Goal: Task Accomplishment & Management: Use online tool/utility

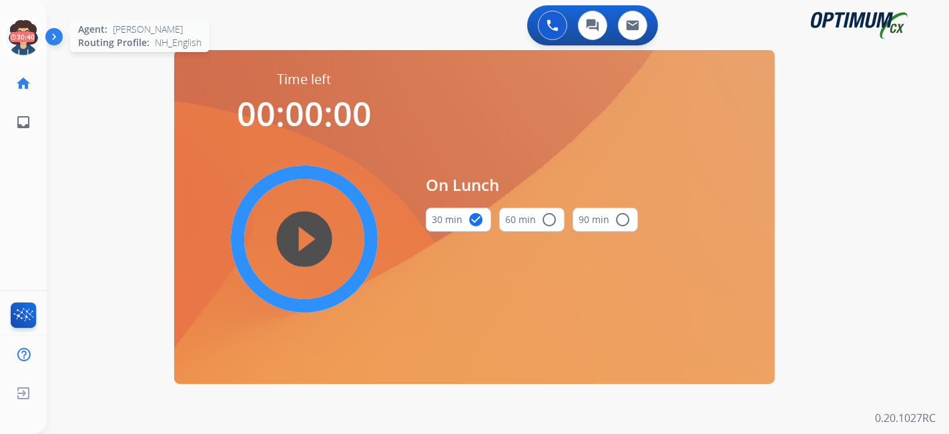
click at [21, 44] on icon at bounding box center [23, 37] width 43 height 43
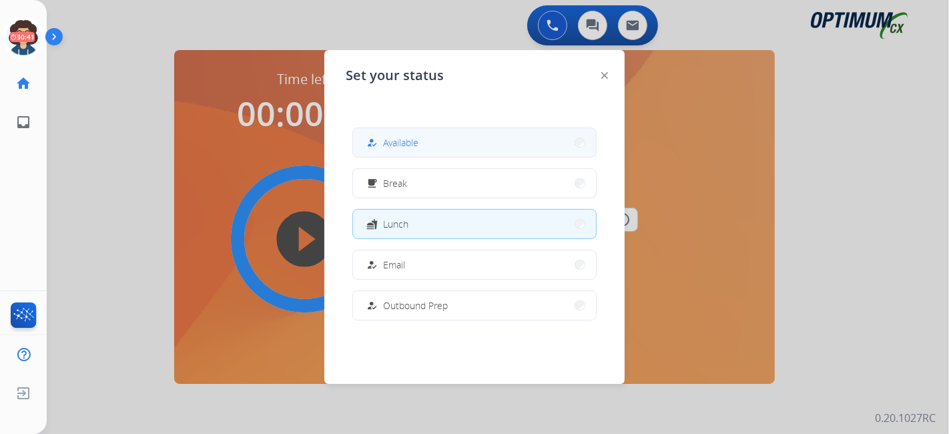
click at [502, 146] on button "how_to_reg Available" at bounding box center [474, 142] width 243 height 29
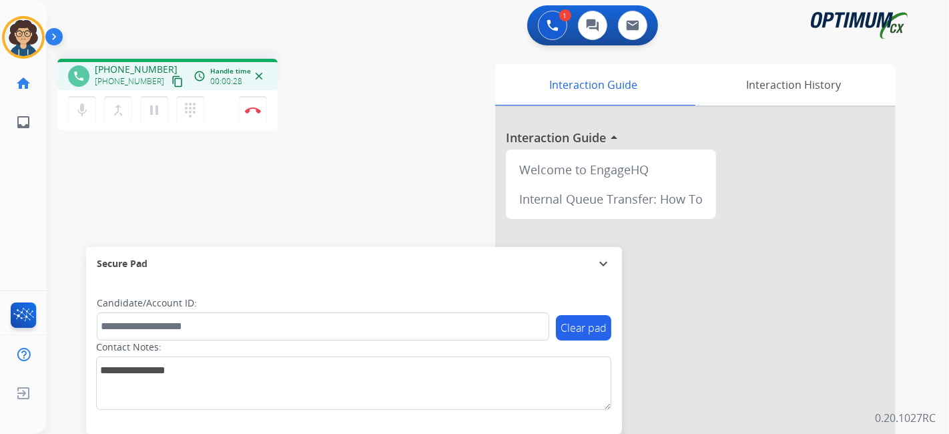
click at [172, 82] on mat-icon "content_copy" at bounding box center [178, 81] width 12 height 12
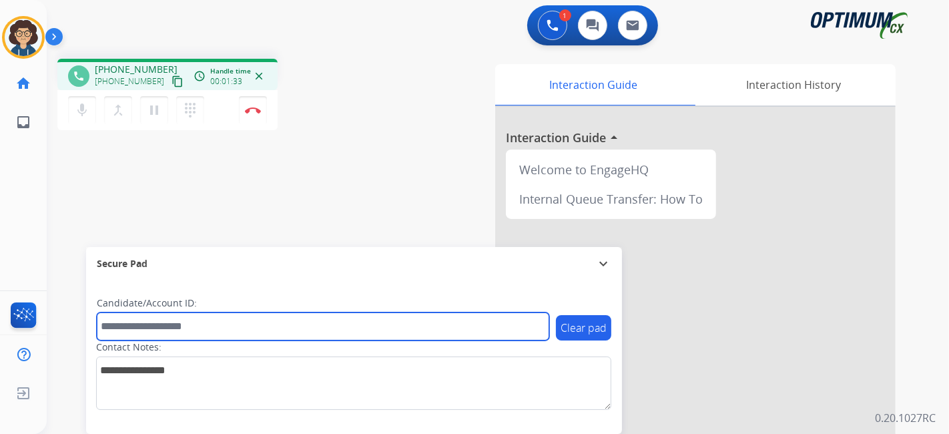
click at [244, 326] on input "text" at bounding box center [323, 326] width 453 height 28
paste input "*******"
type input "*******"
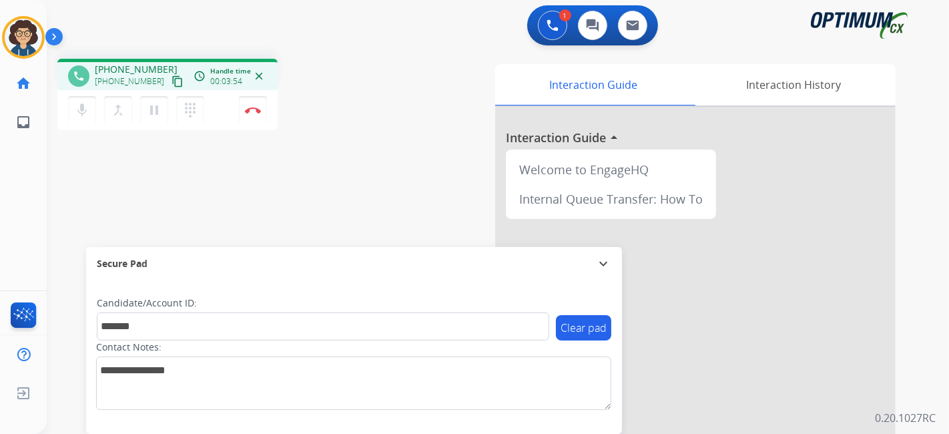
click at [349, 95] on div "phone +12173422193 +12173422193 content_copy access_time Call metrics Queue 00:…" at bounding box center [225, 96] width 336 height 75
click at [256, 112] on img at bounding box center [253, 110] width 16 height 7
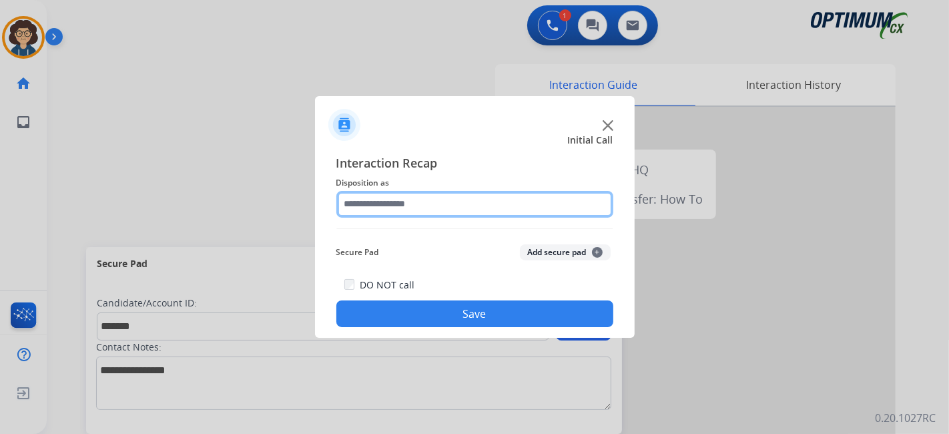
click at [492, 201] on input "text" at bounding box center [475, 204] width 277 height 27
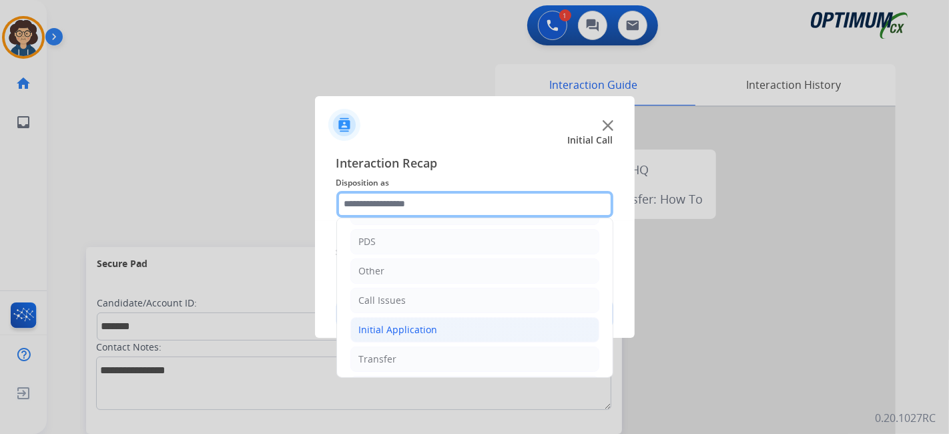
scroll to position [87, 0]
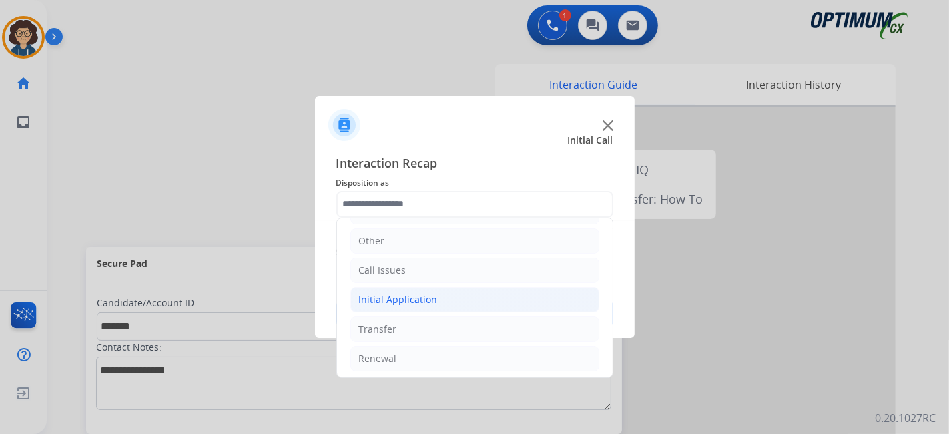
click at [433, 303] on div "Initial Application" at bounding box center [398, 299] width 79 height 13
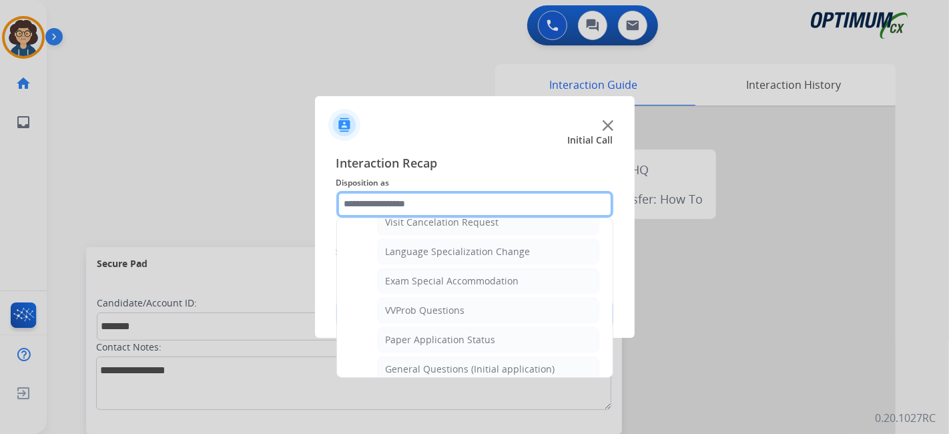
scroll to position [684, 0]
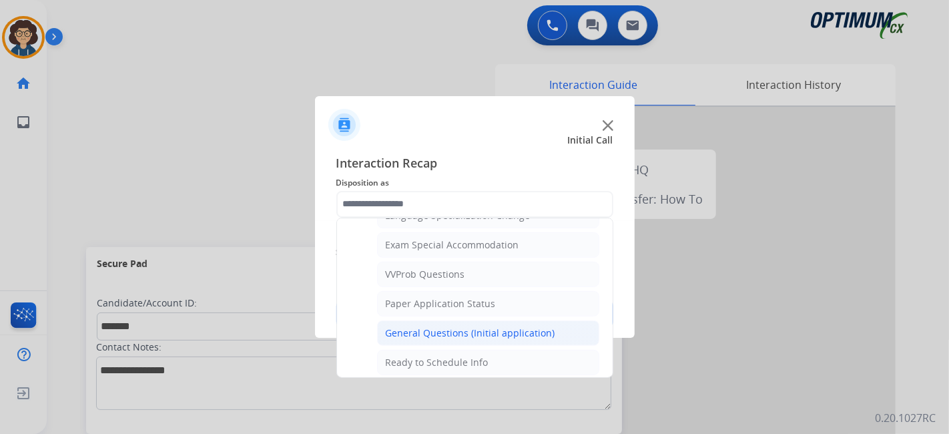
click at [510, 326] on div "General Questions (Initial application)" at bounding box center [471, 332] width 170 height 13
type input "**********"
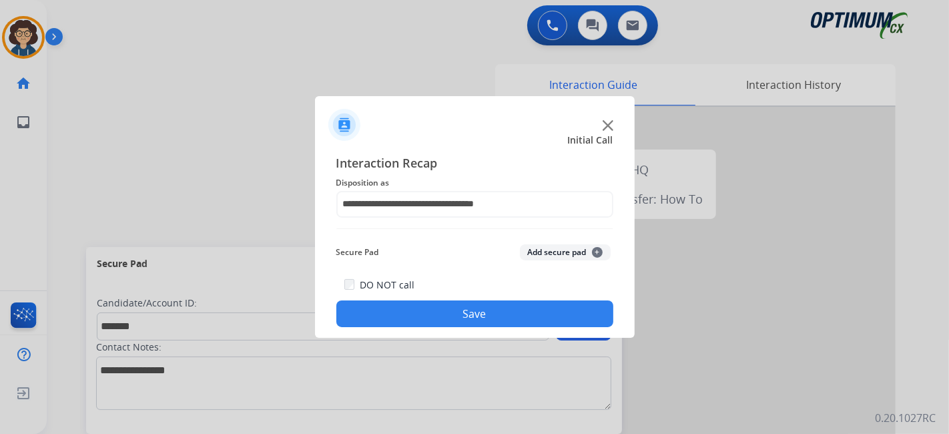
click at [570, 238] on div "**********" at bounding box center [475, 241] width 277 height 174
drag, startPoint x: 568, startPoint y: 250, endPoint x: 540, endPoint y: 335, distance: 89.3
click at [568, 252] on button "Add secure pad +" at bounding box center [565, 252] width 91 height 16
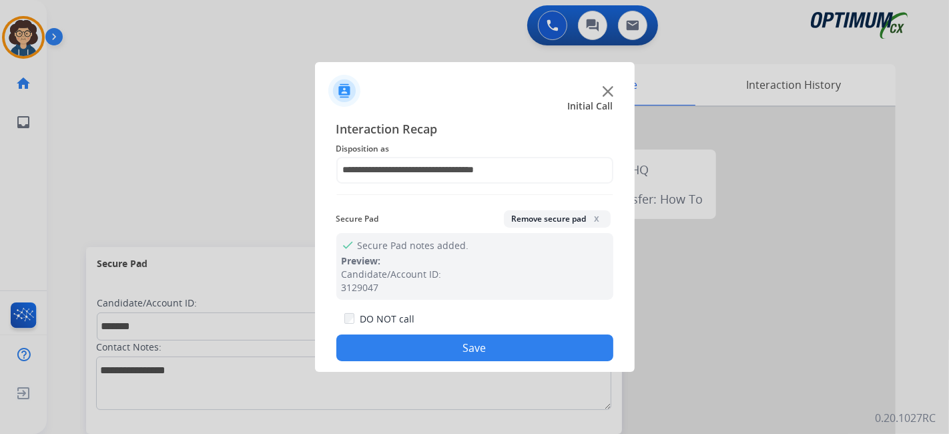
click at [533, 348] on button "Save" at bounding box center [475, 348] width 277 height 27
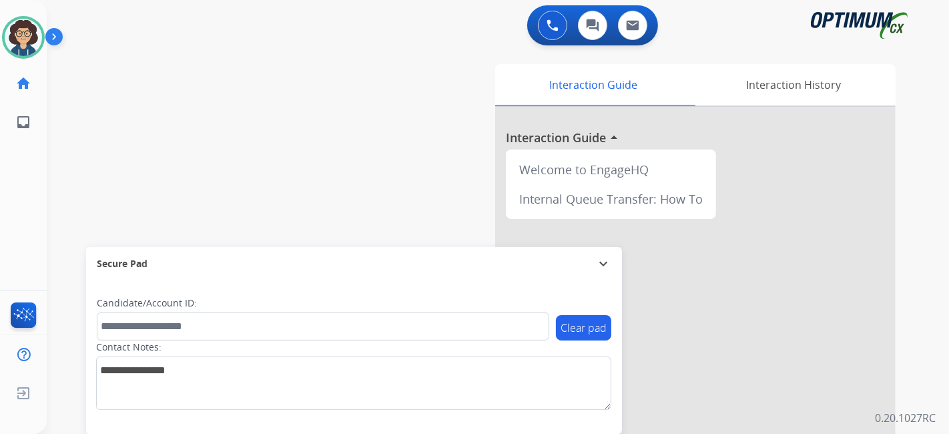
click at [381, 96] on div "swap_horiz Break voice bridge close_fullscreen Connect 3-Way Call merge_type Se…" at bounding box center [482, 326] width 871 height 557
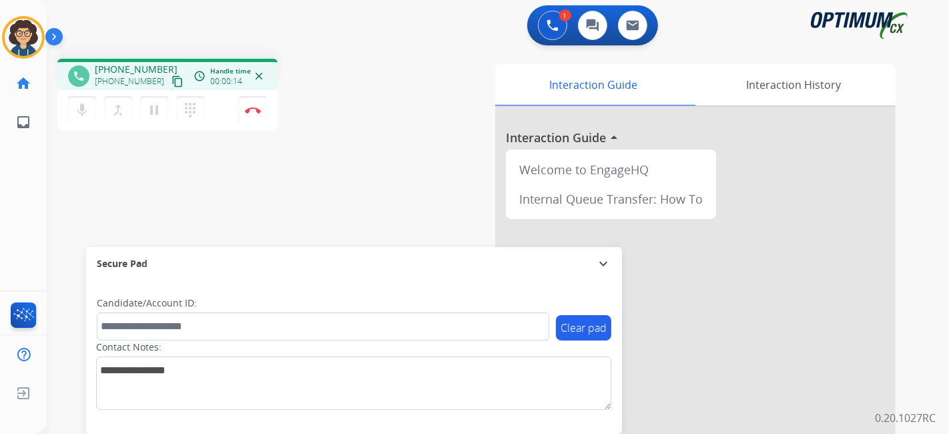
click at [170, 88] on button "content_copy" at bounding box center [178, 81] width 16 height 16
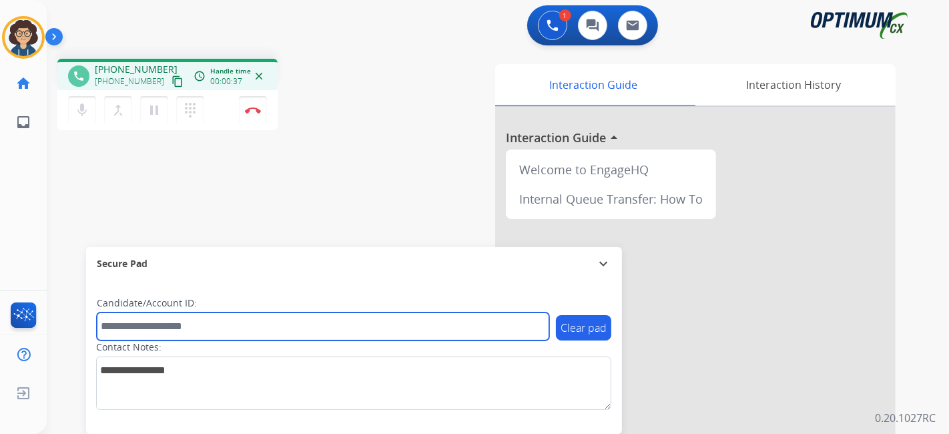
click at [263, 330] on input "text" at bounding box center [323, 326] width 453 height 28
paste input "*******"
type input "*******"
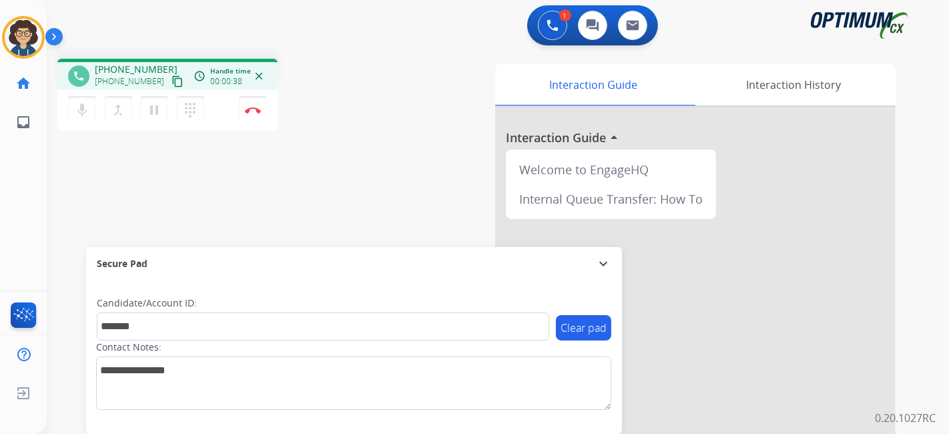
drag, startPoint x: 365, startPoint y: 198, endPoint x: 312, endPoint y: 31, distance: 174.4
click at [363, 192] on div "phone +18702155849 +18702155849 content_copy access_time Call metrics Queue 00:…" at bounding box center [482, 326] width 871 height 557
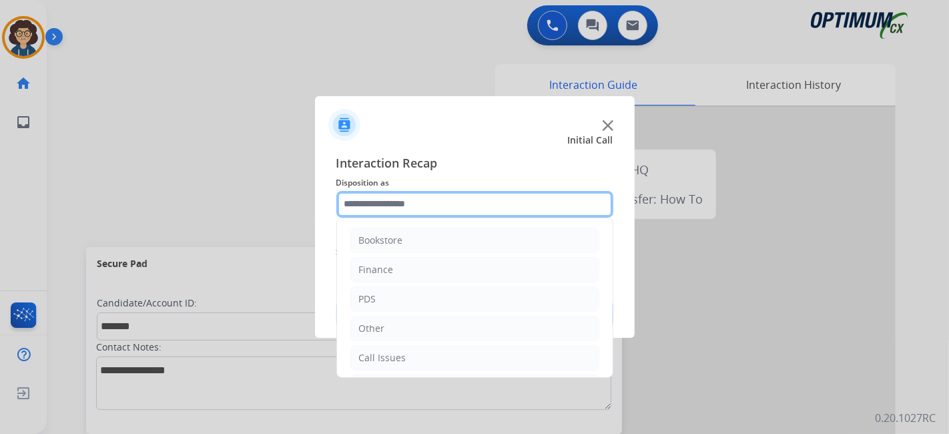
click at [397, 206] on input "text" at bounding box center [475, 204] width 277 height 27
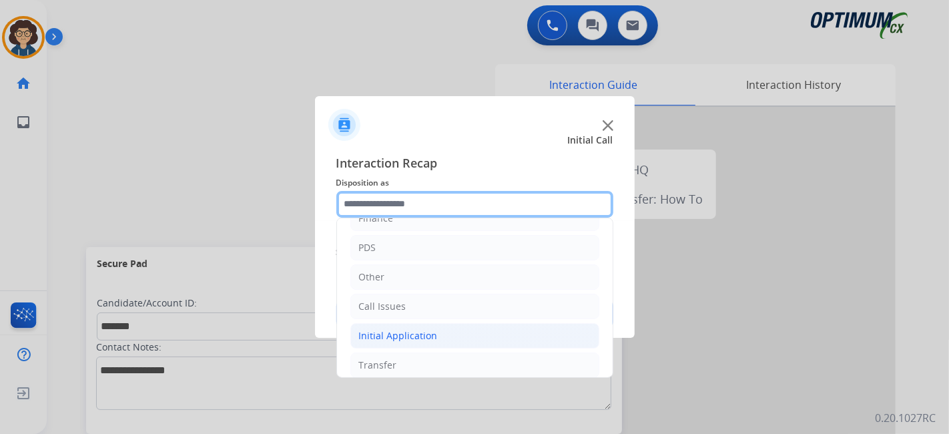
scroll to position [87, 0]
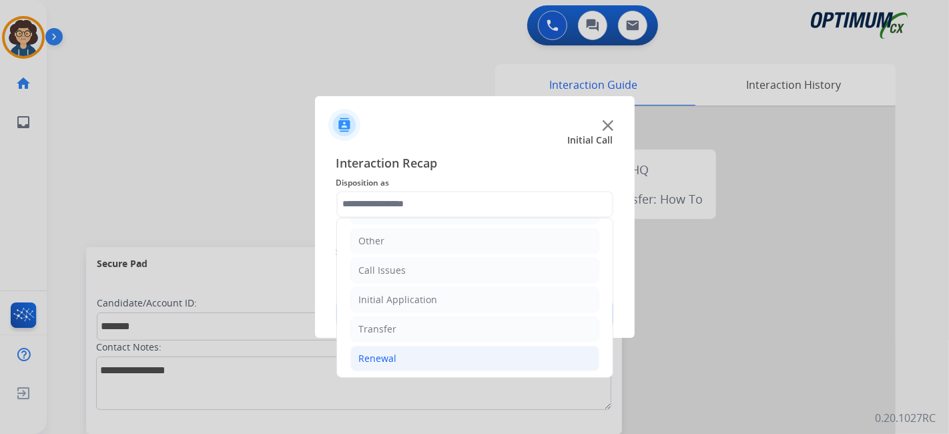
click at [428, 359] on li "Renewal" at bounding box center [475, 358] width 249 height 25
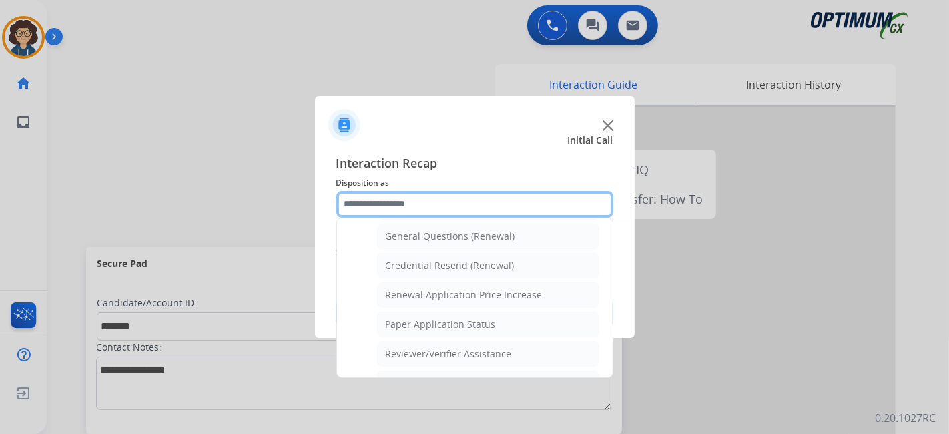
scroll to position [383, 0]
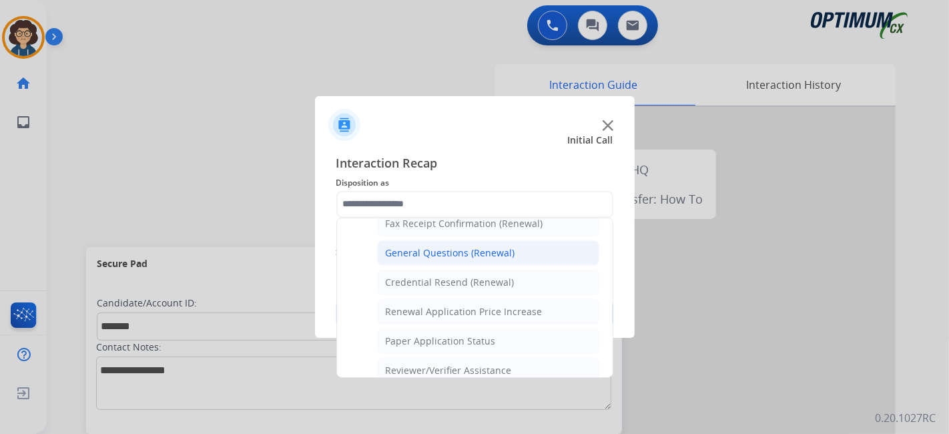
click at [503, 246] on div "General Questions (Renewal)" at bounding box center [451, 252] width 130 height 13
type input "**********"
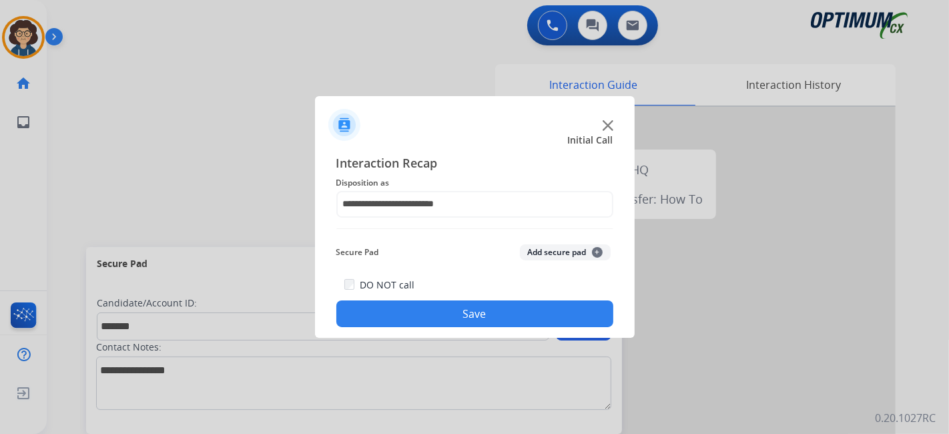
click at [551, 249] on button "Add secure pad +" at bounding box center [565, 252] width 91 height 16
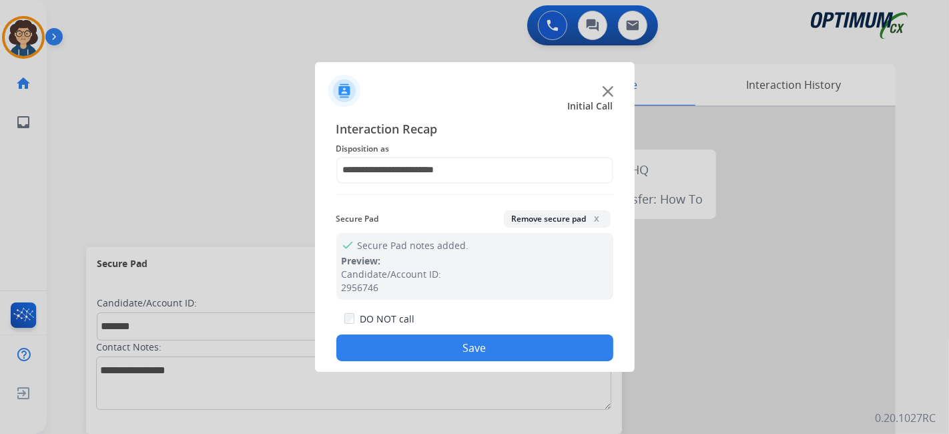
drag, startPoint x: 497, startPoint y: 351, endPoint x: 497, endPoint y: 335, distance: 15.4
click at [497, 350] on button "Save" at bounding box center [475, 348] width 277 height 27
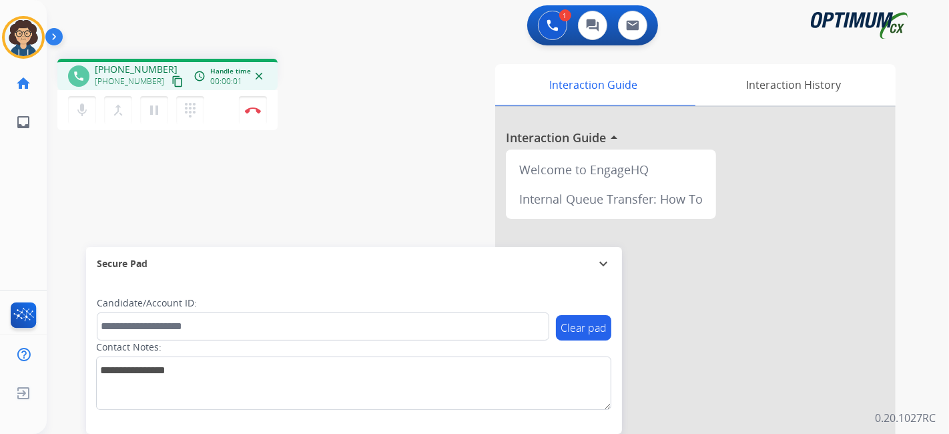
click at [172, 83] on mat-icon "content_copy" at bounding box center [178, 81] width 12 height 12
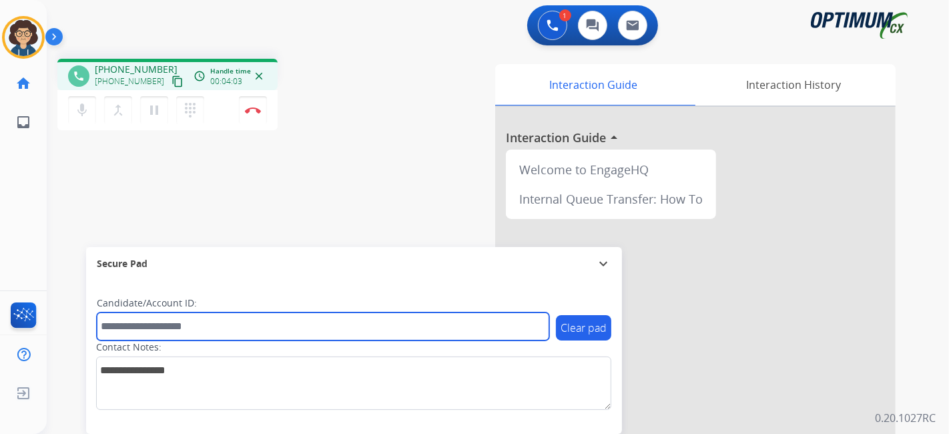
click at [246, 339] on input "text" at bounding box center [323, 326] width 453 height 28
paste input "*********"
type input "*********"
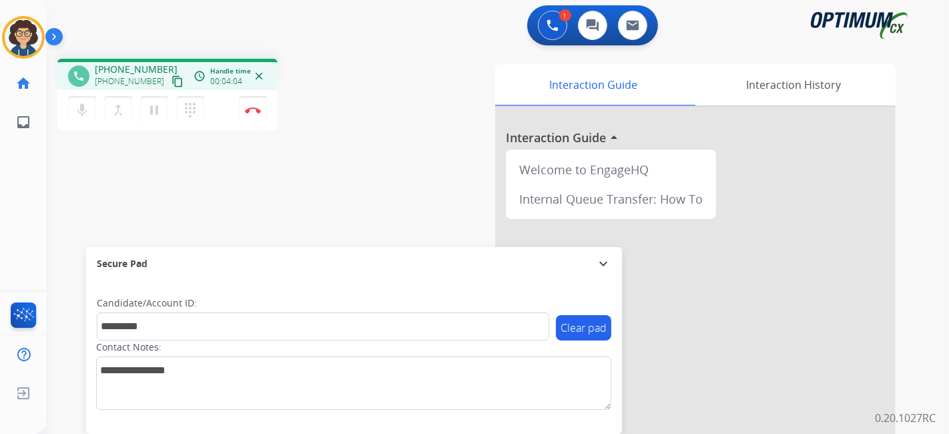
click at [341, 180] on div "phone +17816328129 +17816328129 content_copy access_time Call metrics Queue 00:…" at bounding box center [482, 326] width 871 height 557
click at [258, 109] on img at bounding box center [253, 110] width 16 height 7
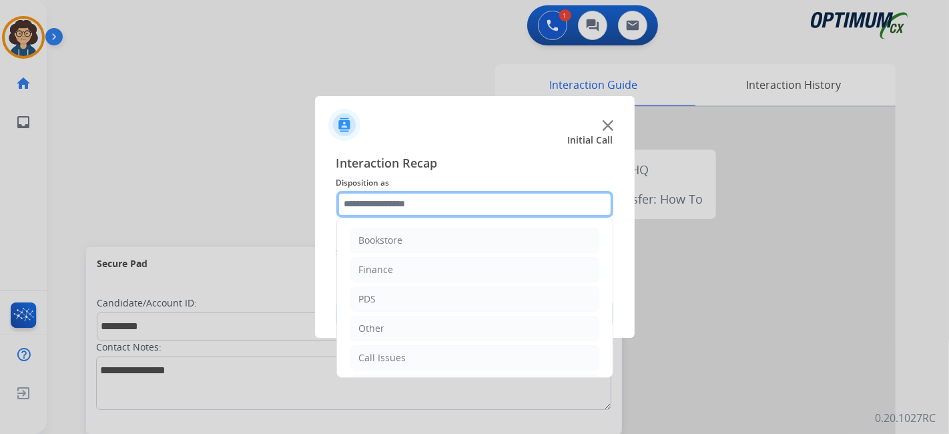
click at [448, 203] on input "text" at bounding box center [475, 204] width 277 height 27
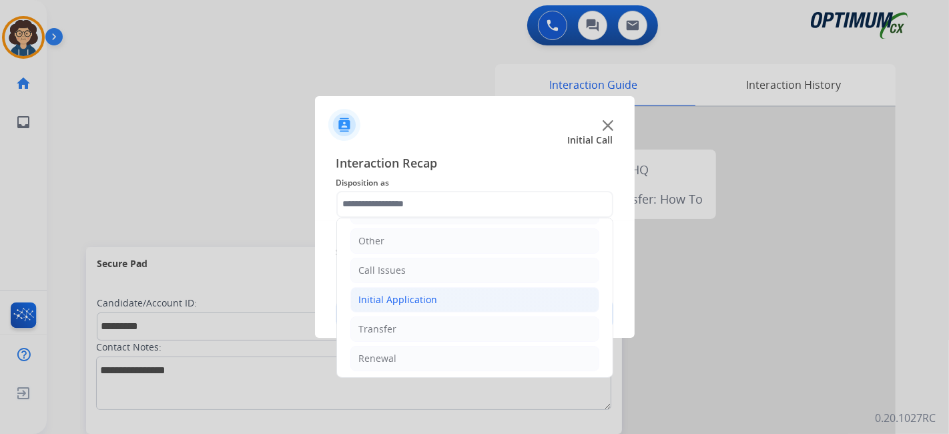
drag, startPoint x: 465, startPoint y: 307, endPoint x: 534, endPoint y: 291, distance: 71.3
click at [465, 306] on li "Initial Application" at bounding box center [475, 299] width 249 height 25
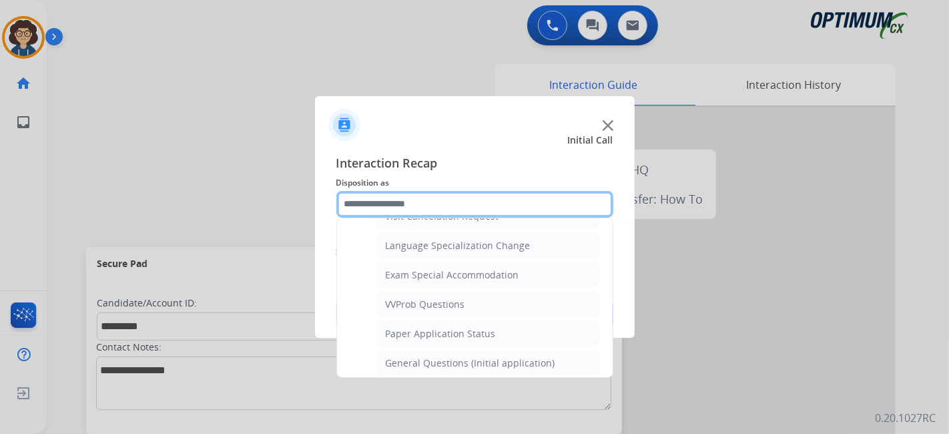
scroll to position [666, 0]
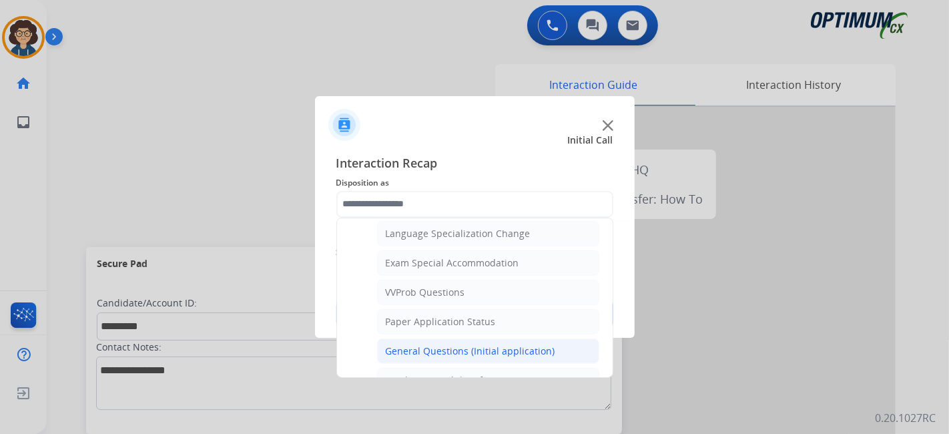
click at [528, 345] on div "General Questions (Initial application)" at bounding box center [471, 351] width 170 height 13
type input "**********"
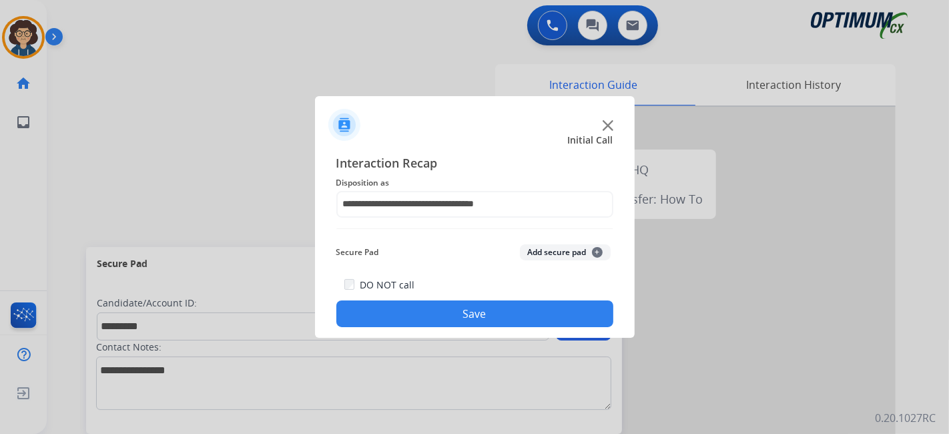
click at [572, 254] on button "Add secure pad +" at bounding box center [565, 252] width 91 height 16
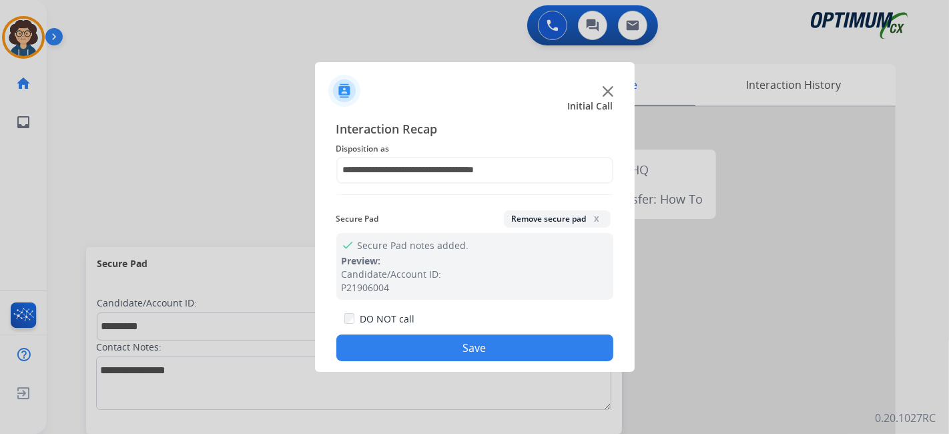
drag, startPoint x: 530, startPoint y: 344, endPoint x: 522, endPoint y: 332, distance: 14.4
click at [528, 343] on button "Save" at bounding box center [475, 348] width 277 height 27
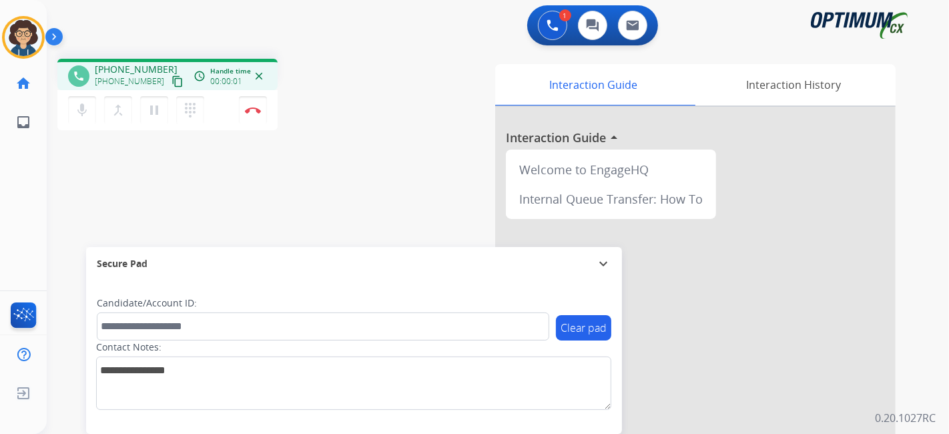
click at [172, 81] on mat-icon "content_copy" at bounding box center [178, 81] width 12 height 12
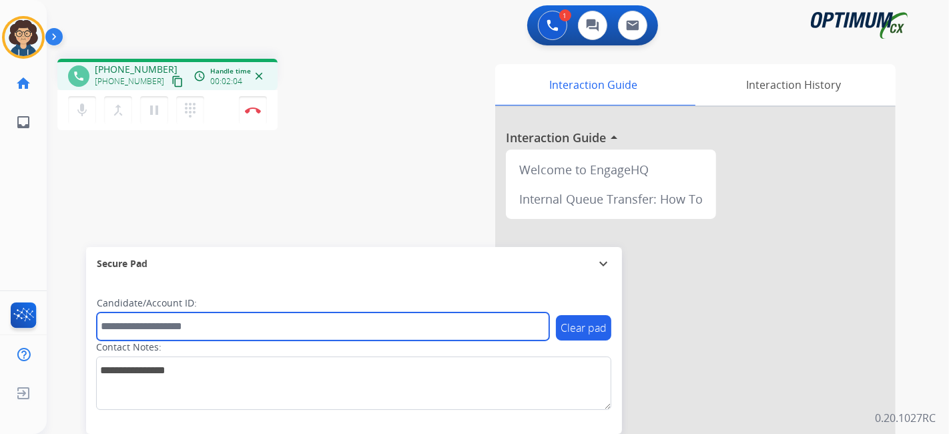
click at [176, 321] on input "text" at bounding box center [323, 326] width 453 height 28
paste input "*******"
type input "*******"
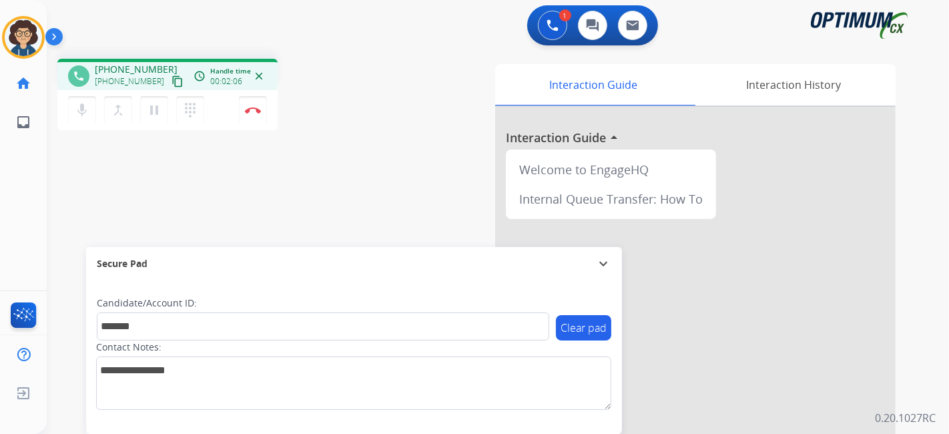
click at [347, 192] on div "phone +17033306951 +17033306951 content_copy access_time Call metrics Queue 00:…" at bounding box center [482, 326] width 871 height 557
click at [258, 120] on button "Disconnect" at bounding box center [253, 110] width 28 height 28
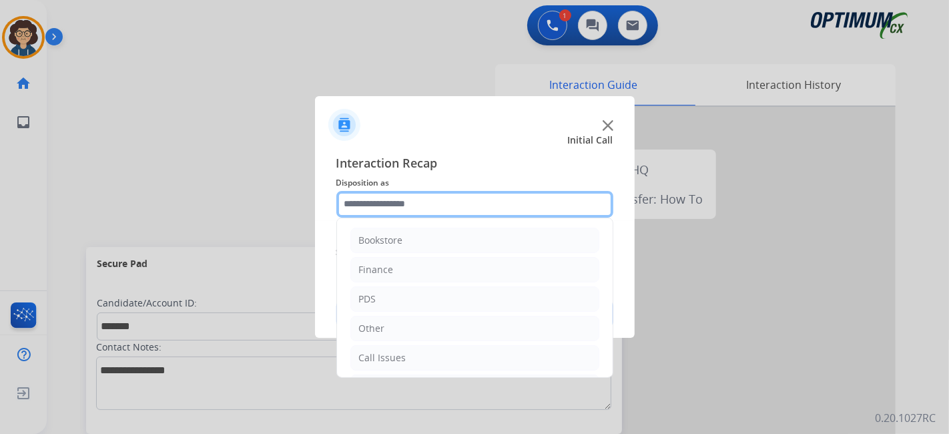
click at [451, 208] on input "text" at bounding box center [475, 204] width 277 height 27
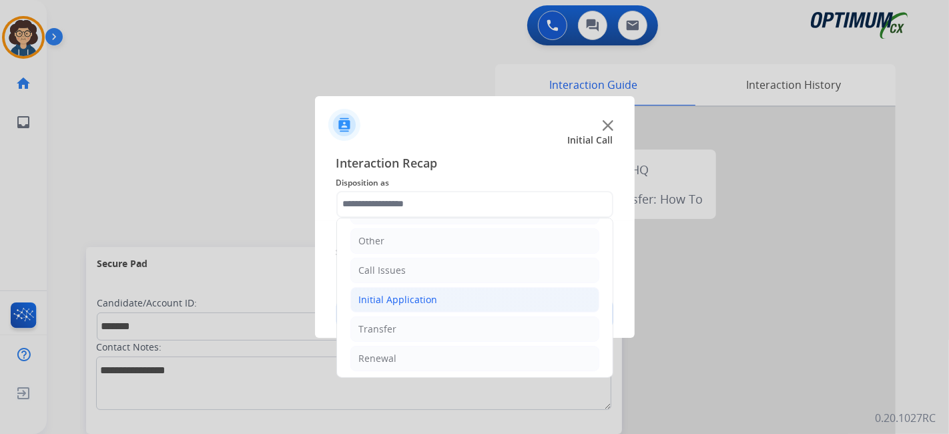
click at [435, 292] on li "Initial Application" at bounding box center [475, 299] width 249 height 25
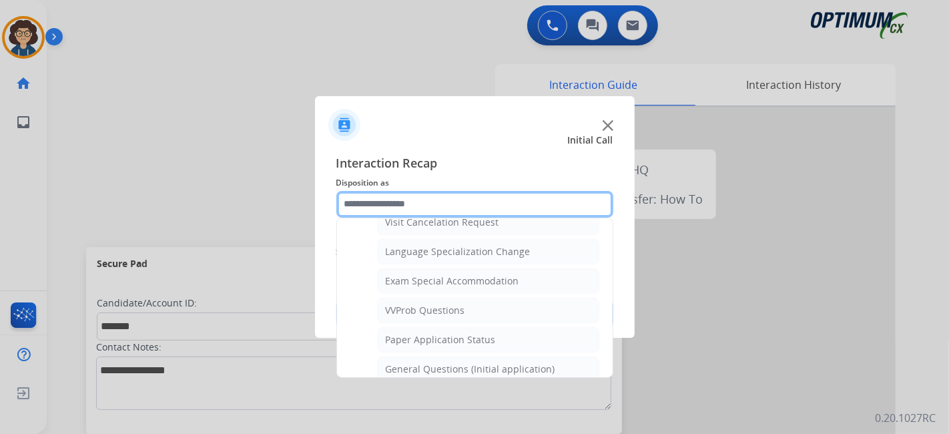
scroll to position [654, 0]
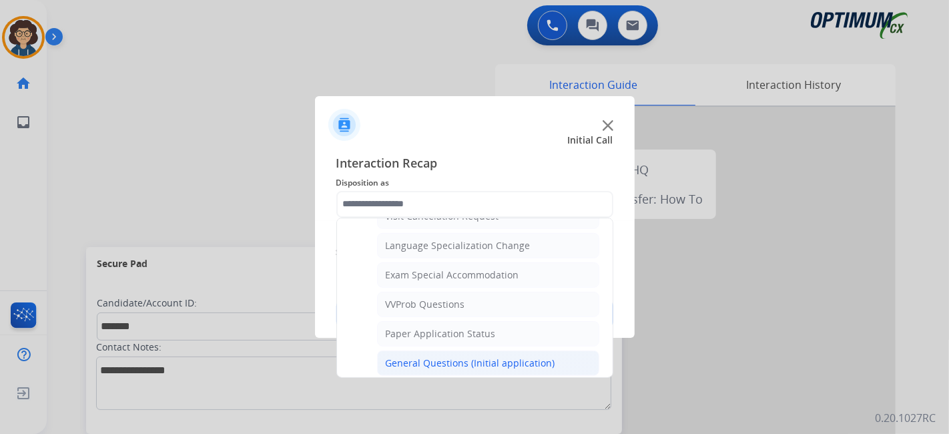
click at [564, 355] on li "General Questions (Initial application)" at bounding box center [488, 363] width 222 height 25
type input "**********"
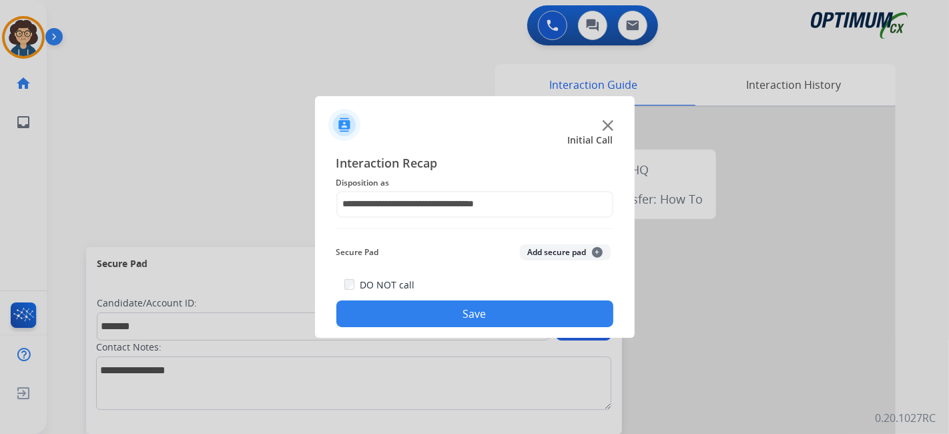
click at [553, 250] on button "Add secure pad +" at bounding box center [565, 252] width 91 height 16
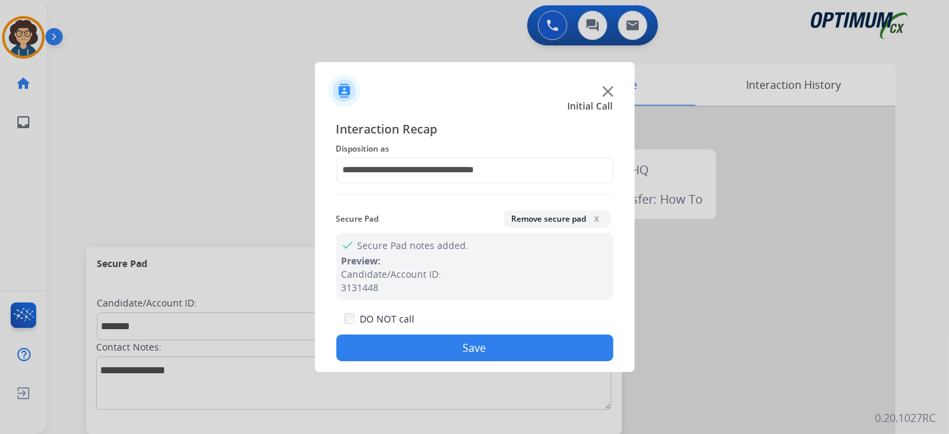
drag, startPoint x: 513, startPoint y: 343, endPoint x: 379, endPoint y: 107, distance: 270.3
click at [509, 338] on button "Save" at bounding box center [475, 348] width 277 height 27
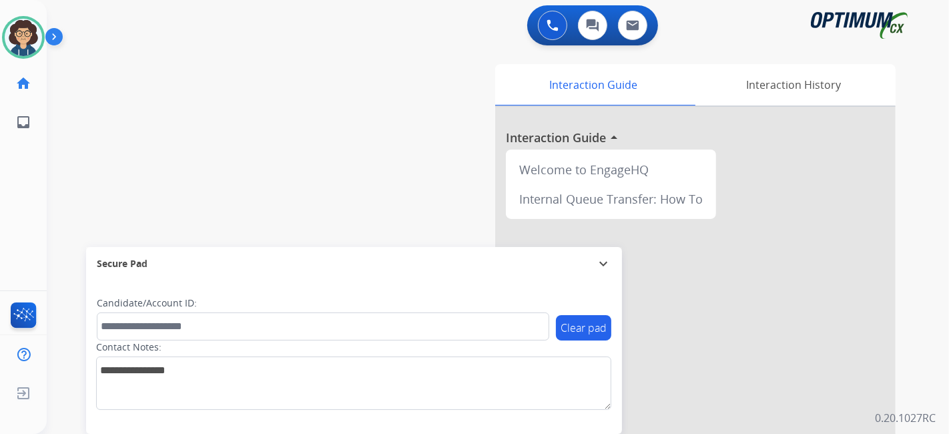
click at [138, 165] on div "swap_horiz Break voice bridge close_fullscreen Connect 3-Way Call merge_type Se…" at bounding box center [482, 326] width 871 height 557
click at [16, 37] on img at bounding box center [23, 37] width 37 height 37
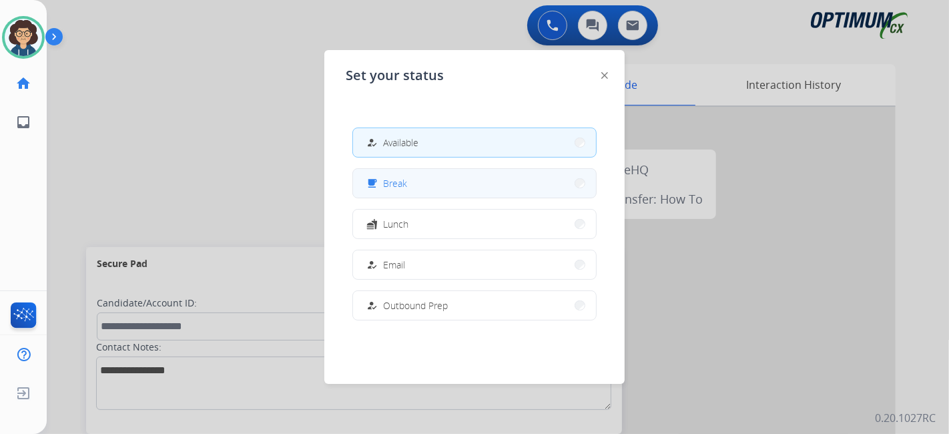
click at [451, 180] on button "free_breakfast Break" at bounding box center [474, 183] width 243 height 29
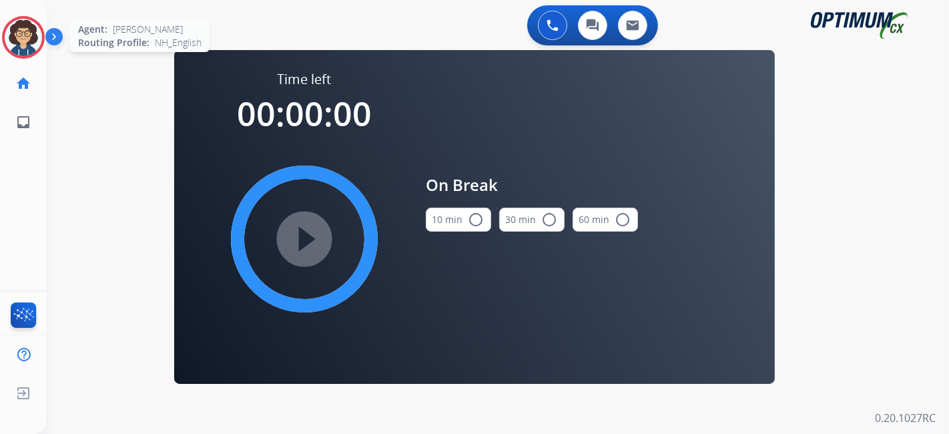
click at [21, 48] on img at bounding box center [23, 37] width 37 height 37
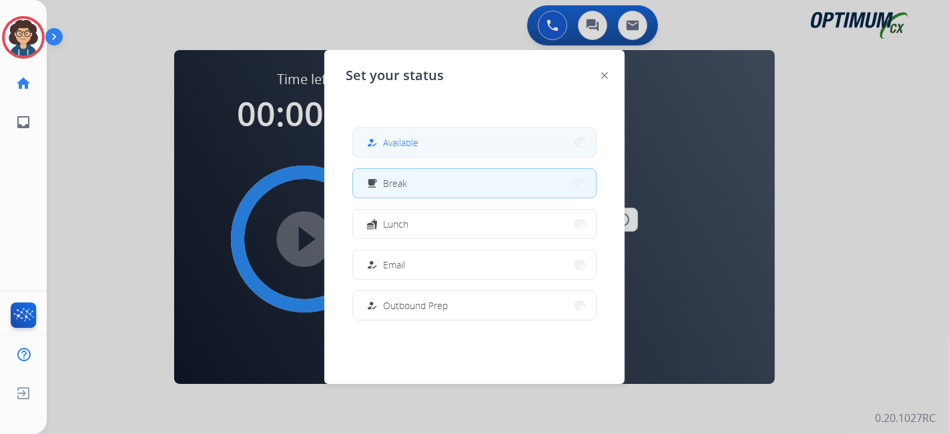
click at [359, 148] on button "how_to_reg Available" at bounding box center [474, 142] width 243 height 29
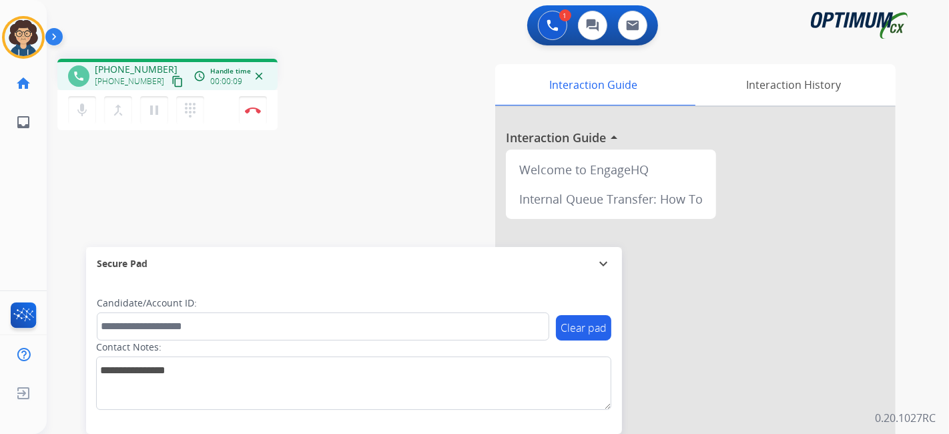
drag, startPoint x: 167, startPoint y: 79, endPoint x: 172, endPoint y: 68, distance: 12.3
click at [172, 79] on mat-icon "content_copy" at bounding box center [178, 81] width 12 height 12
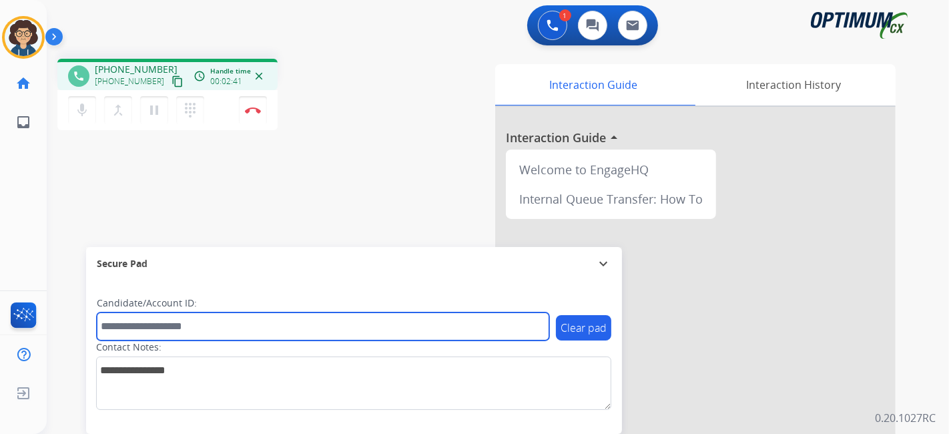
click at [208, 330] on input "text" at bounding box center [323, 326] width 453 height 28
paste input "*******"
type input "*******"
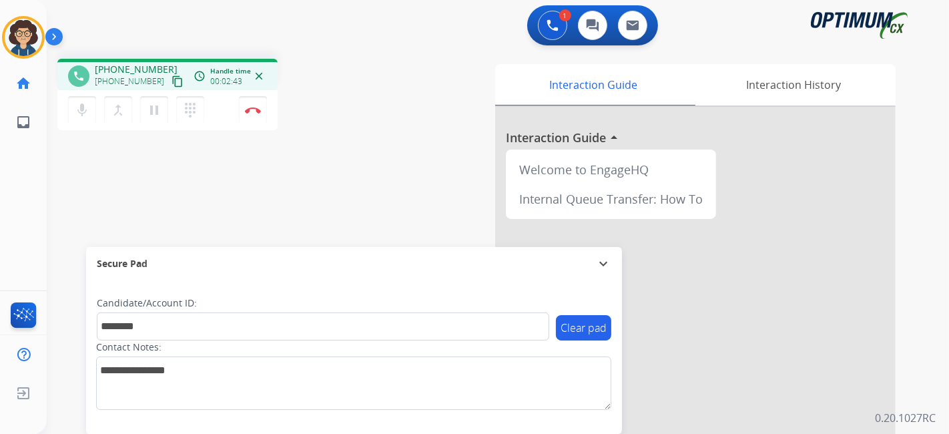
drag, startPoint x: 312, startPoint y: 221, endPoint x: 288, endPoint y: 14, distance: 208.4
click at [312, 220] on div "phone +12054920102 +12054920102 content_copy access_time Call metrics Queue 00:…" at bounding box center [482, 326] width 871 height 557
click at [391, 110] on div "phone +12054920102 +12054920102 content_copy access_time Call metrics Queue 00:…" at bounding box center [225, 96] width 336 height 75
click at [259, 114] on button "Disconnect" at bounding box center [253, 110] width 28 height 28
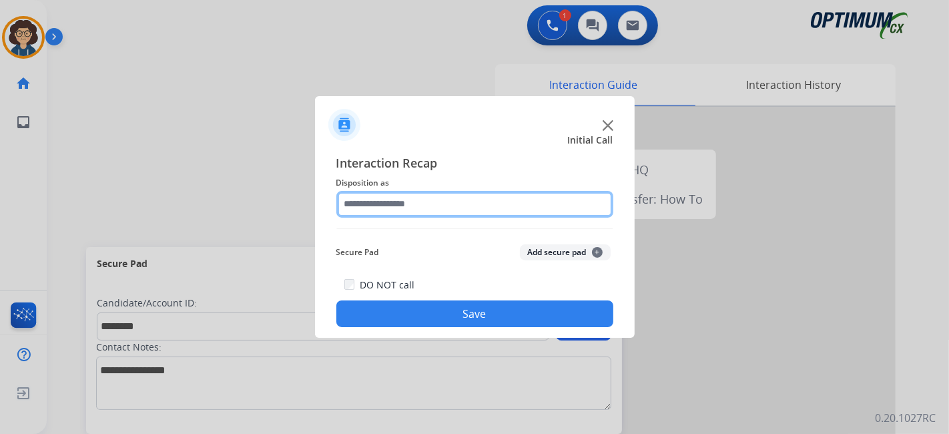
click at [473, 204] on input "text" at bounding box center [475, 204] width 277 height 27
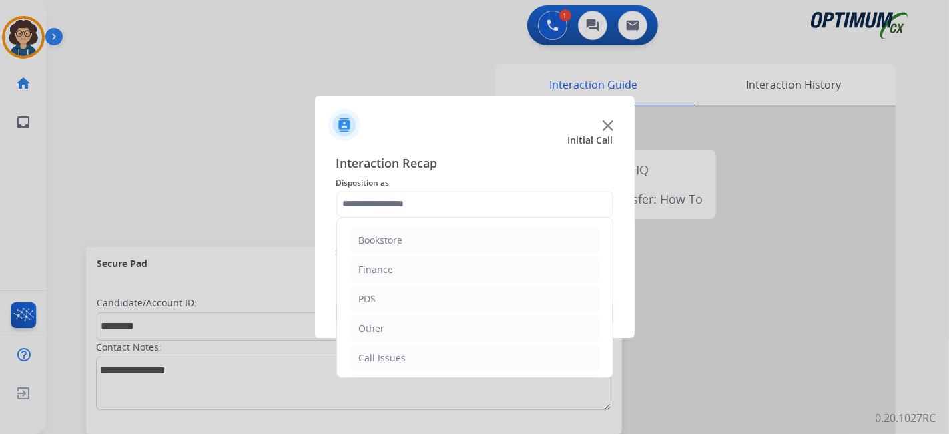
drag, startPoint x: 467, startPoint y: 298, endPoint x: 590, endPoint y: 292, distance: 123.0
click at [473, 298] on li "PDS" at bounding box center [475, 298] width 249 height 25
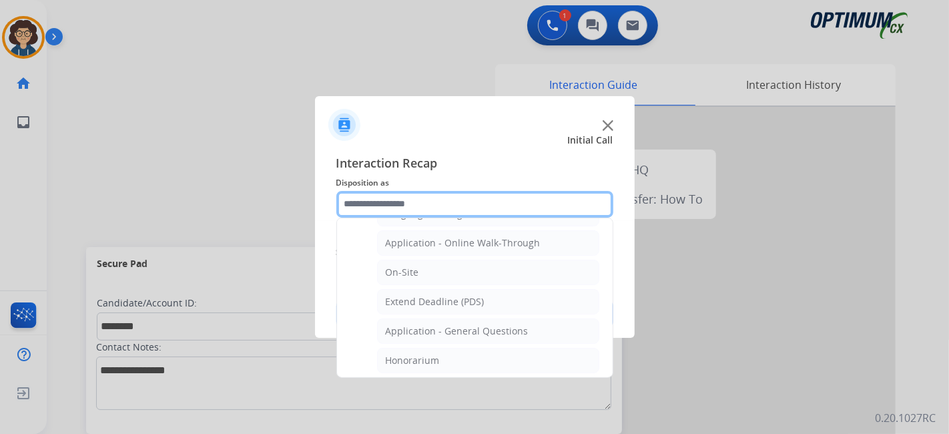
scroll to position [349, 0]
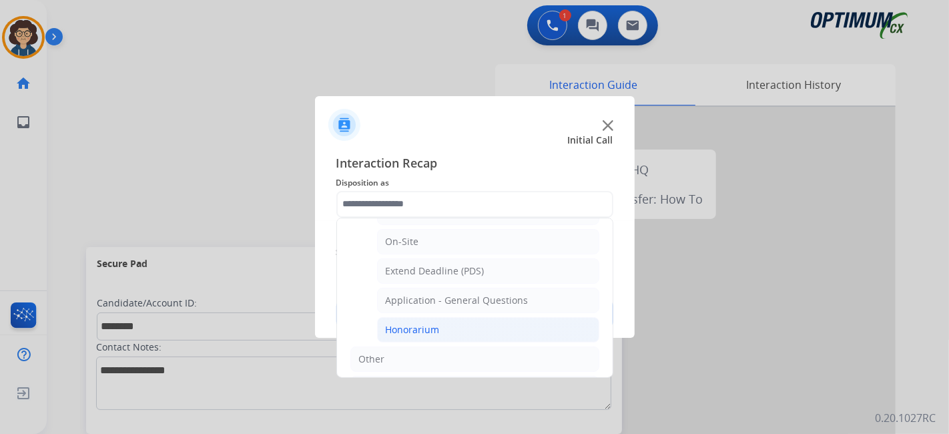
click at [475, 319] on li "Honorarium" at bounding box center [488, 329] width 222 height 25
type input "**********"
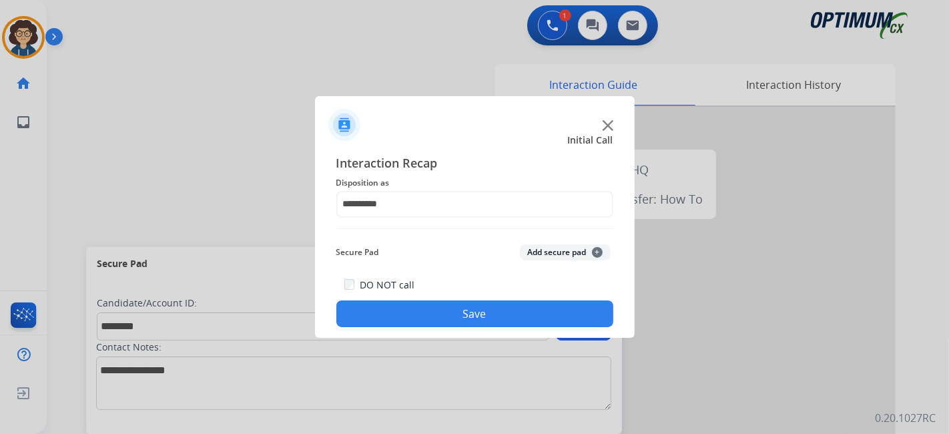
click at [556, 258] on button "Add secure pad +" at bounding box center [565, 252] width 91 height 16
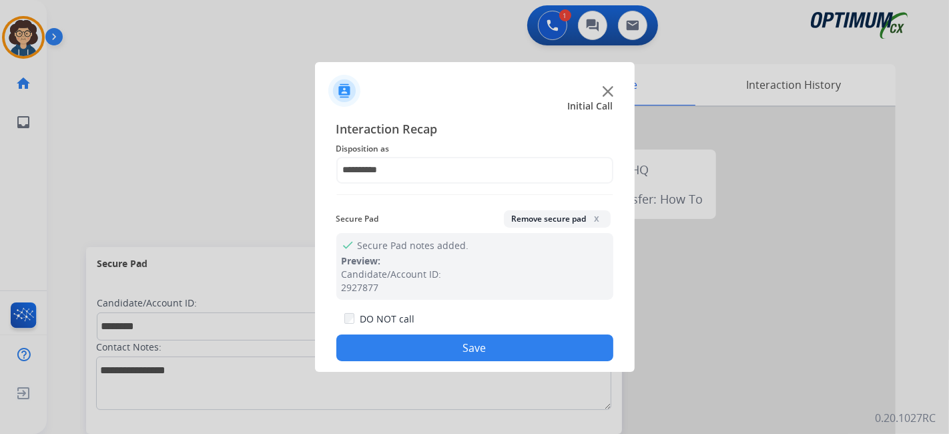
click at [494, 340] on button "Save" at bounding box center [475, 348] width 277 height 27
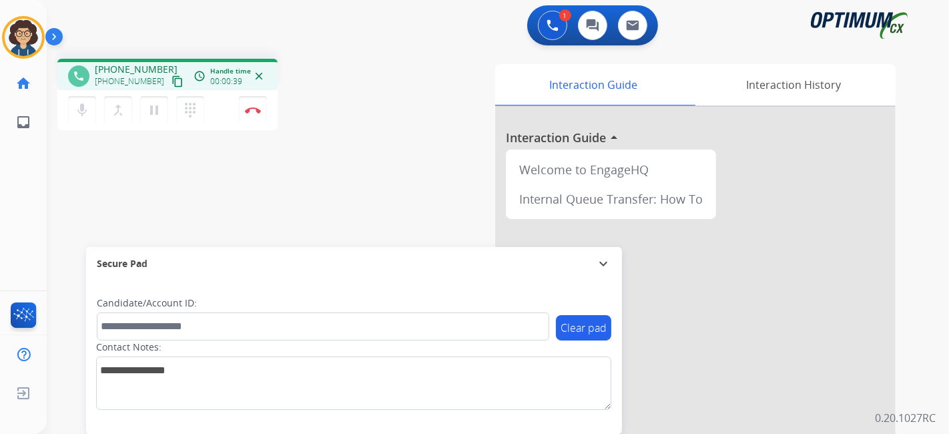
click at [172, 85] on mat-icon "content_copy" at bounding box center [178, 81] width 12 height 12
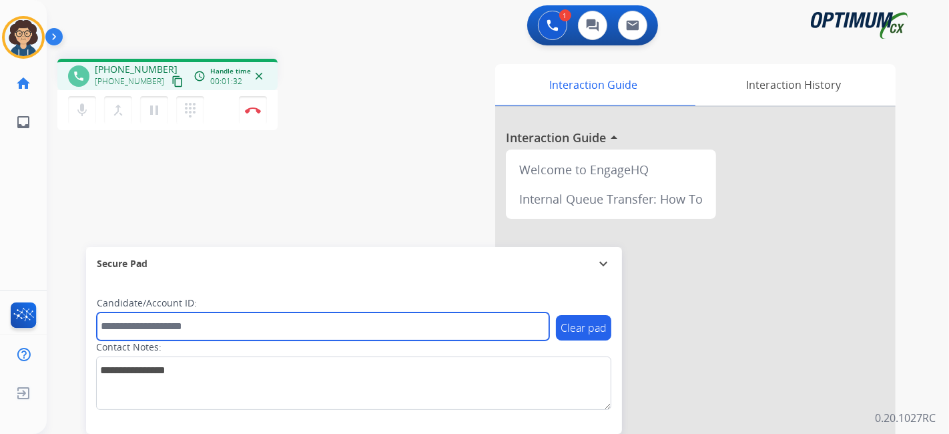
click at [220, 322] on input "text" at bounding box center [323, 326] width 453 height 28
paste input "*******"
type input "*******"
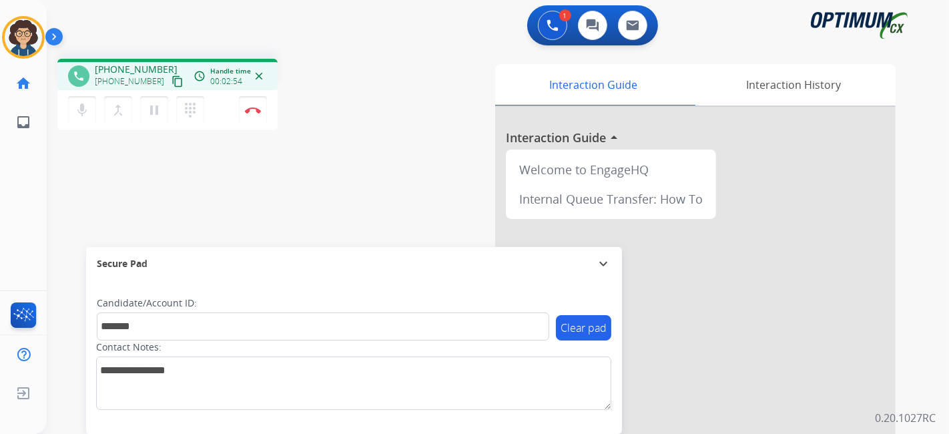
click at [333, 143] on div "phone +13476751498 +13476751498 content_copy access_time Call metrics Queue 00:…" at bounding box center [482, 326] width 871 height 557
click at [257, 111] on img at bounding box center [253, 110] width 16 height 7
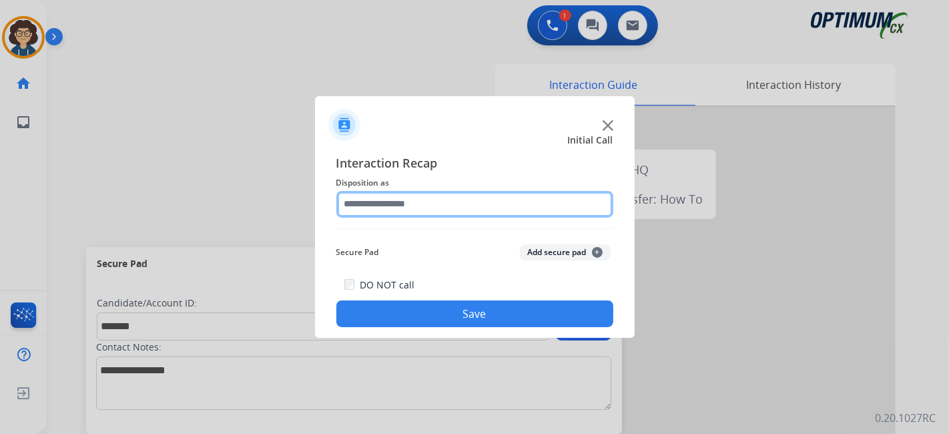
click at [404, 197] on input "text" at bounding box center [475, 204] width 277 height 27
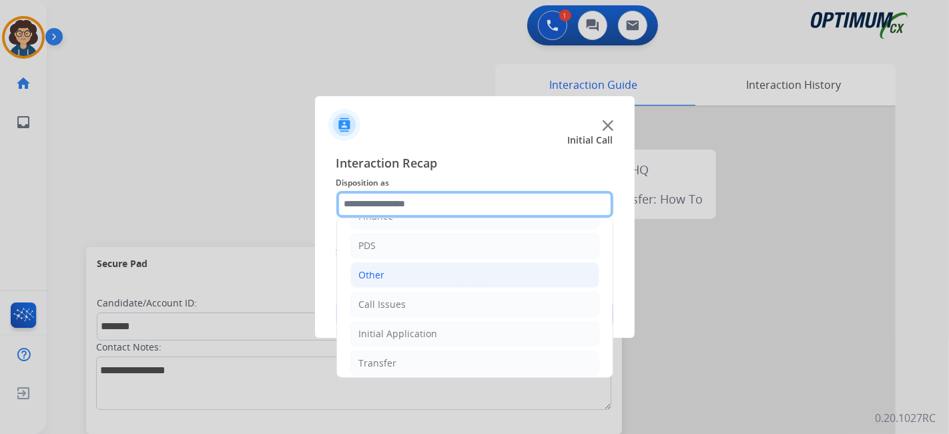
scroll to position [87, 0]
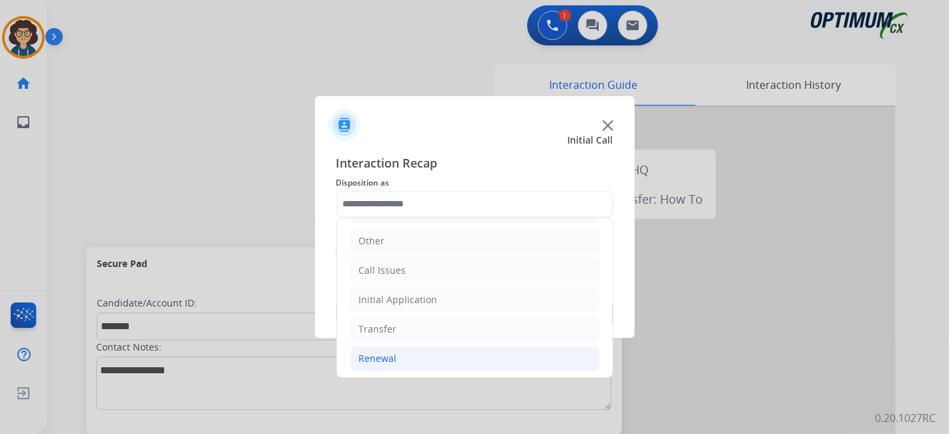
click at [446, 359] on li "Renewal" at bounding box center [475, 358] width 249 height 25
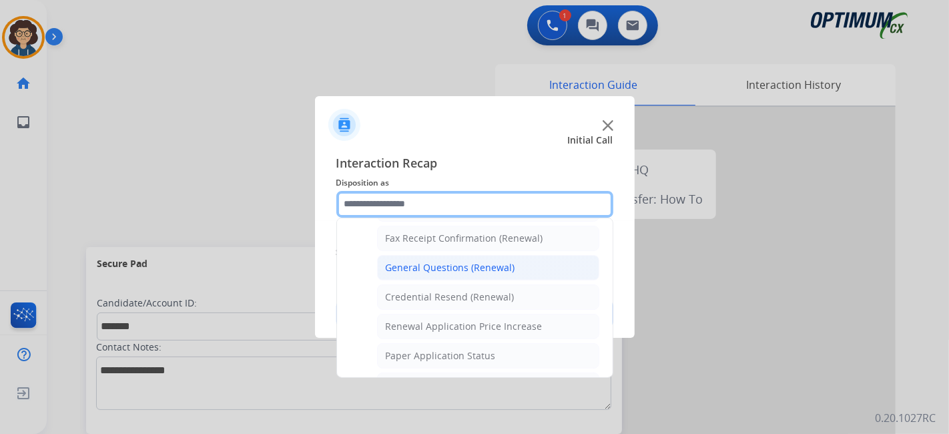
scroll to position [362, 0]
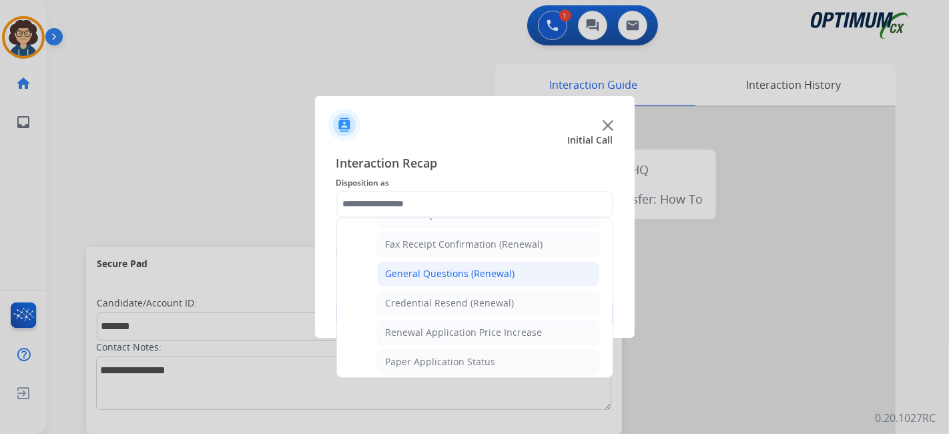
click at [510, 267] on div "General Questions (Renewal)" at bounding box center [451, 273] width 130 height 13
type input "**********"
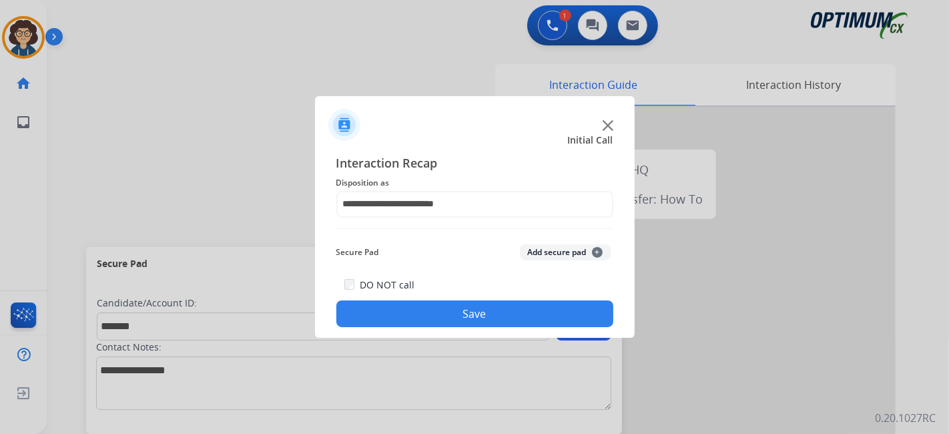
click at [553, 256] on button "Add secure pad +" at bounding box center [565, 252] width 91 height 16
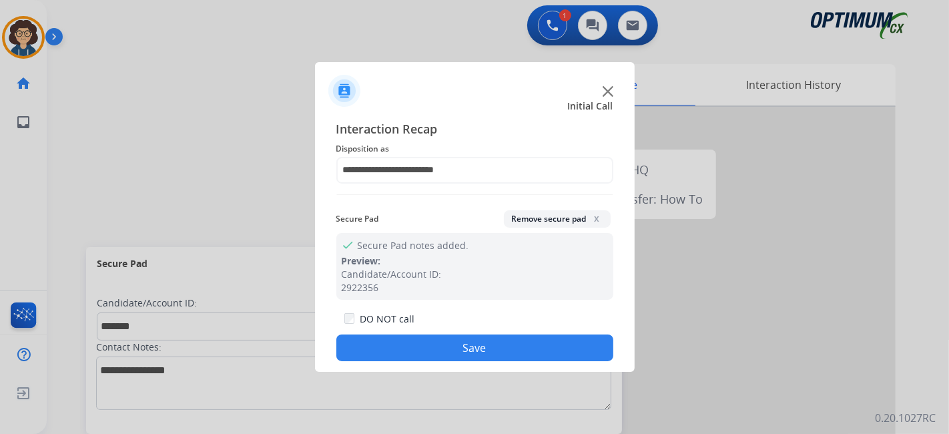
click at [498, 354] on button "Save" at bounding box center [475, 348] width 277 height 27
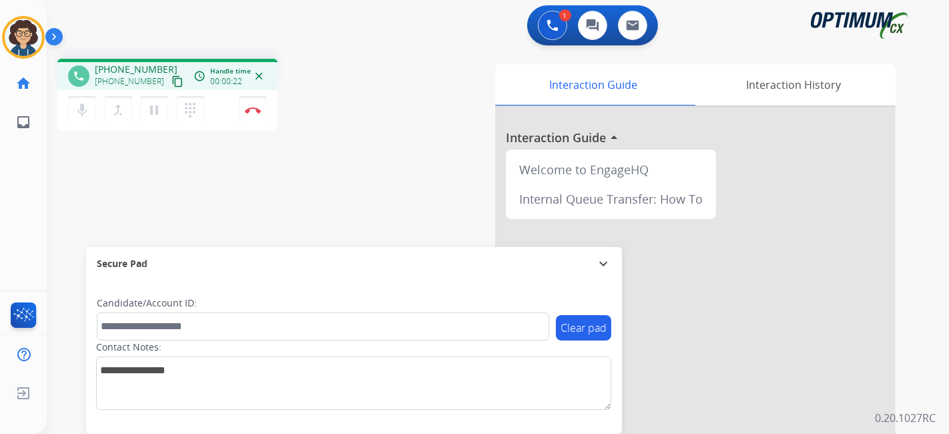
click at [172, 84] on mat-icon "content_copy" at bounding box center [178, 81] width 12 height 12
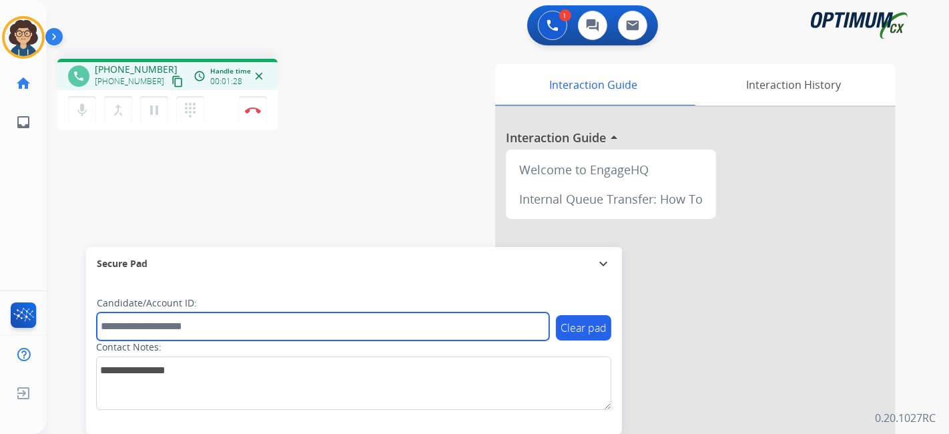
click at [168, 329] on input "text" at bounding box center [323, 326] width 453 height 28
paste input "*******"
type input "*******"
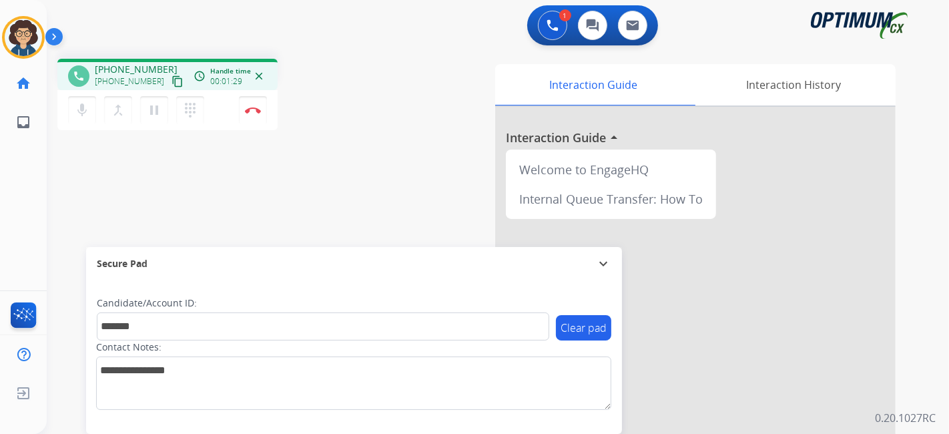
click at [286, 213] on div "phone +15015937007 +15015937007 content_copy access_time Call metrics Queue 00:…" at bounding box center [482, 326] width 871 height 557
drag, startPoint x: 395, startPoint y: 165, endPoint x: 342, endPoint y: 9, distance: 165.1
click at [396, 165] on div "phone +15015937007 +15015937007 content_copy access_time Call metrics Queue 00:…" at bounding box center [482, 326] width 871 height 557
click at [258, 108] on img at bounding box center [253, 110] width 16 height 7
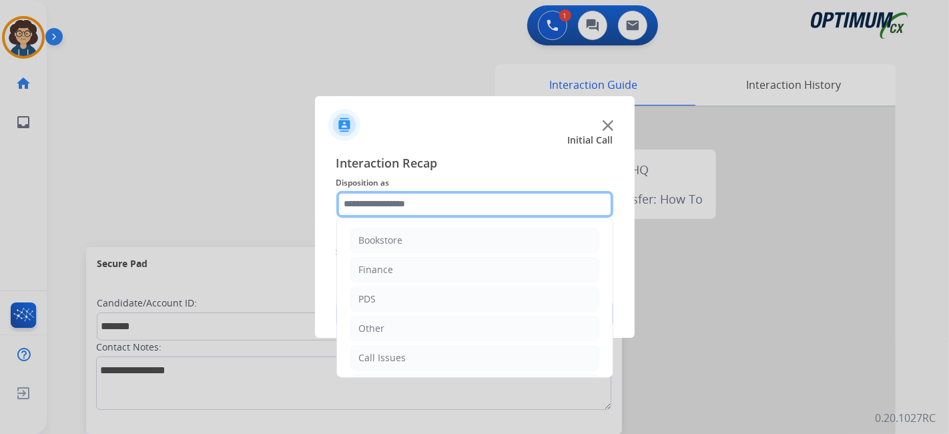
click at [461, 208] on input "text" at bounding box center [475, 204] width 277 height 27
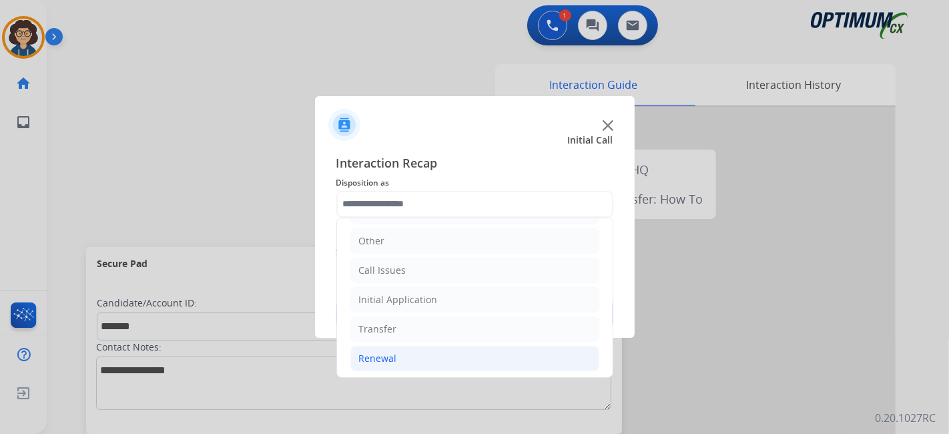
click at [459, 351] on li "Renewal" at bounding box center [475, 358] width 249 height 25
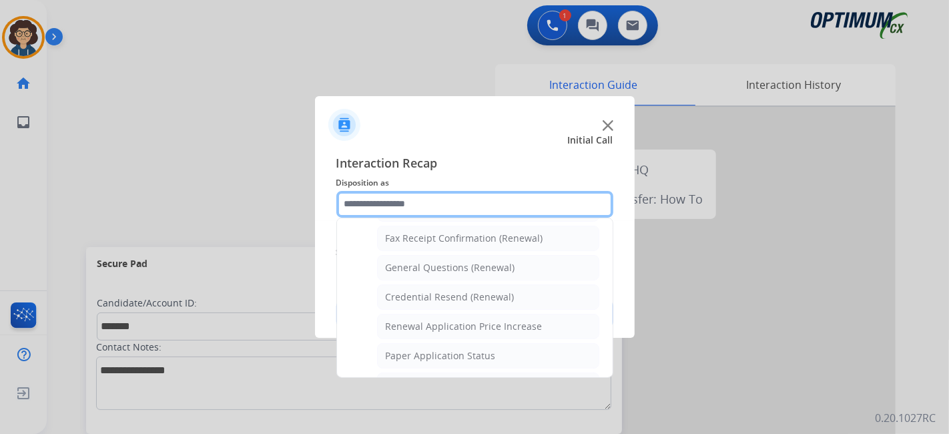
scroll to position [364, 0]
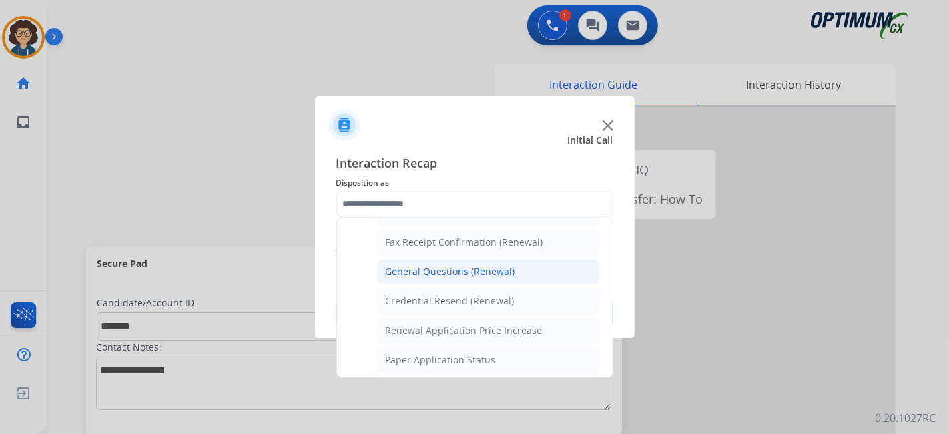
click at [522, 262] on li "General Questions (Renewal)" at bounding box center [488, 271] width 222 height 25
type input "**********"
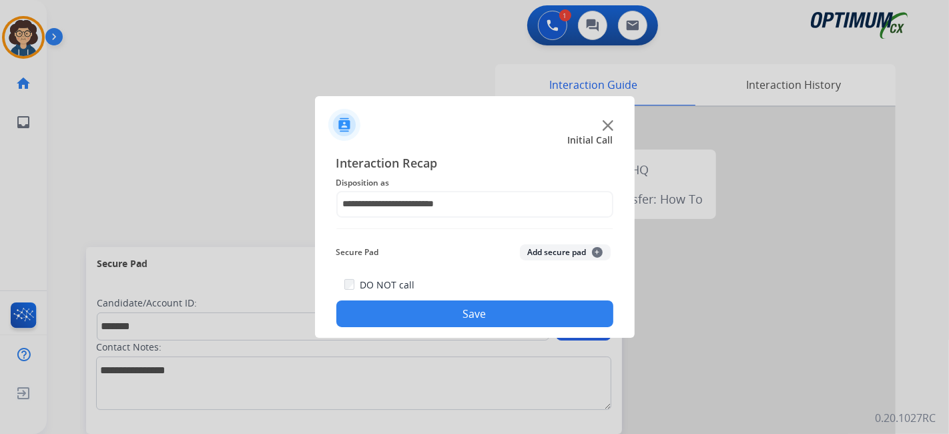
click at [556, 254] on button "Add secure pad +" at bounding box center [565, 252] width 91 height 16
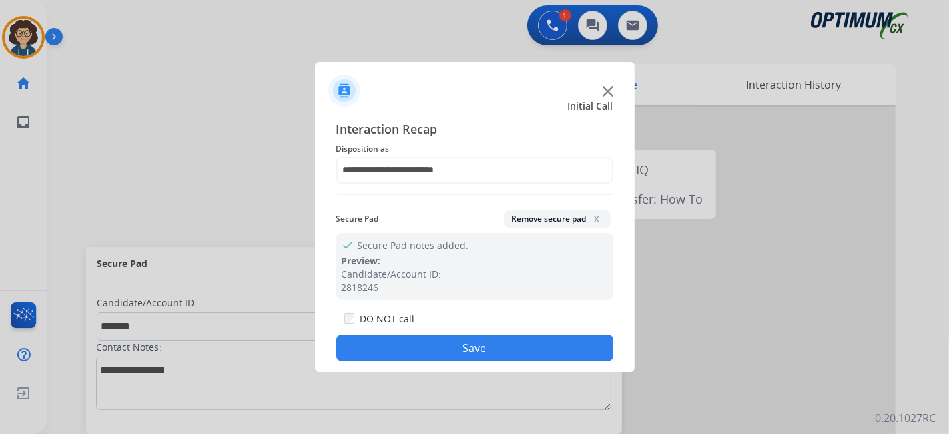
click at [469, 359] on button "Save" at bounding box center [475, 348] width 277 height 27
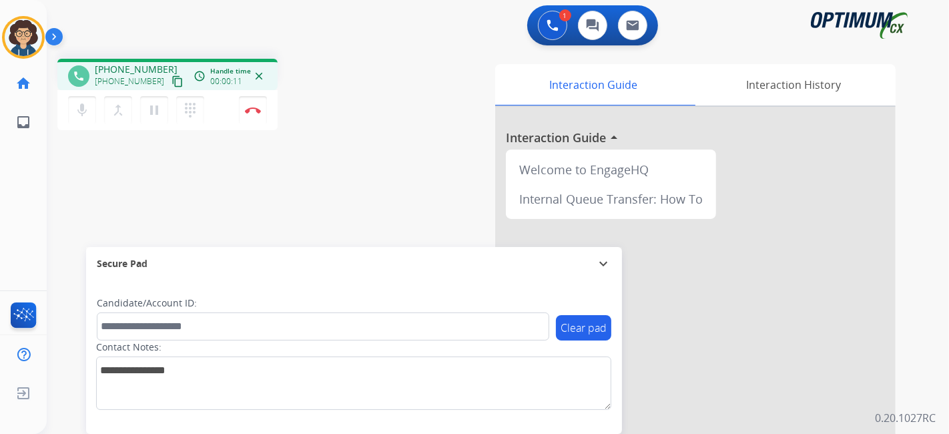
click at [172, 77] on mat-icon "content_copy" at bounding box center [178, 81] width 12 height 12
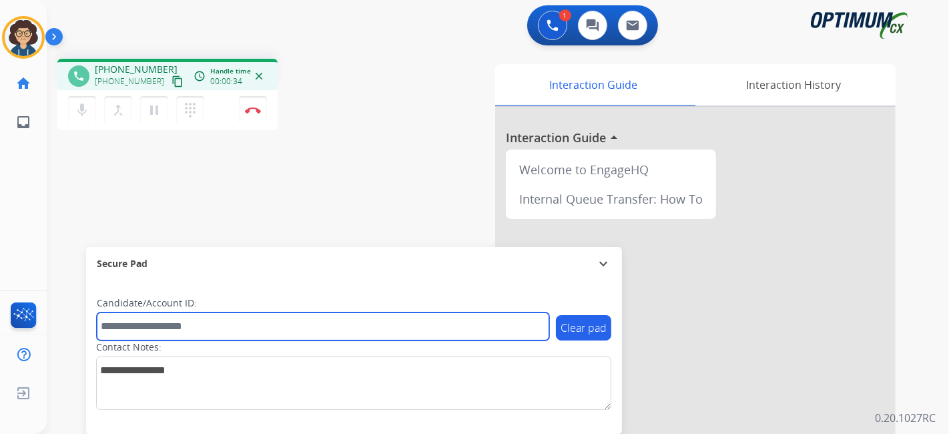
click at [272, 325] on input "text" at bounding box center [323, 326] width 453 height 28
paste input "*******"
type input "*******"
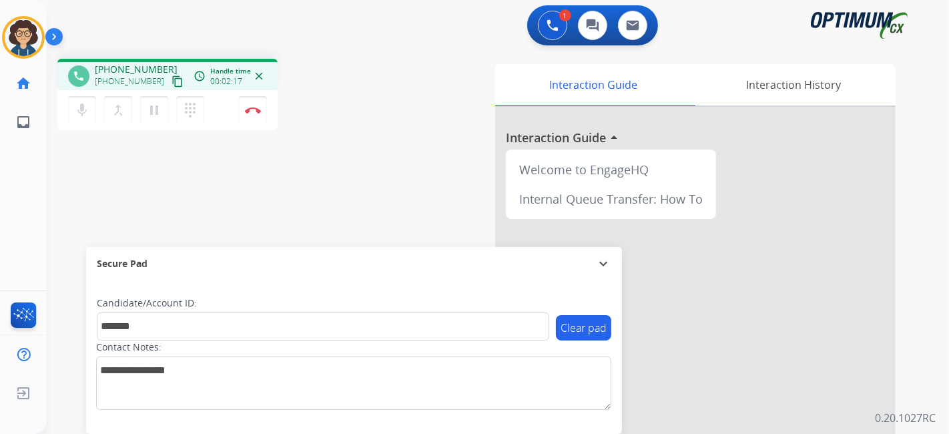
drag, startPoint x: 423, startPoint y: 186, endPoint x: 431, endPoint y: 8, distance: 177.8
click at [423, 184] on div "Interaction Guide Interaction History Interaction Guide arrow_drop_up Welcome t…" at bounding box center [647, 334] width 497 height 541
click at [256, 109] on img at bounding box center [253, 110] width 16 height 7
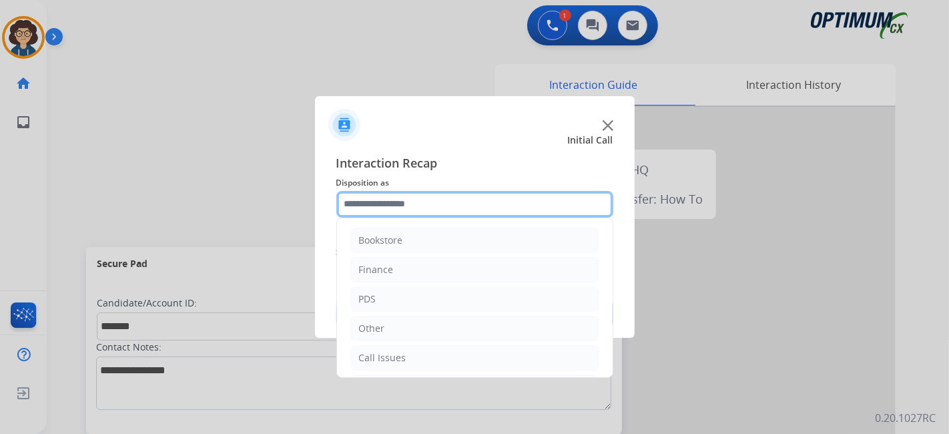
click at [462, 212] on input "text" at bounding box center [475, 204] width 277 height 27
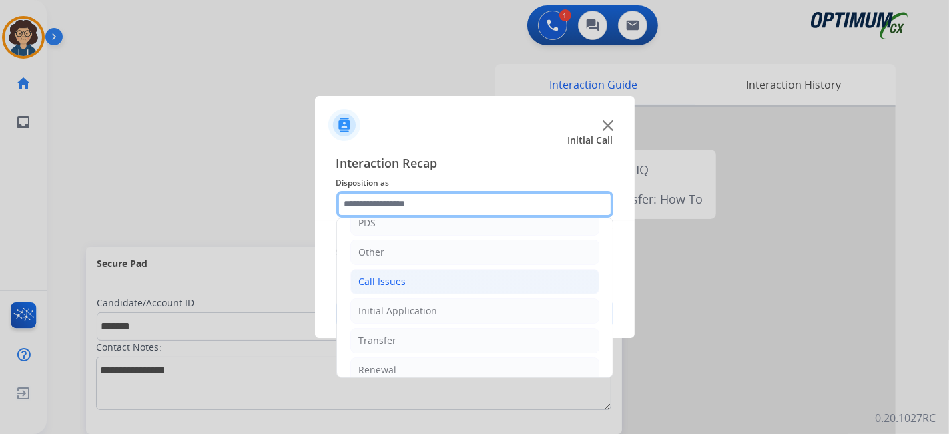
scroll to position [87, 0]
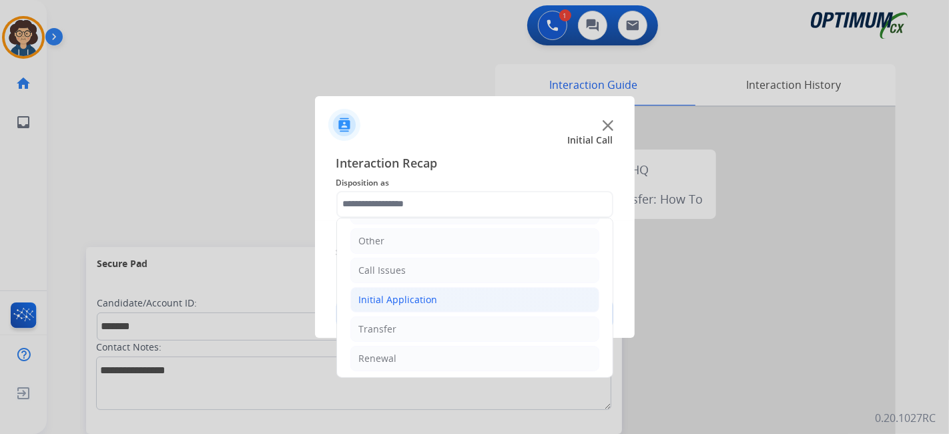
click at [452, 290] on li "Initial Application" at bounding box center [475, 299] width 249 height 25
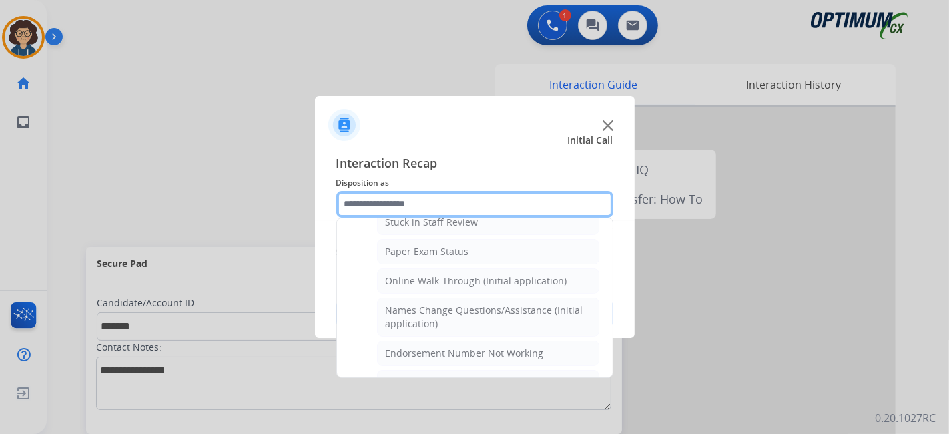
scroll to position [250, 0]
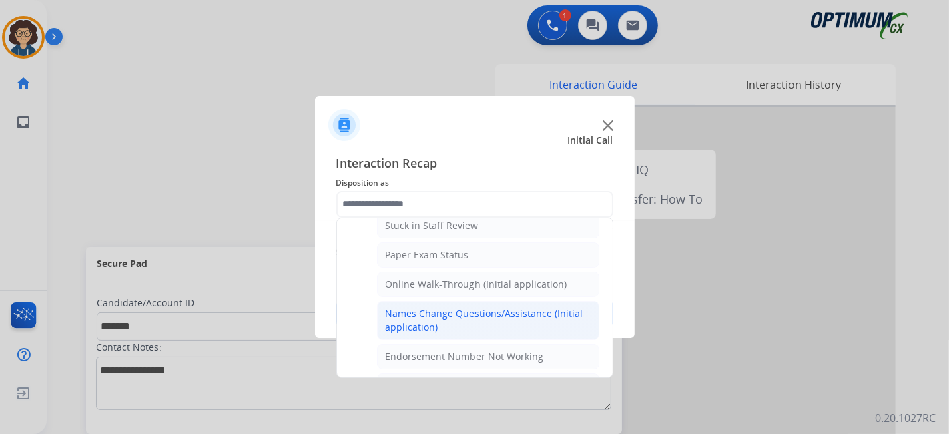
click at [531, 317] on div "Names Change Questions/Assistance (Initial application)" at bounding box center [488, 320] width 205 height 27
type input "**********"
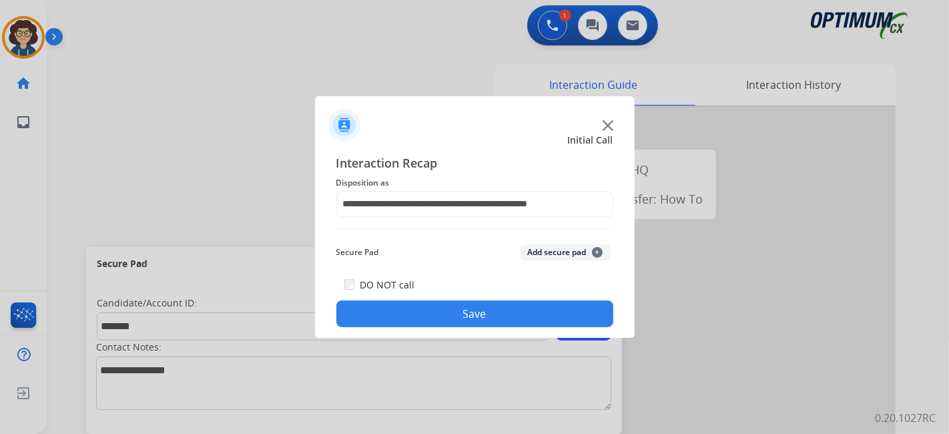
click at [563, 250] on button "Add secure pad +" at bounding box center [565, 252] width 91 height 16
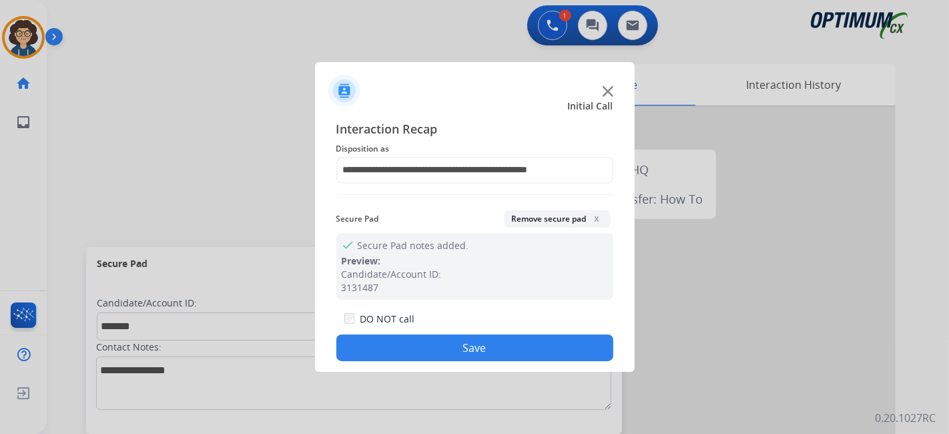
drag, startPoint x: 505, startPoint y: 355, endPoint x: 501, endPoint y: 345, distance: 11.4
click at [504, 352] on button "Save" at bounding box center [475, 348] width 277 height 27
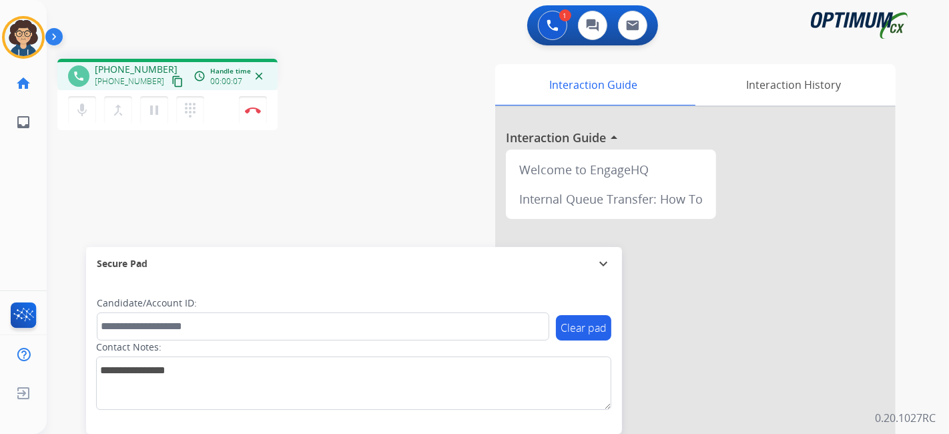
click at [172, 79] on mat-icon "content_copy" at bounding box center [178, 81] width 12 height 12
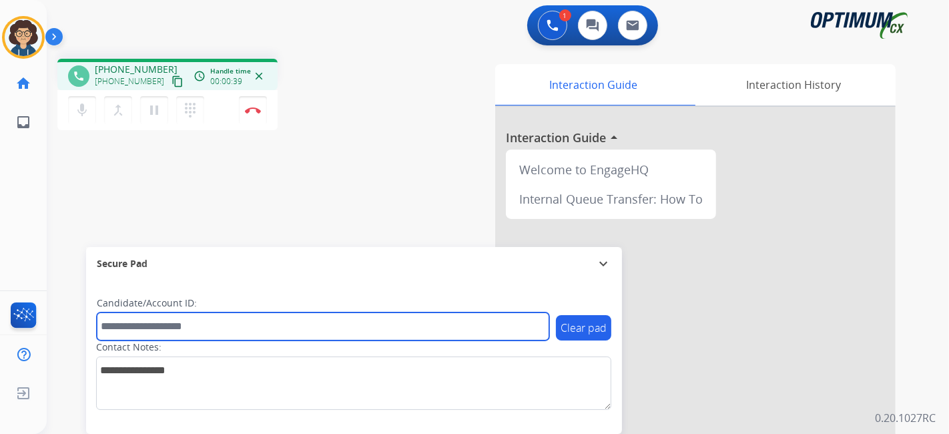
click at [230, 333] on input "text" at bounding box center [323, 326] width 453 height 28
paste input "*******"
type input "*******"
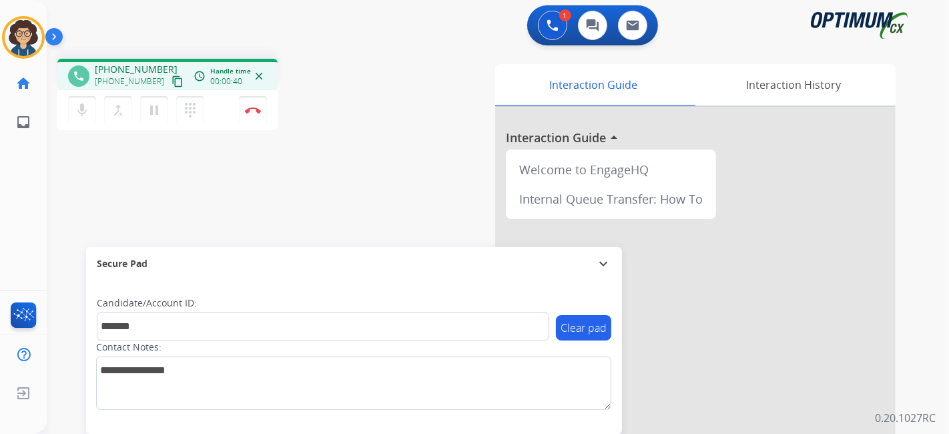
click at [327, 194] on div "phone +15015963527 +15015963527 content_copy access_time Call metrics Queue 00:…" at bounding box center [482, 326] width 871 height 557
click at [355, 154] on div "phone +15015963527 +15015963527 content_copy access_time Call metrics Queue 00:…" at bounding box center [482, 326] width 871 height 557
click at [248, 116] on button "Disconnect" at bounding box center [253, 110] width 28 height 28
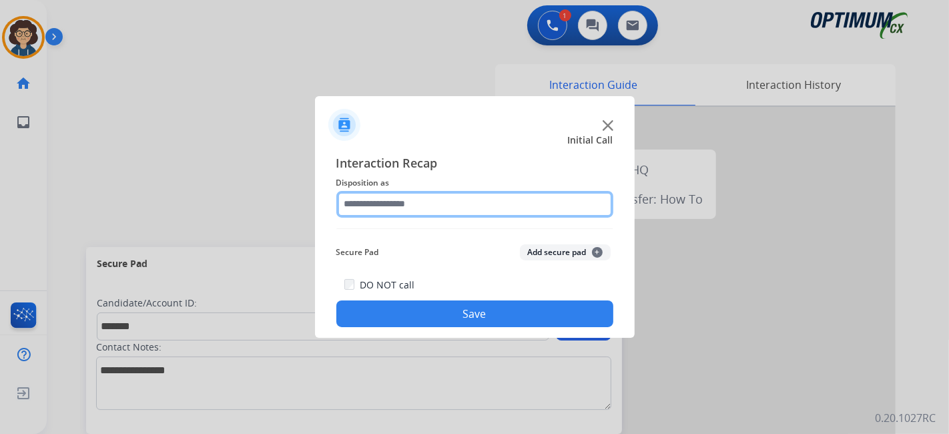
click at [461, 210] on input "text" at bounding box center [475, 204] width 277 height 27
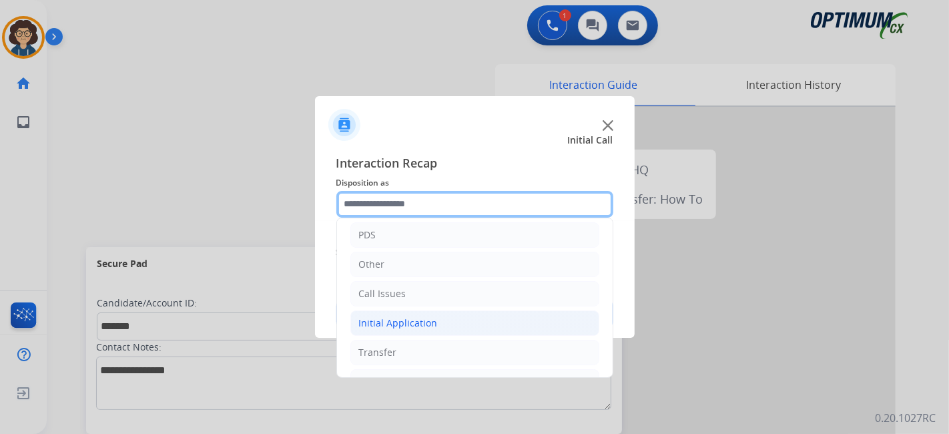
scroll to position [87, 0]
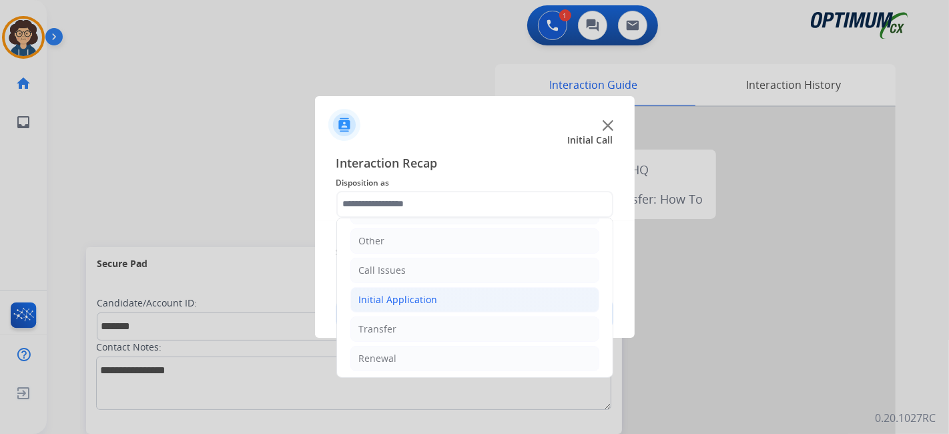
click at [466, 300] on li "Initial Application" at bounding box center [475, 299] width 249 height 25
click at [521, 294] on li "Initial Application" at bounding box center [475, 299] width 249 height 25
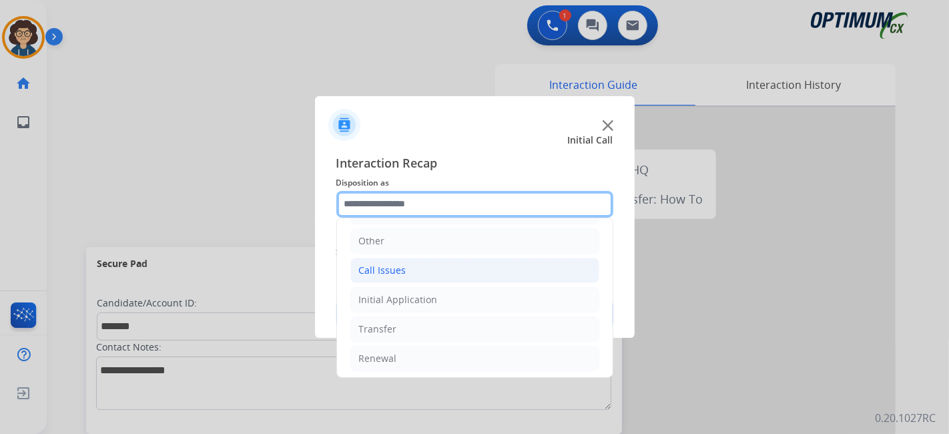
scroll to position [0, 0]
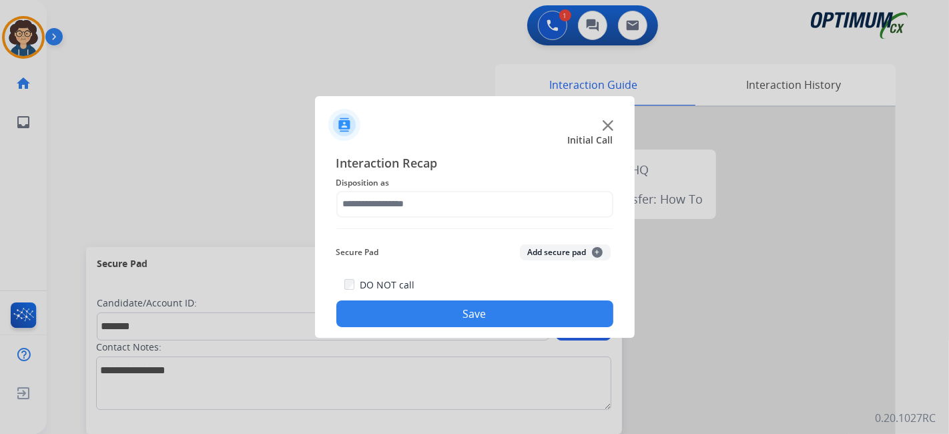
click at [535, 249] on button "Add secure pad +" at bounding box center [565, 252] width 91 height 16
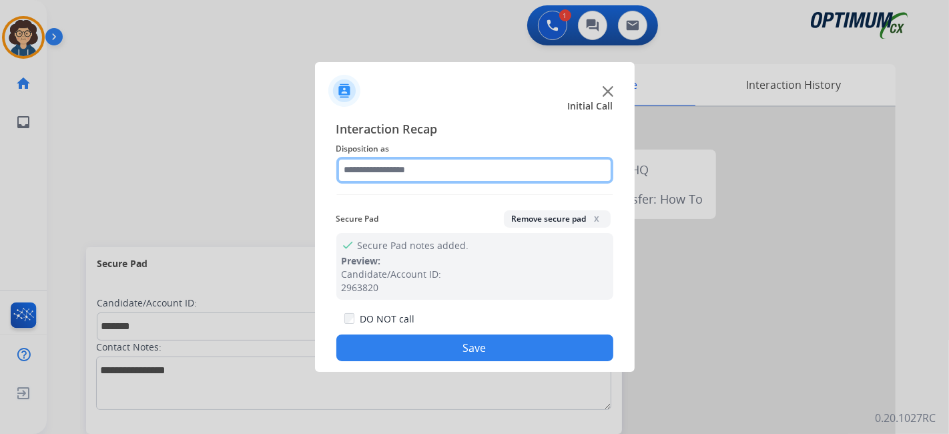
click at [488, 159] on input "text" at bounding box center [475, 170] width 277 height 27
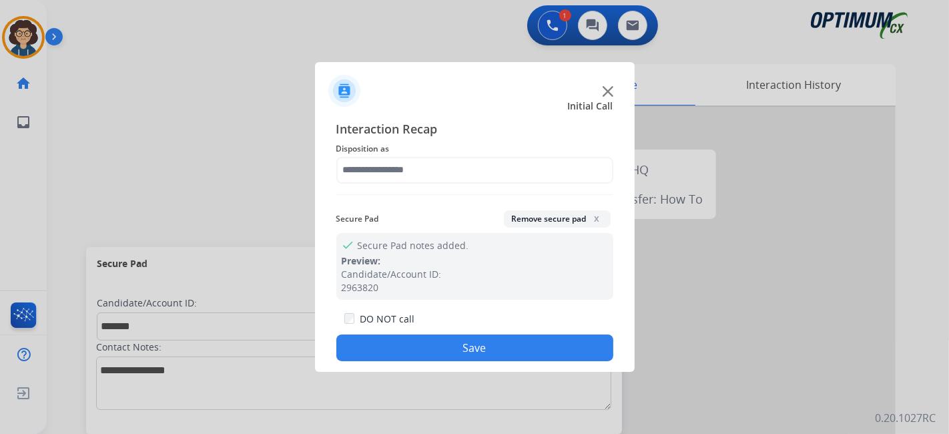
click at [513, 202] on div "Interaction Recap Disposition as Secure Pad Remove secure pad x check Secure Pa…" at bounding box center [475, 241] width 277 height 242
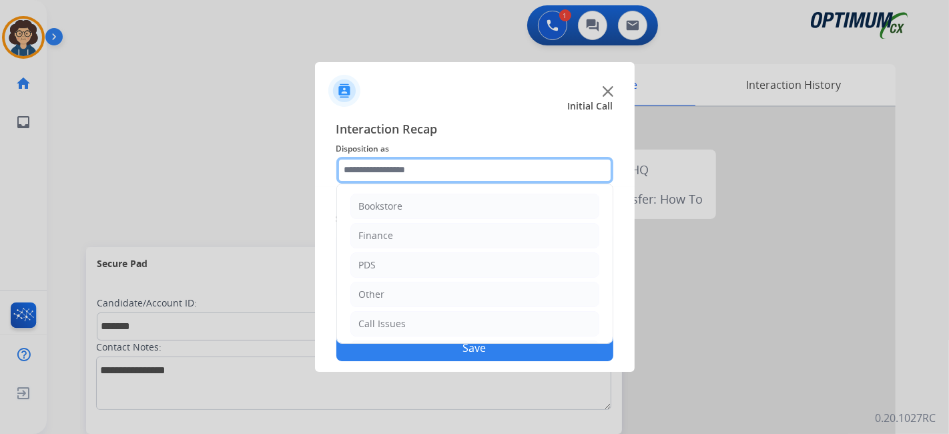
click at [499, 174] on input "text" at bounding box center [475, 170] width 277 height 27
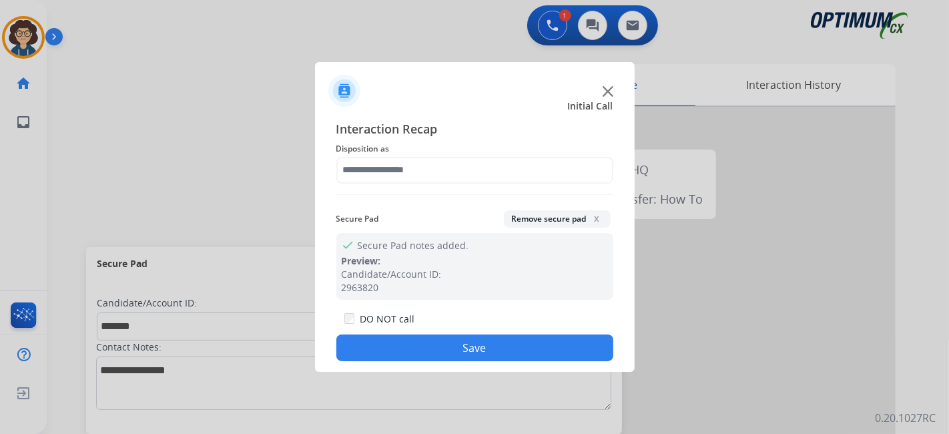
click at [503, 145] on span "Disposition as" at bounding box center [475, 149] width 277 height 16
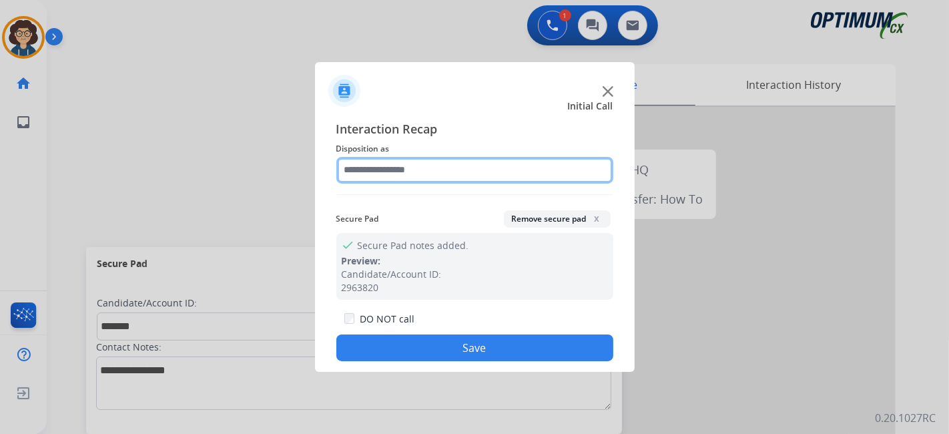
click at [499, 170] on input "text" at bounding box center [475, 170] width 277 height 27
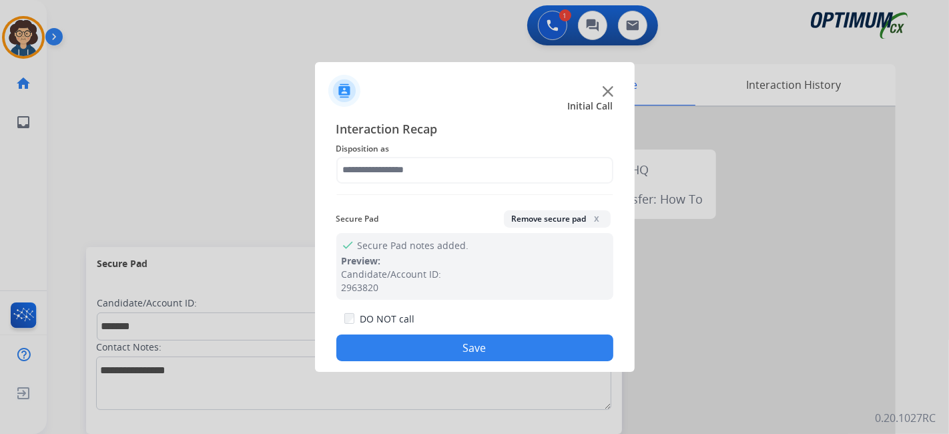
click at [549, 194] on img at bounding box center [475, 194] width 277 height 1
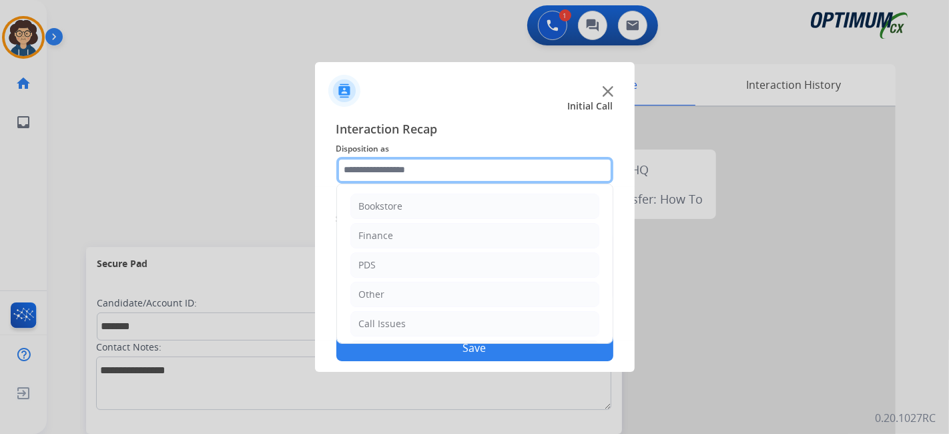
click at [541, 176] on input "text" at bounding box center [475, 170] width 277 height 27
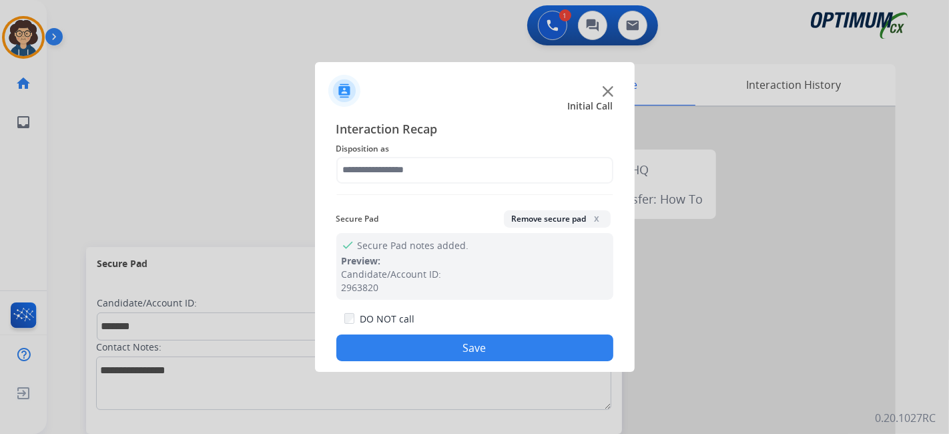
click at [429, 258] on div "check Secure Pad notes added. Preview: Candidate/Account ID: 2963820" at bounding box center [475, 266] width 277 height 67
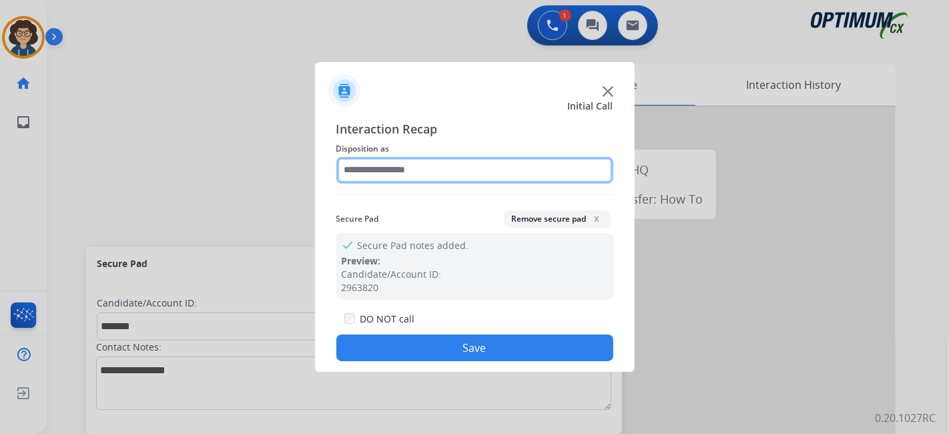
click at [473, 164] on input "text" at bounding box center [475, 170] width 277 height 27
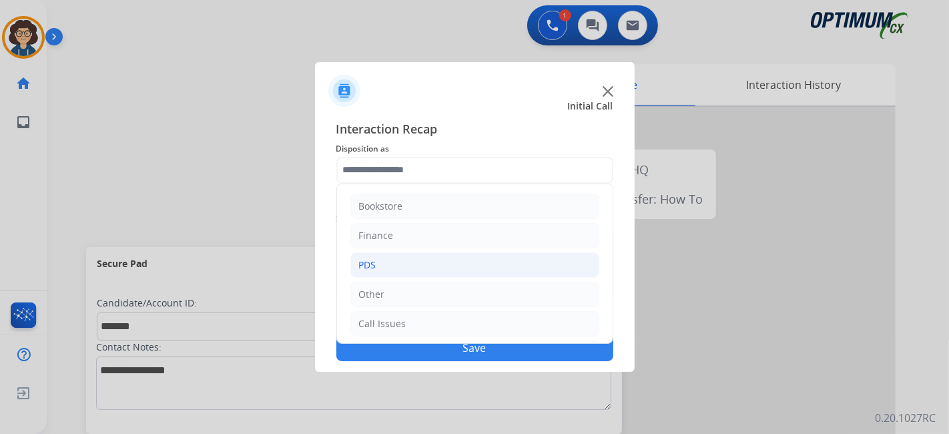
click at [507, 264] on li "PDS" at bounding box center [475, 264] width 249 height 25
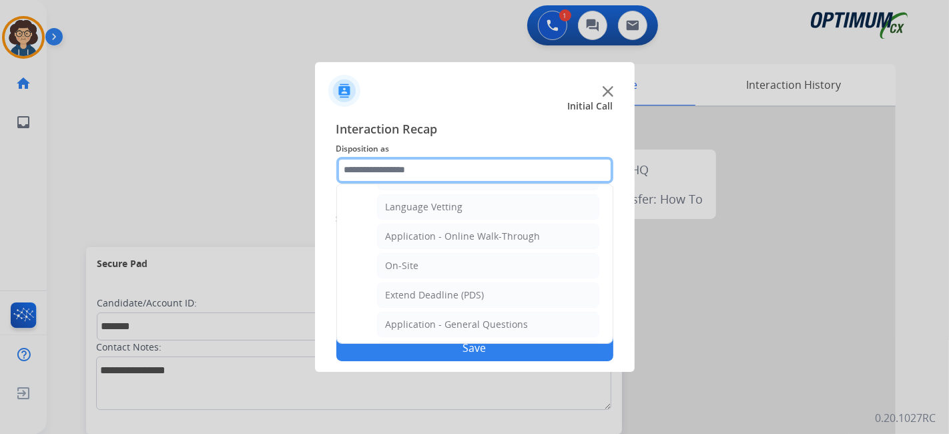
scroll to position [296, 0]
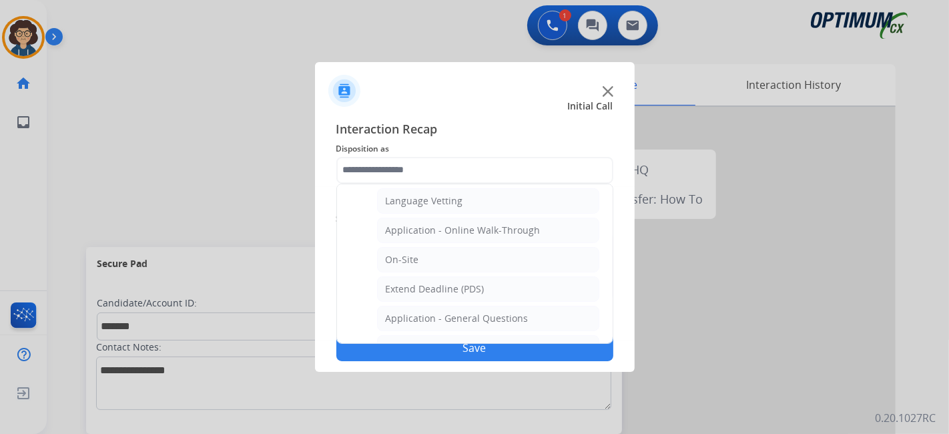
click at [481, 335] on li "Honorarium" at bounding box center [488, 347] width 222 height 25
type input "**********"
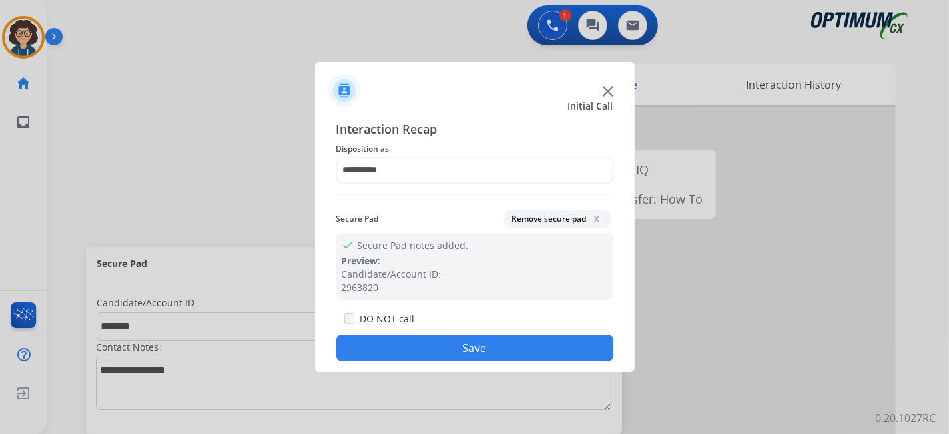
click at [469, 346] on button "Save" at bounding box center [475, 348] width 277 height 27
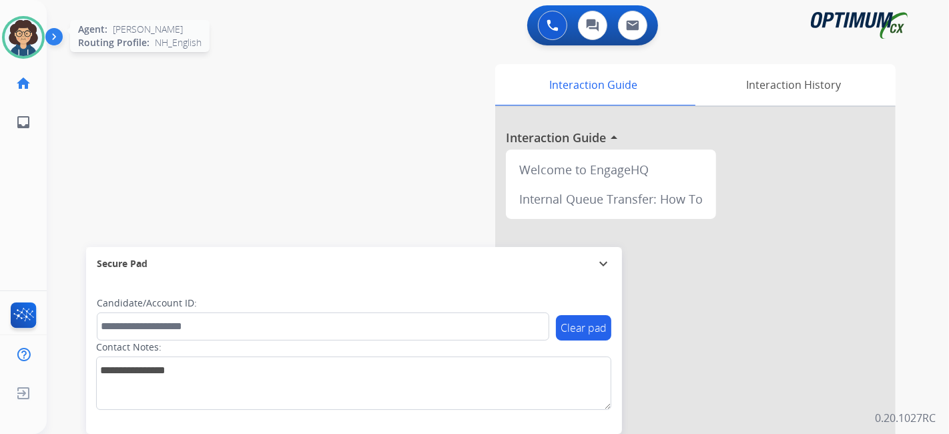
click at [28, 23] on img at bounding box center [23, 37] width 37 height 37
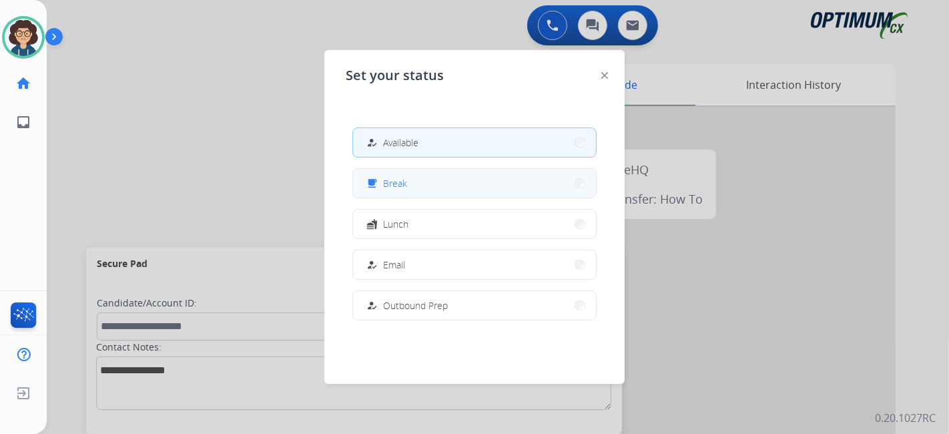
click at [468, 191] on button "free_breakfast Break" at bounding box center [474, 183] width 243 height 29
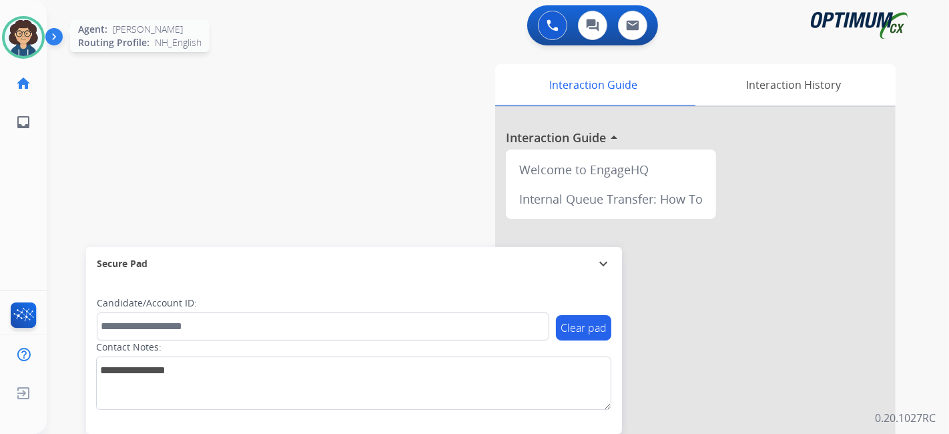
click at [36, 45] on img at bounding box center [23, 37] width 37 height 37
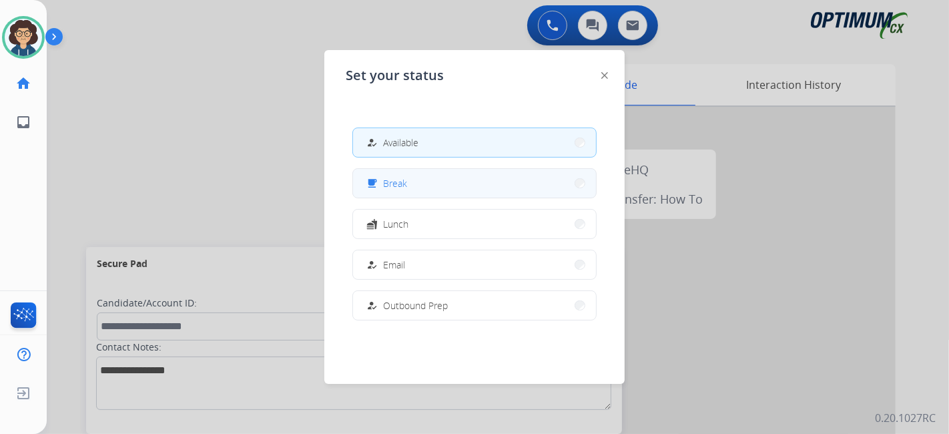
click at [482, 188] on button "free_breakfast Break" at bounding box center [474, 183] width 243 height 29
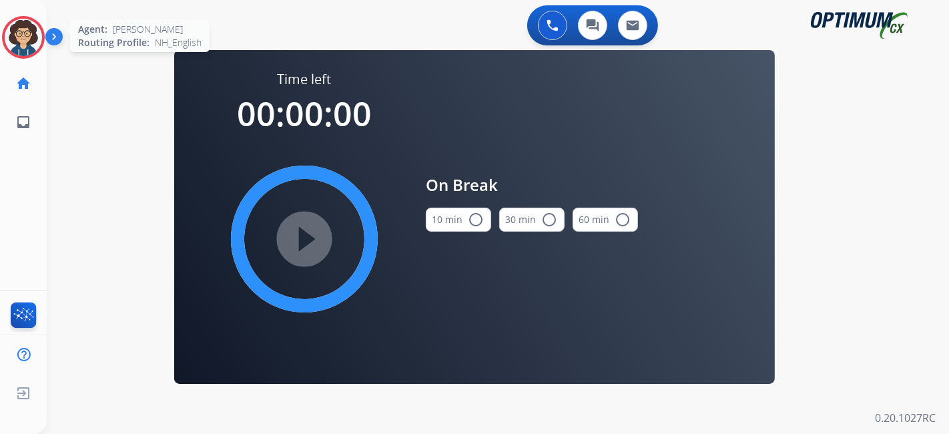
click at [19, 35] on img at bounding box center [23, 37] width 37 height 37
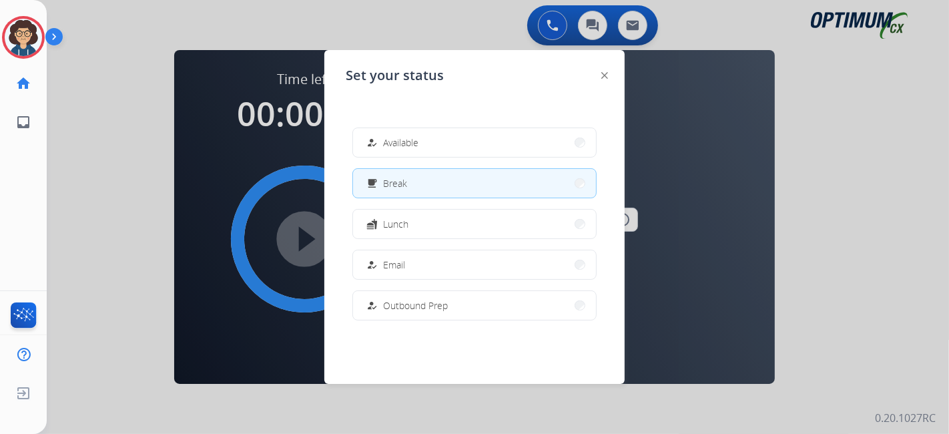
click at [274, 164] on div at bounding box center [474, 217] width 949 height 434
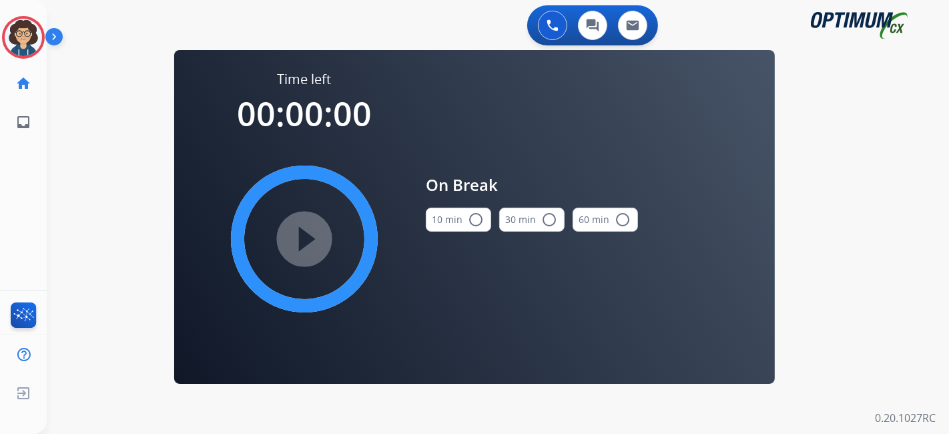
click at [449, 224] on button "10 min radio_button_unchecked" at bounding box center [458, 220] width 65 height 24
click at [304, 240] on mat-icon "play_circle_filled" at bounding box center [304, 239] width 16 height 16
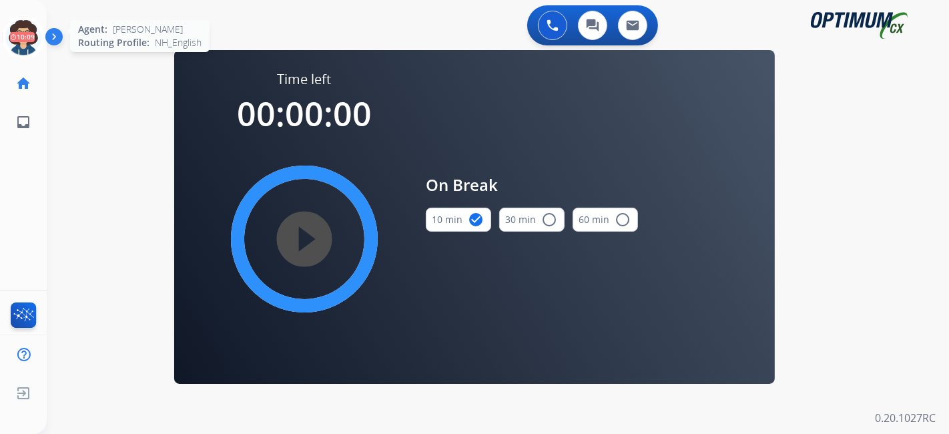
click at [13, 29] on icon at bounding box center [23, 37] width 43 height 43
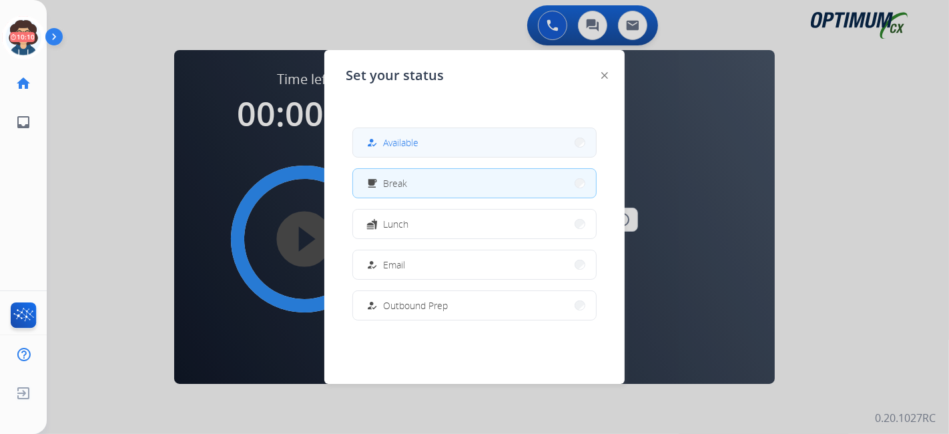
click at [371, 140] on mat-icon "how_to_reg" at bounding box center [372, 142] width 11 height 11
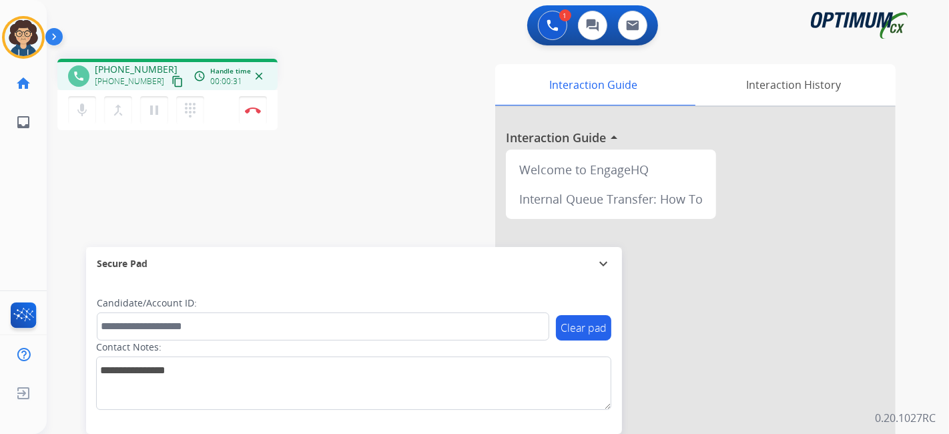
click at [172, 78] on mat-icon "content_copy" at bounding box center [178, 81] width 12 height 12
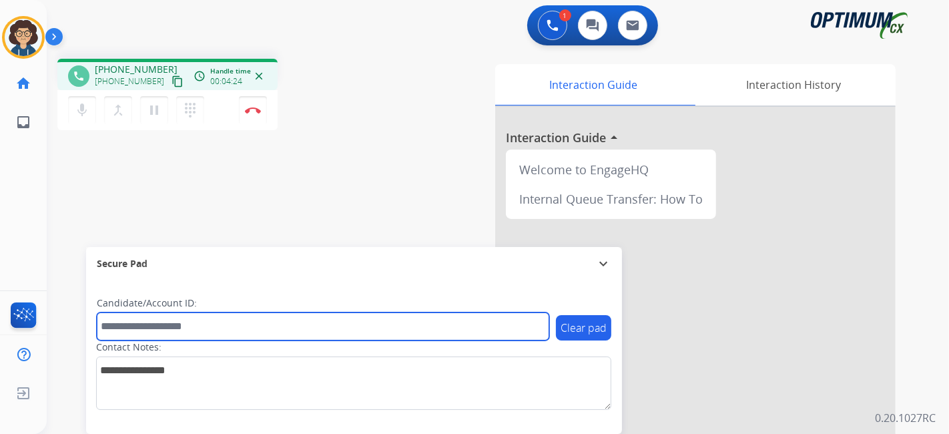
click at [232, 317] on input "text" at bounding box center [323, 326] width 453 height 28
paste input "*******"
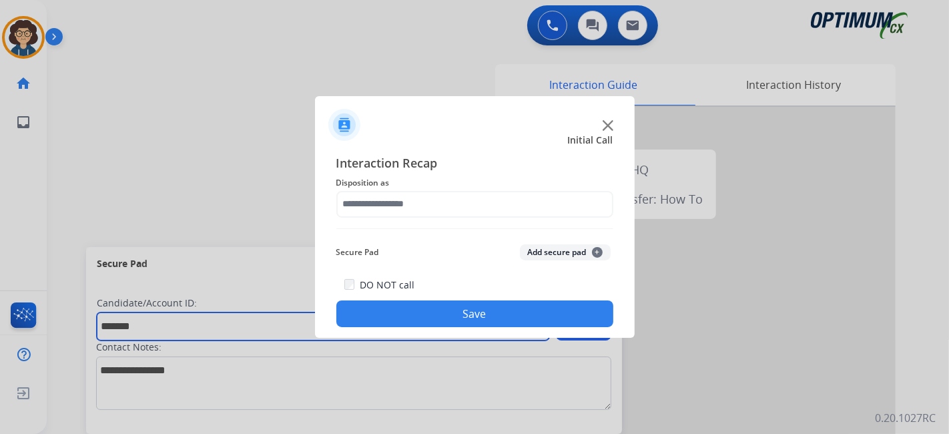
type input "*******"
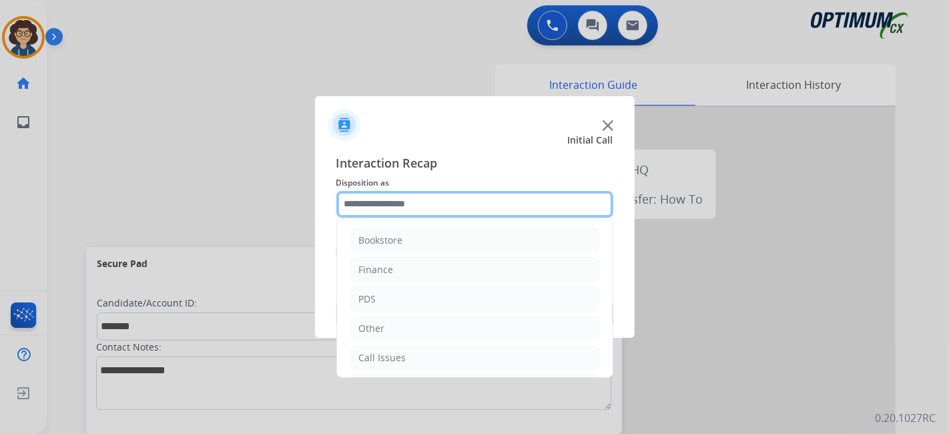
click at [491, 202] on input "text" at bounding box center [475, 204] width 277 height 27
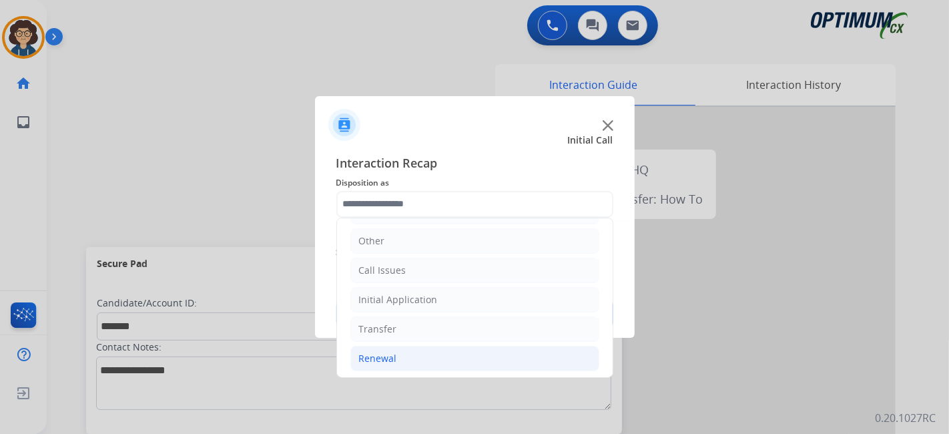
click at [451, 357] on li "Renewal" at bounding box center [475, 358] width 249 height 25
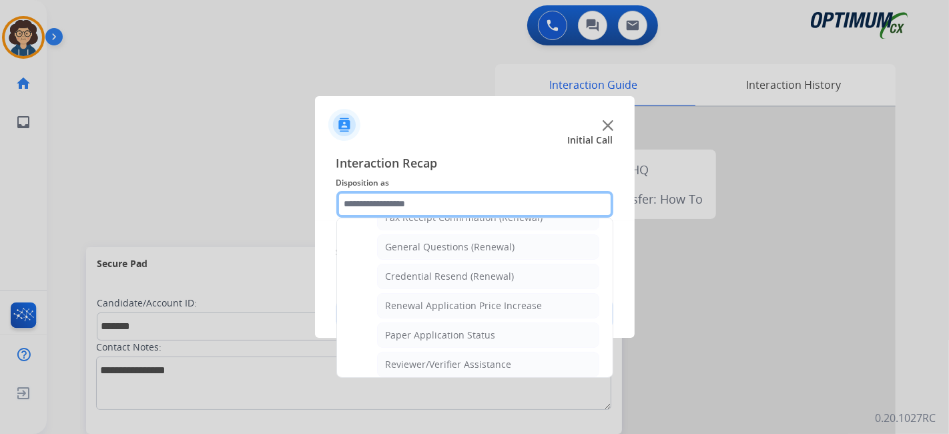
scroll to position [371, 0]
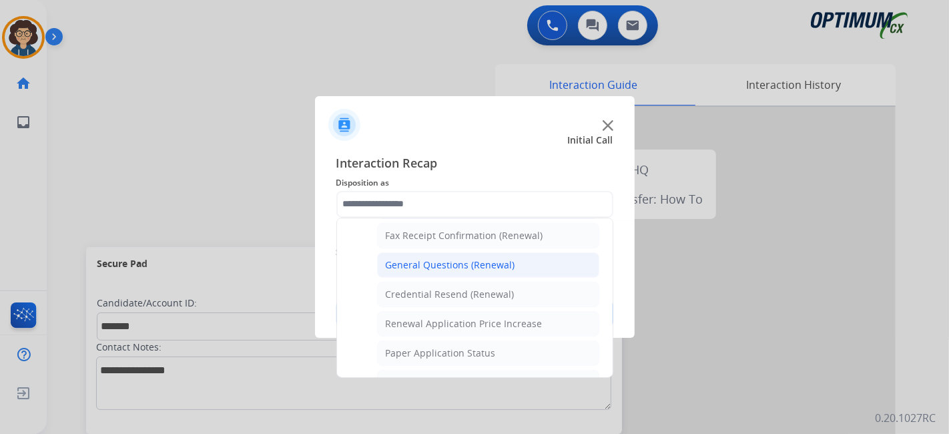
click at [499, 262] on div "General Questions (Renewal)" at bounding box center [451, 264] width 130 height 13
type input "**********"
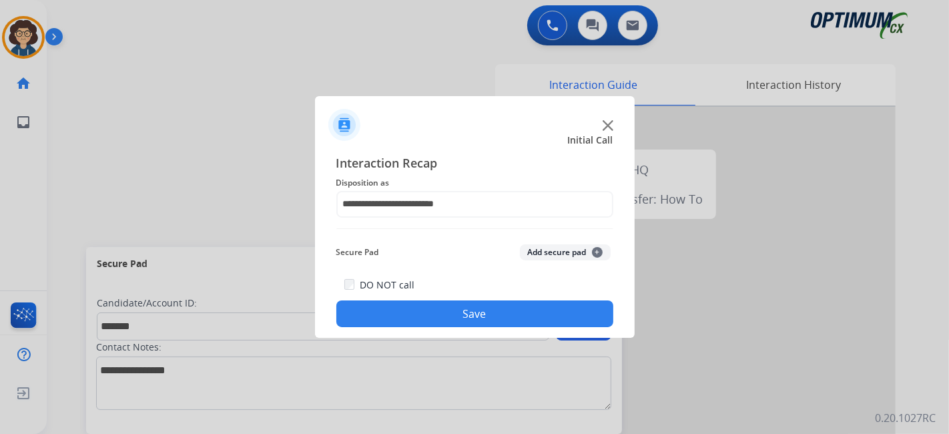
click at [539, 258] on button "Add secure pad +" at bounding box center [565, 252] width 91 height 16
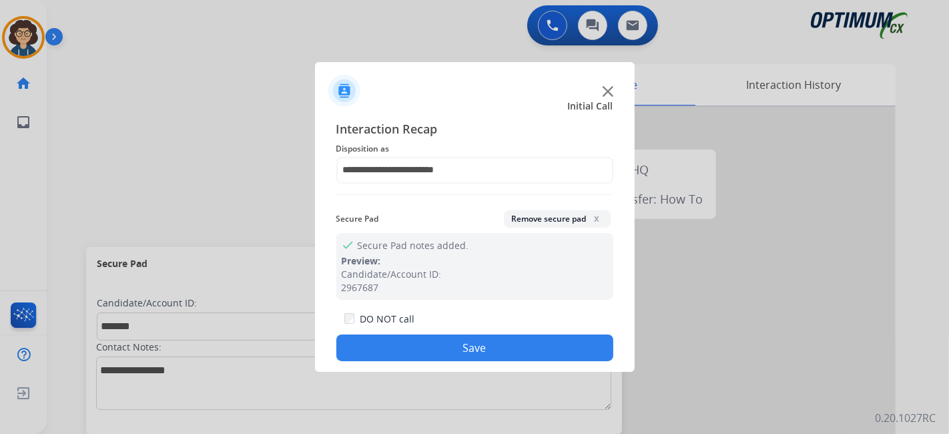
drag, startPoint x: 488, startPoint y: 347, endPoint x: 485, endPoint y: 335, distance: 12.5
click at [488, 346] on button "Save" at bounding box center [475, 348] width 277 height 27
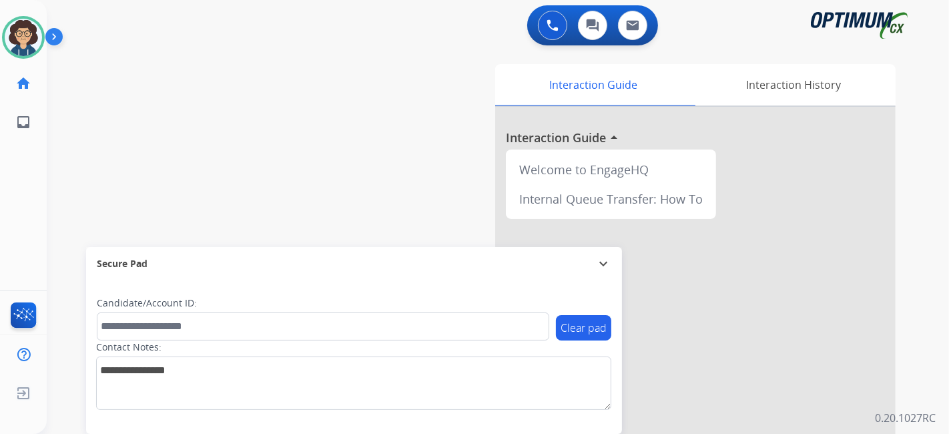
click at [384, 171] on div "swap_horiz Break voice bridge close_fullscreen Connect 3-Way Call merge_type Se…" at bounding box center [482, 326] width 871 height 557
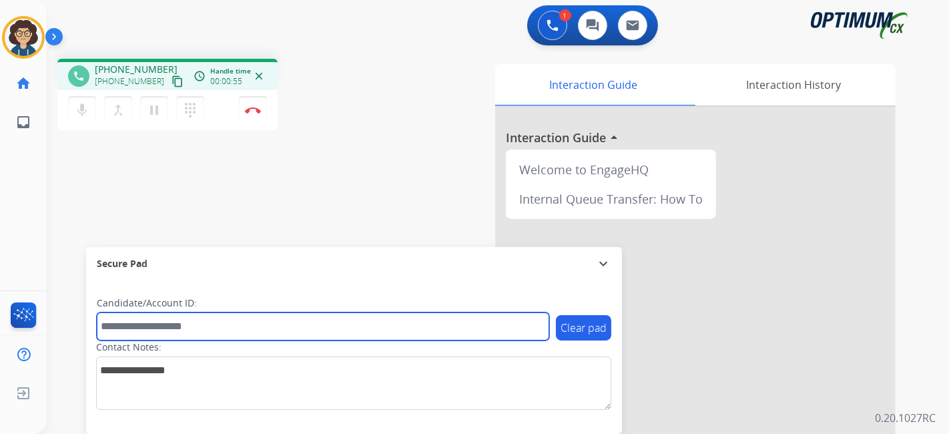
click at [220, 325] on input "text" at bounding box center [323, 326] width 453 height 28
paste input "*******"
type input "*******"
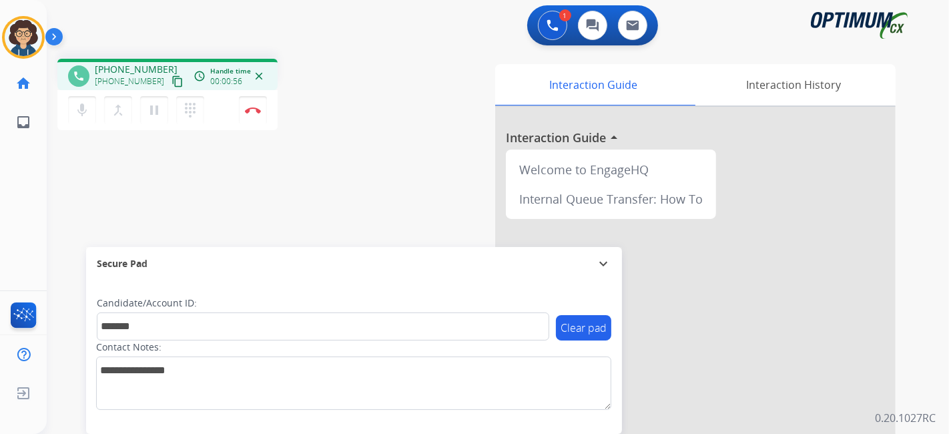
drag, startPoint x: 341, startPoint y: 225, endPoint x: 335, endPoint y: 78, distance: 147.0
click at [341, 225] on div "phone +12292996699 +12292996699 content_copy access_time Call metrics Queue 00:…" at bounding box center [482, 326] width 871 height 557
click at [343, 228] on div "phone +12292996699 +12292996699 content_copy access_time Call metrics Queue 00:…" at bounding box center [482, 326] width 871 height 557
click at [258, 113] on img at bounding box center [253, 110] width 16 height 7
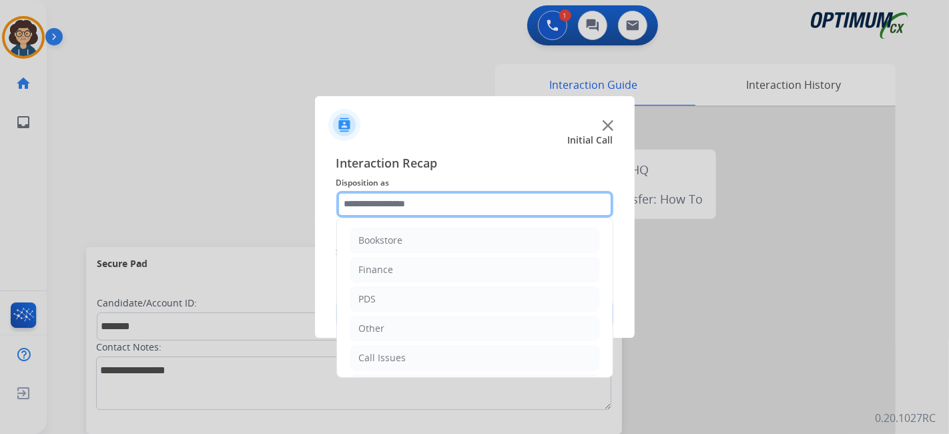
click at [455, 200] on input "text" at bounding box center [475, 204] width 277 height 27
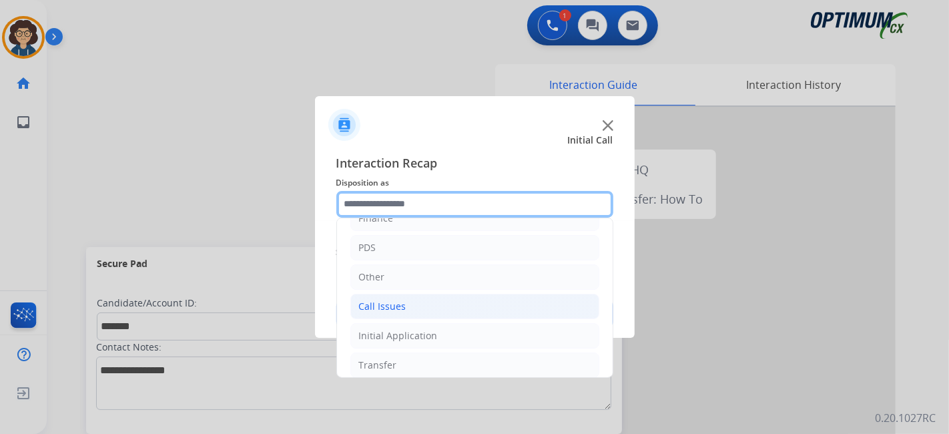
scroll to position [87, 0]
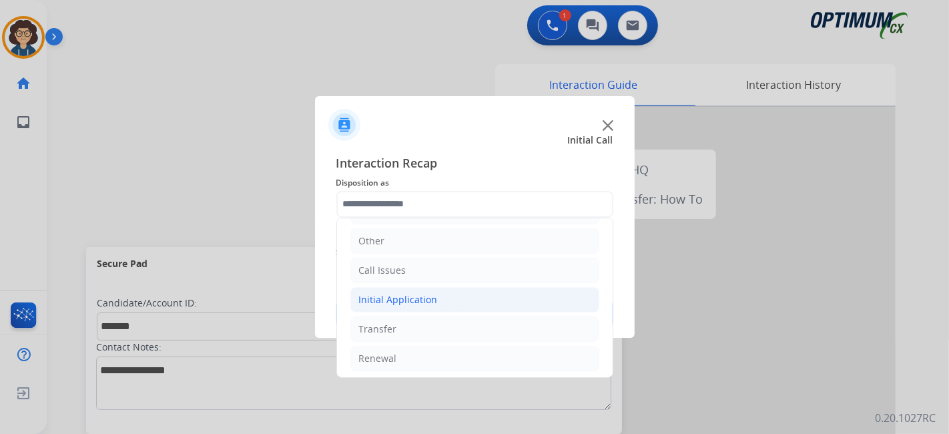
click at [443, 304] on li "Initial Application" at bounding box center [475, 299] width 249 height 25
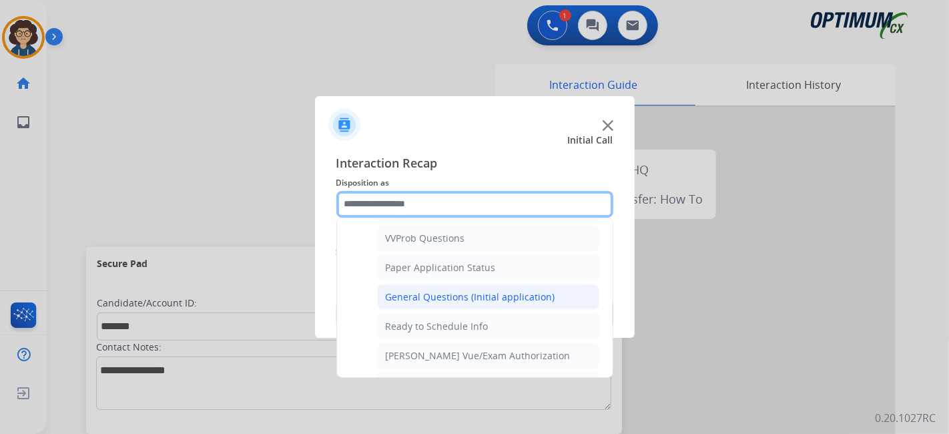
scroll to position [717, 0]
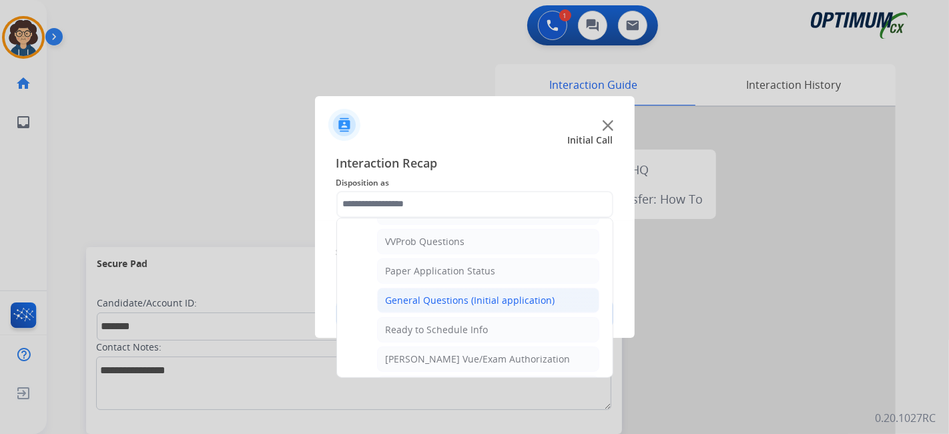
click at [551, 291] on li "General Questions (Initial application)" at bounding box center [488, 300] width 222 height 25
type input "**********"
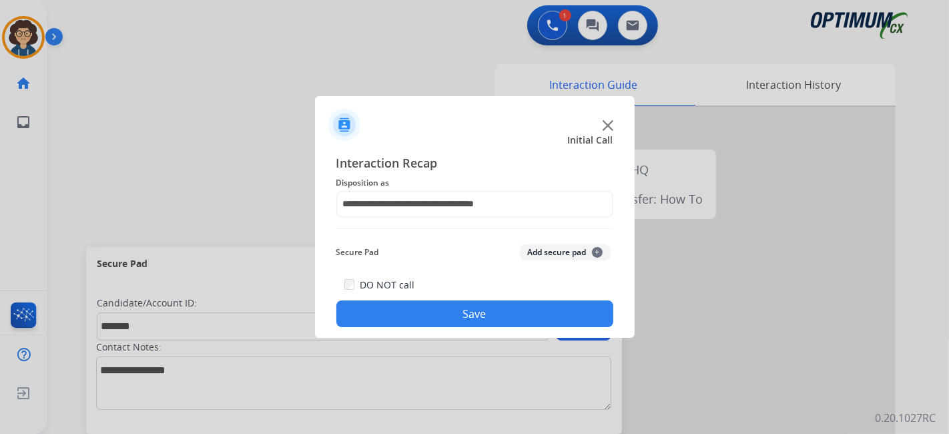
click at [560, 255] on button "Add secure pad +" at bounding box center [565, 252] width 91 height 16
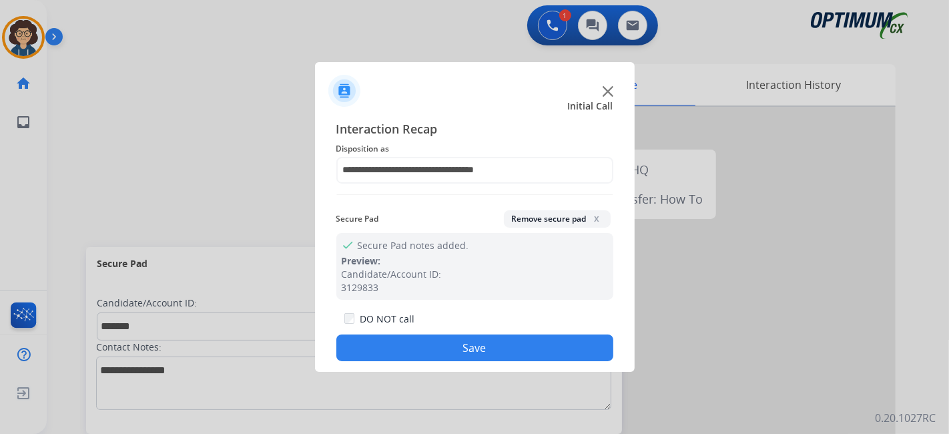
drag, startPoint x: 533, startPoint y: 341, endPoint x: 503, endPoint y: 95, distance: 247.5
click at [533, 334] on div "DO NOT call Save" at bounding box center [475, 335] width 277 height 51
click at [458, 350] on button "Save" at bounding box center [475, 348] width 277 height 27
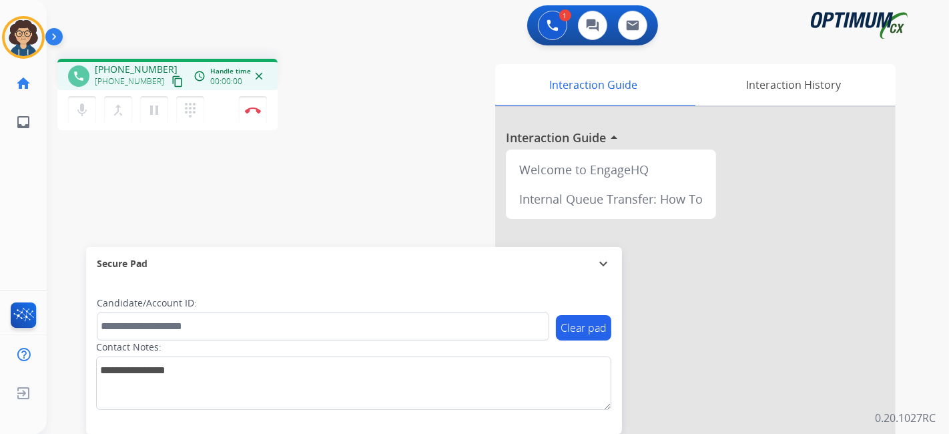
drag, startPoint x: 165, startPoint y: 81, endPoint x: 217, endPoint y: 14, distance: 85.2
click at [172, 81] on mat-icon "content_copy" at bounding box center [178, 81] width 12 height 12
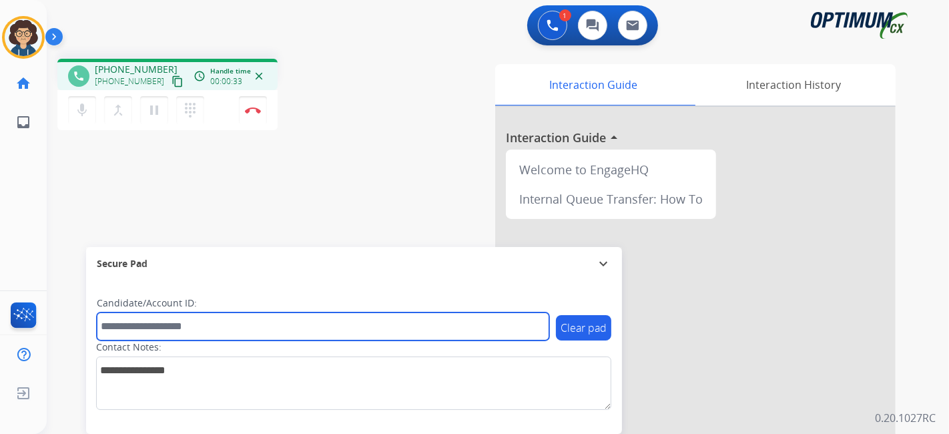
click at [164, 326] on input "text" at bounding box center [323, 326] width 453 height 28
paste input "*******"
type input "*******"
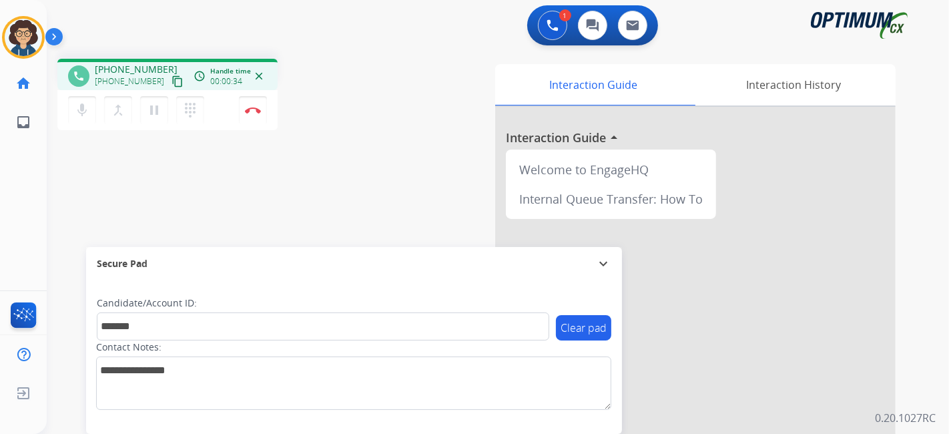
drag, startPoint x: 343, startPoint y: 208, endPoint x: 329, endPoint y: 0, distance: 208.7
click at [343, 199] on div "phone +18327205356 +18327205356 content_copy access_time Call metrics Queue 00:…" at bounding box center [482, 326] width 871 height 557
click at [154, 112] on mat-icon "pause" at bounding box center [154, 110] width 16 height 16
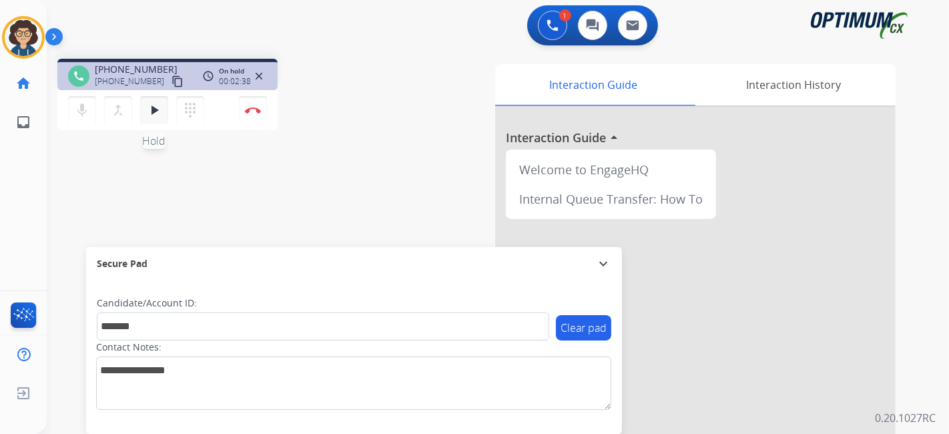
click at [164, 113] on button "play_arrow Hold" at bounding box center [154, 110] width 28 height 28
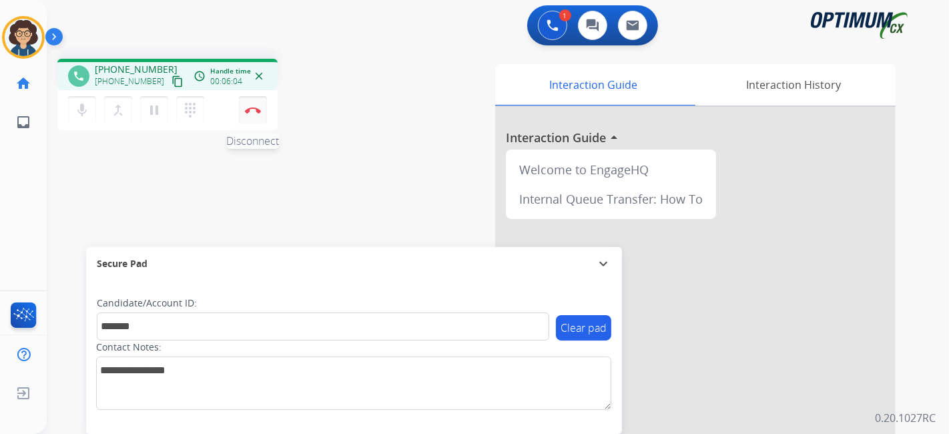
click at [258, 109] on img at bounding box center [253, 110] width 16 height 7
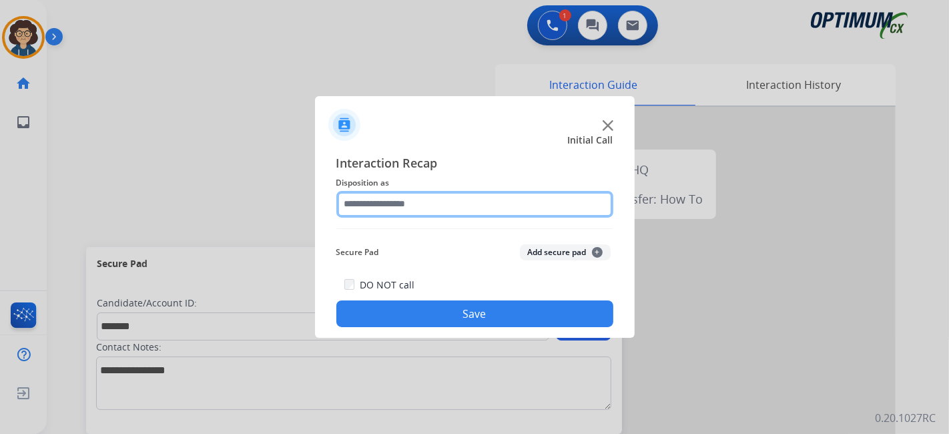
click at [501, 204] on input "text" at bounding box center [475, 204] width 277 height 27
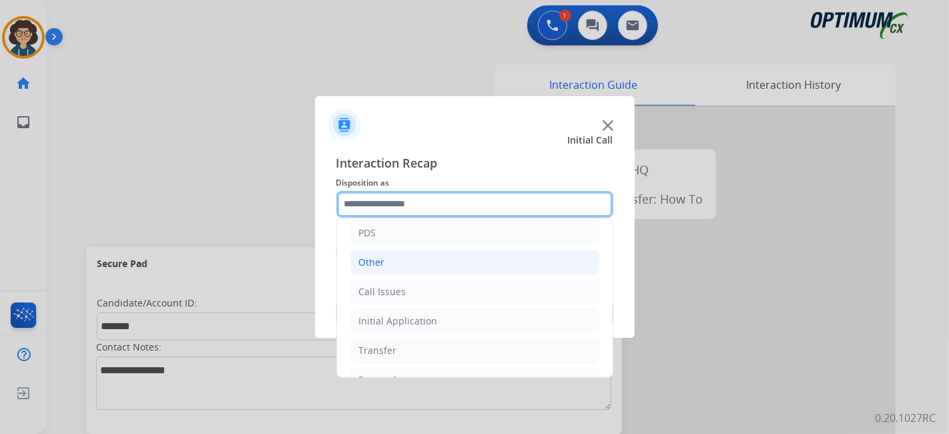
scroll to position [87, 0]
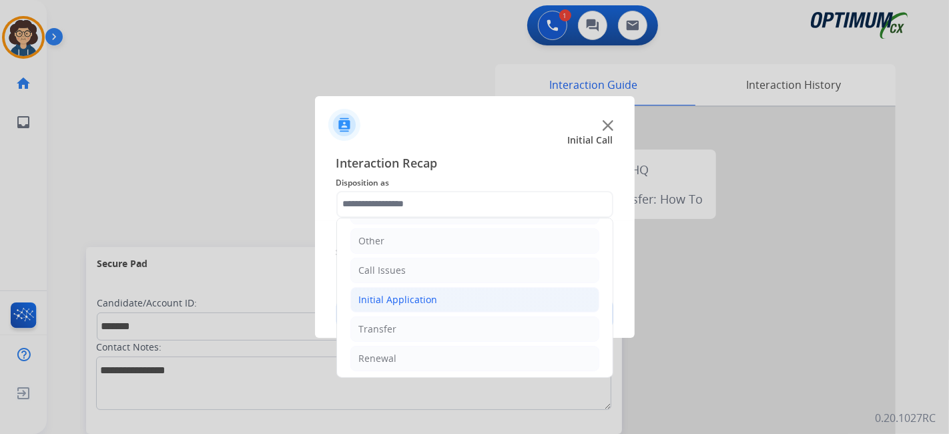
click at [471, 303] on li "Initial Application" at bounding box center [475, 299] width 249 height 25
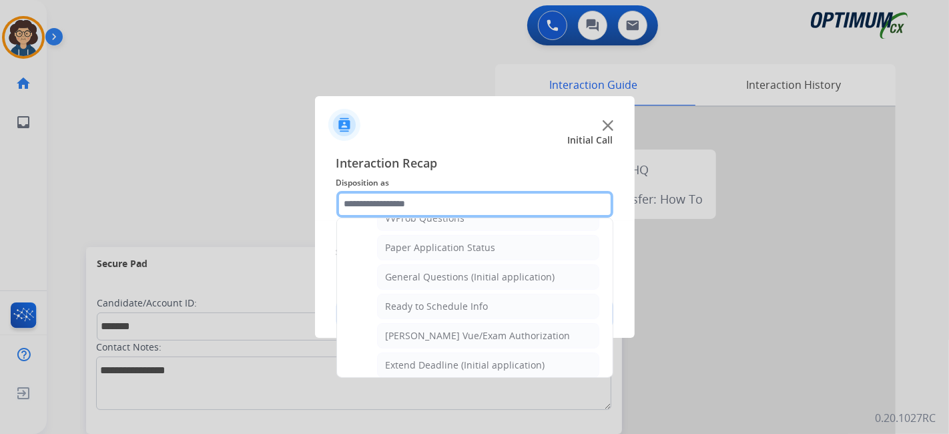
scroll to position [669, 0]
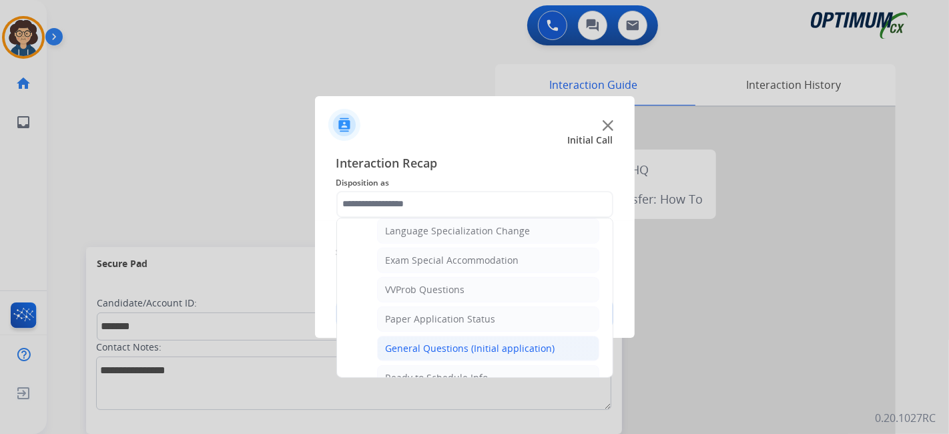
click at [505, 342] on div "General Questions (Initial application)" at bounding box center [471, 348] width 170 height 13
type input "**********"
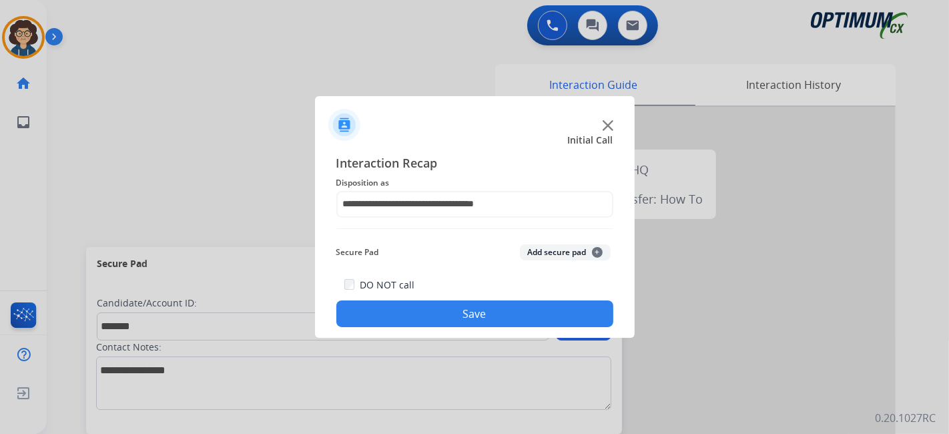
click at [558, 262] on div "Secure Pad Add secure pad +" at bounding box center [475, 252] width 277 height 27
click at [560, 254] on button "Add secure pad +" at bounding box center [565, 252] width 91 height 16
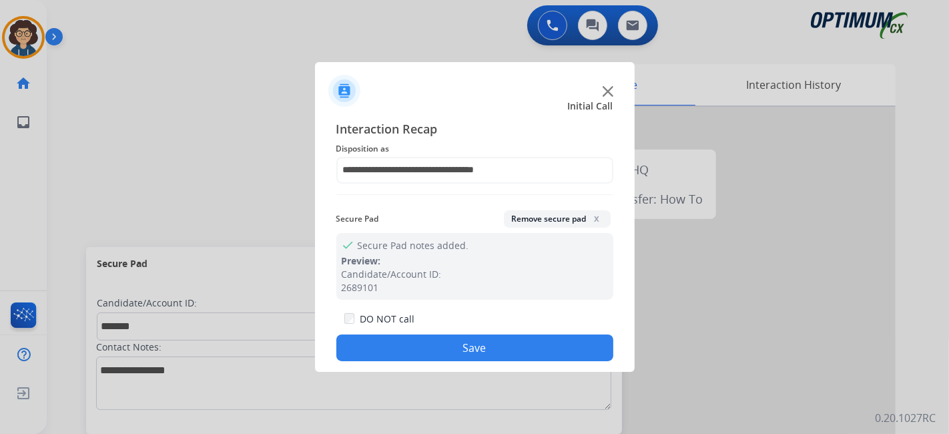
drag, startPoint x: 507, startPoint y: 346, endPoint x: 507, endPoint y: 324, distance: 21.4
click at [507, 324] on div "DO NOT call Save" at bounding box center [475, 335] width 277 height 51
click at [455, 342] on button "Save" at bounding box center [475, 348] width 277 height 27
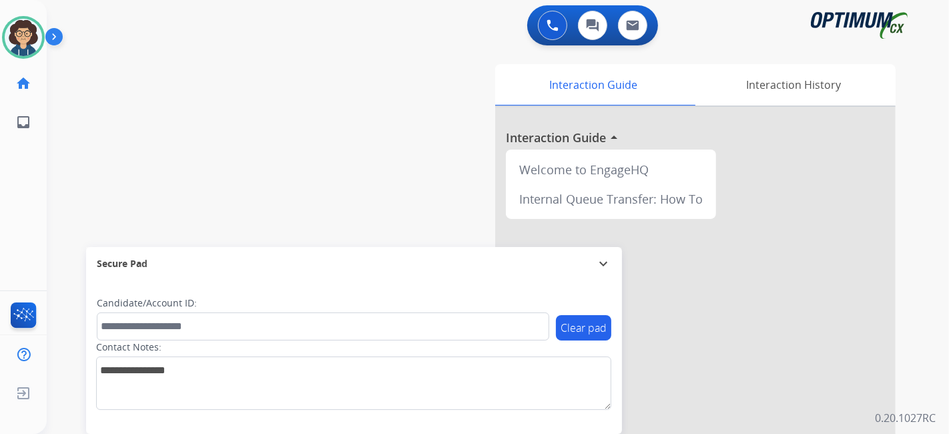
click at [697, 428] on div at bounding box center [695, 356] width 401 height 498
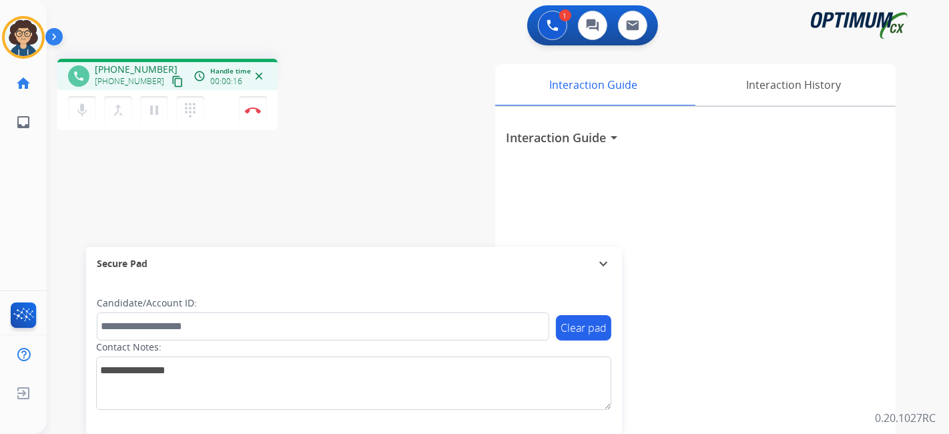
click at [576, 142] on h3 "Interaction Guide" at bounding box center [556, 137] width 100 height 19
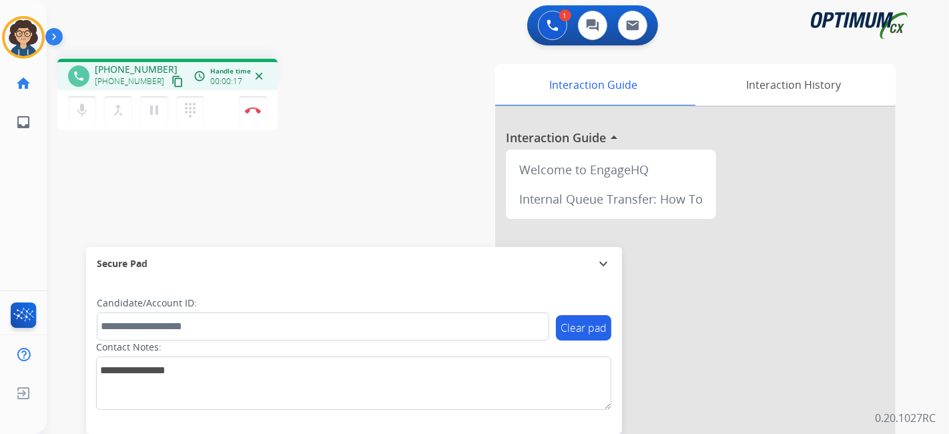
click at [172, 84] on mat-icon "content_copy" at bounding box center [178, 81] width 12 height 12
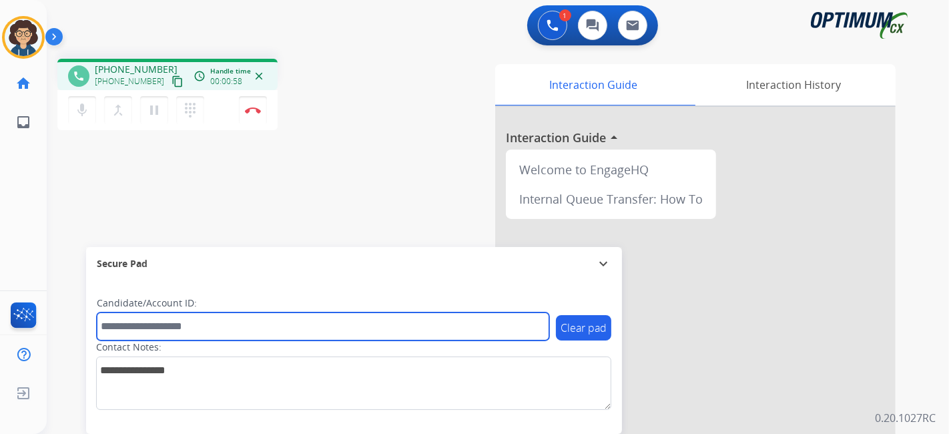
click at [172, 326] on input "text" at bounding box center [323, 326] width 453 height 28
paste input "*******"
type input "*******"
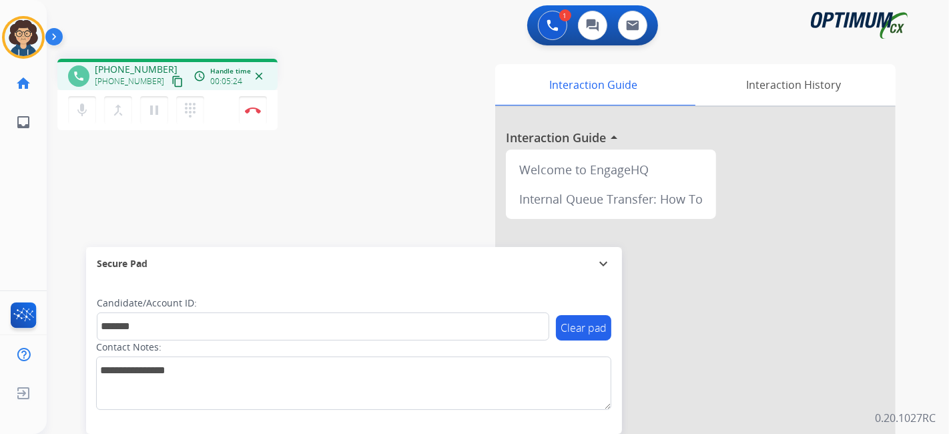
click at [401, 168] on div "Interaction Guide Interaction History Interaction Guide arrow_drop_up Welcome t…" at bounding box center [647, 334] width 497 height 541
click at [253, 116] on button "Disconnect" at bounding box center [253, 110] width 28 height 28
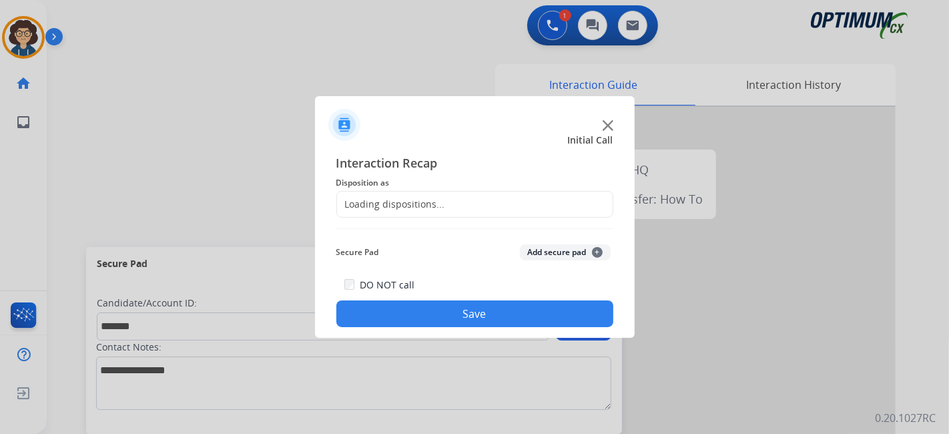
click at [444, 200] on div "Loading dispositions..." at bounding box center [475, 204] width 277 height 27
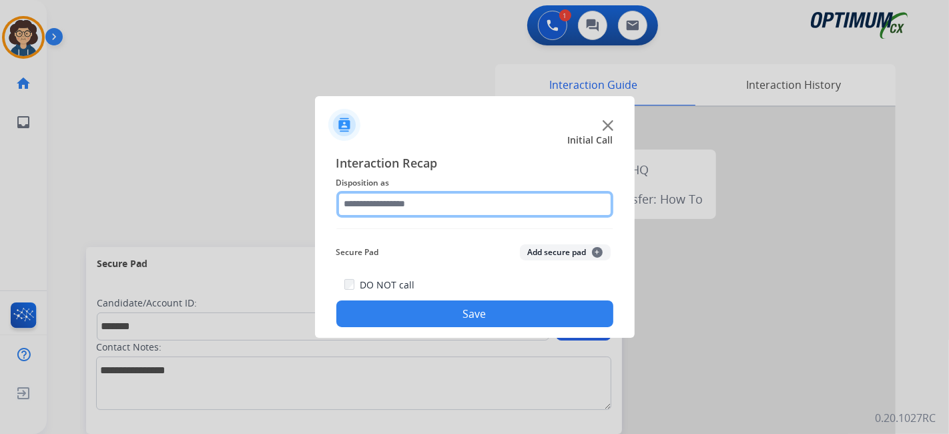
click at [436, 210] on input "text" at bounding box center [475, 204] width 277 height 27
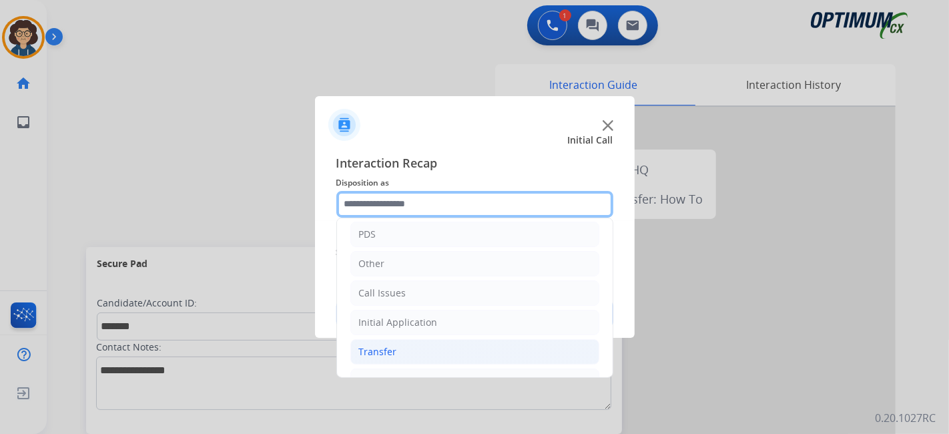
scroll to position [87, 0]
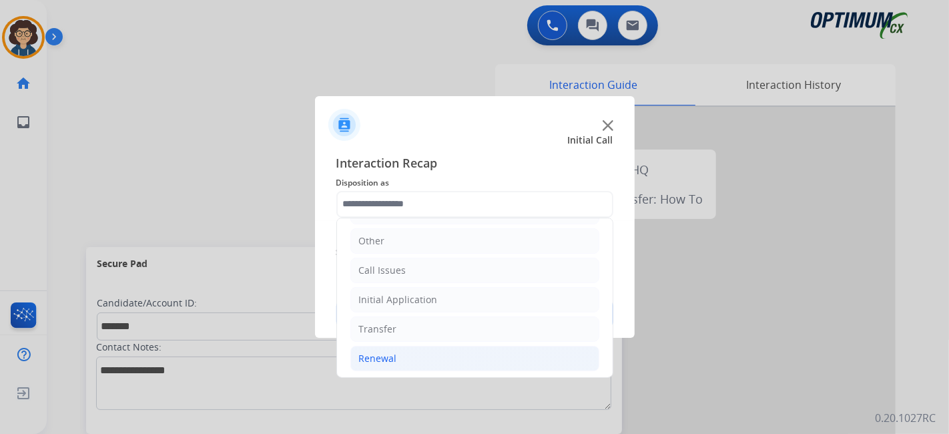
click at [394, 353] on div "Renewal" at bounding box center [378, 358] width 38 height 13
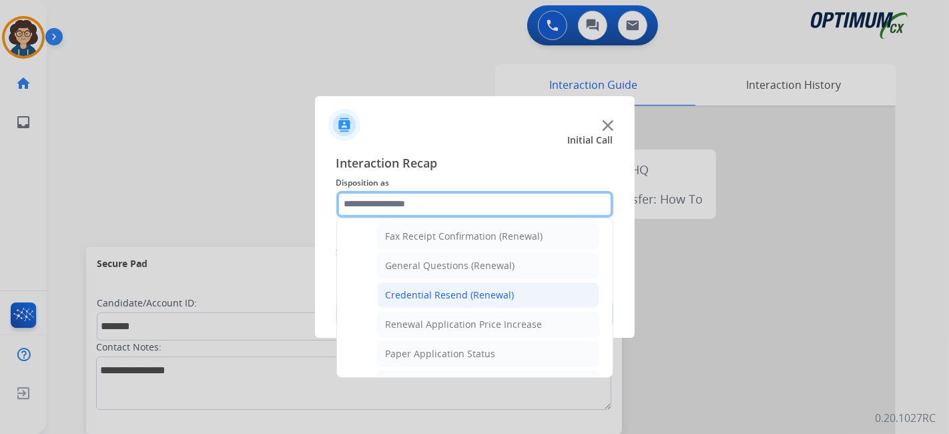
scroll to position [360, 0]
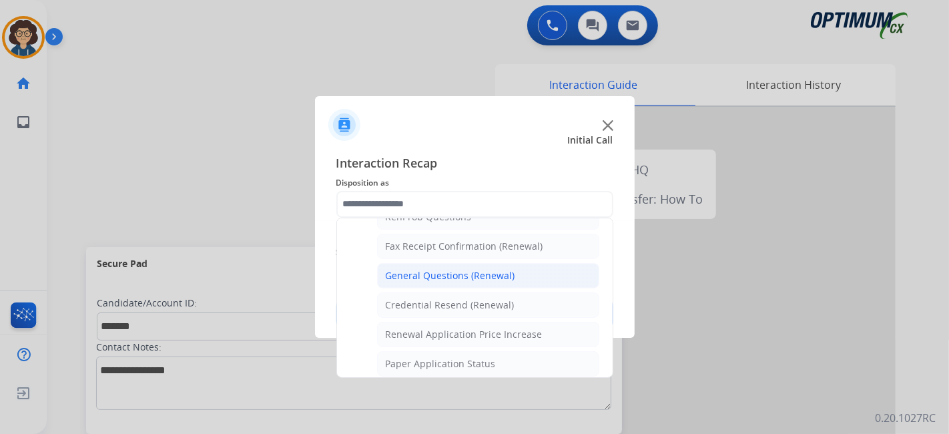
click at [493, 274] on div "General Questions (Renewal)" at bounding box center [451, 275] width 130 height 13
type input "**********"
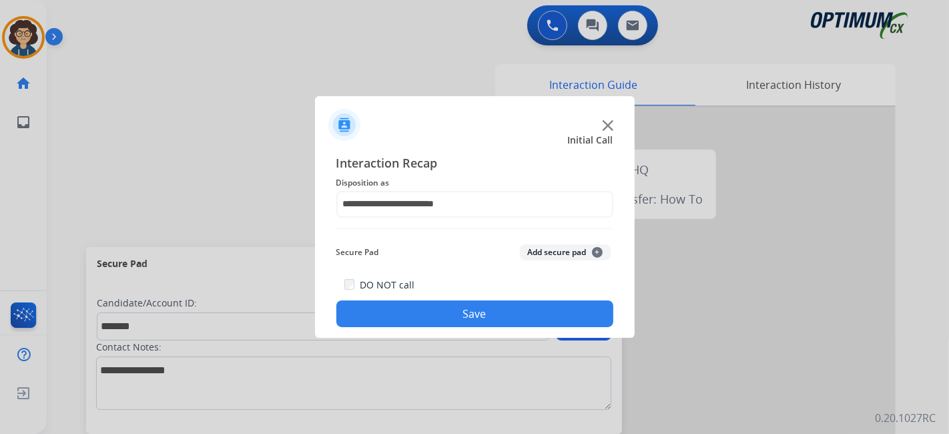
click at [539, 249] on button "Add secure pad +" at bounding box center [565, 252] width 91 height 16
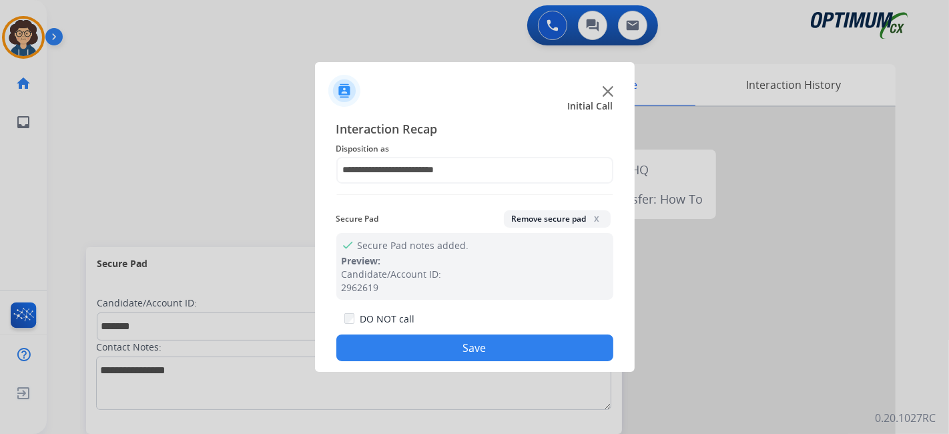
click at [465, 357] on button "Save" at bounding box center [475, 348] width 277 height 27
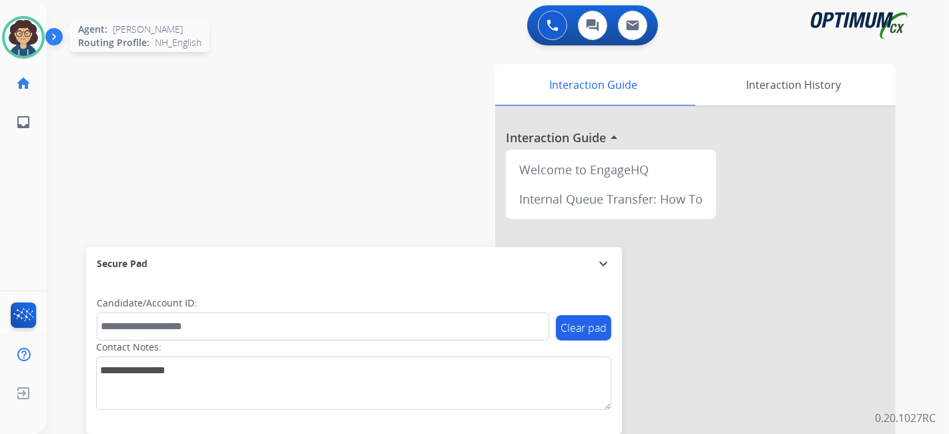
click at [26, 25] on img at bounding box center [23, 37] width 37 height 37
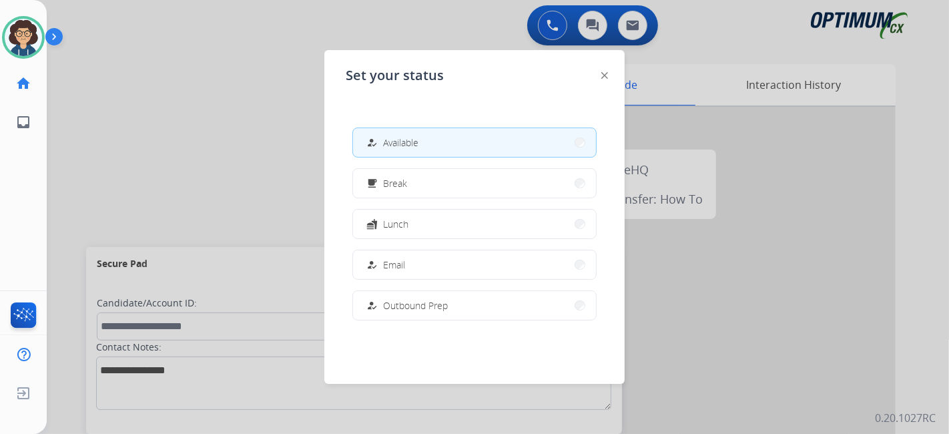
scroll to position [333, 0]
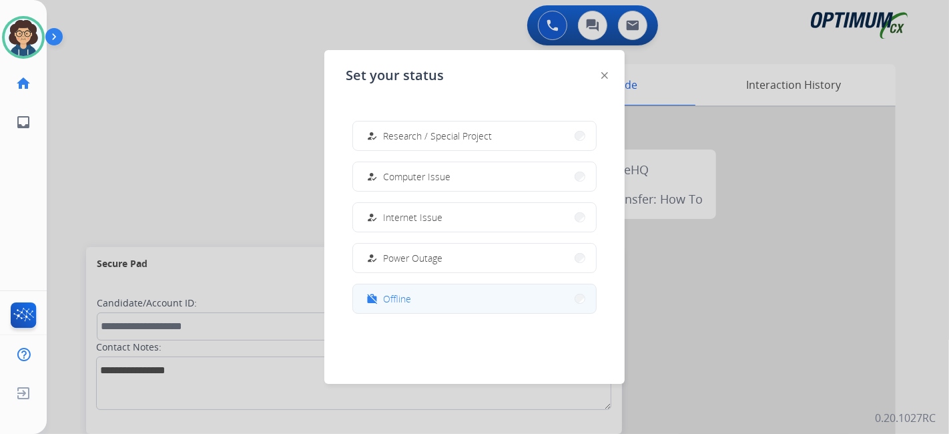
click at [425, 298] on button "work_off Offline" at bounding box center [474, 298] width 243 height 29
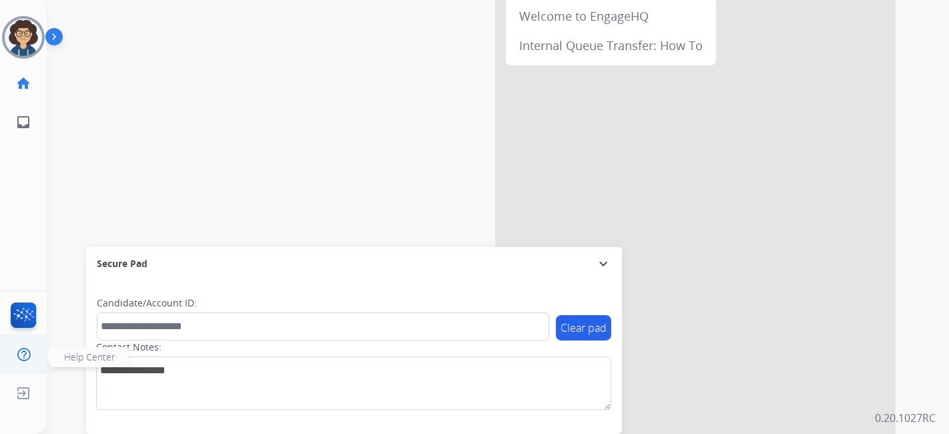
scroll to position [170, 0]
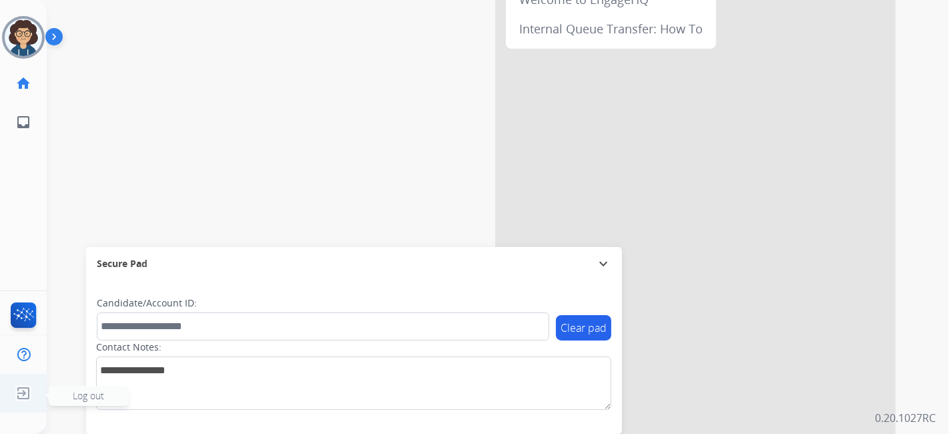
click at [29, 392] on img at bounding box center [23, 393] width 24 height 25
